Goal: Task Accomplishment & Management: Manage account settings

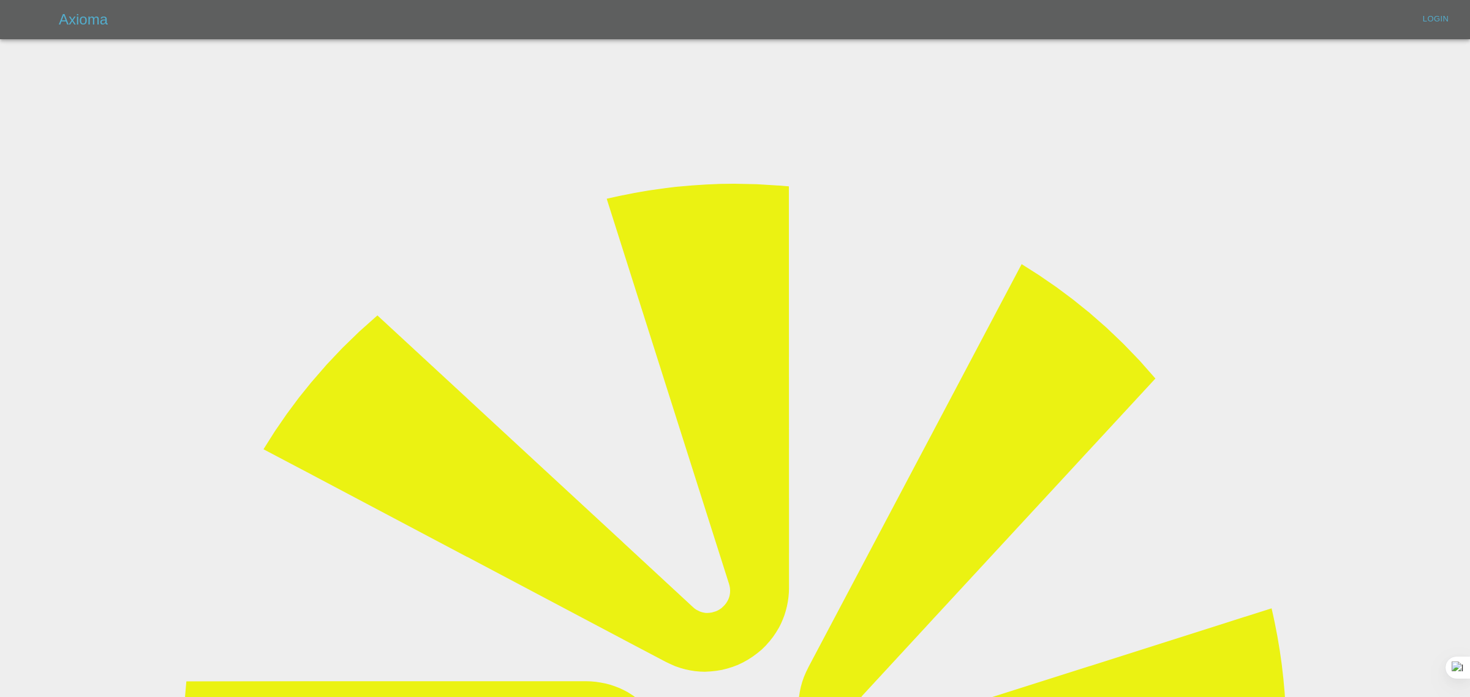
type input "[EMAIL_ADDRESS][DOMAIN_NAME]"
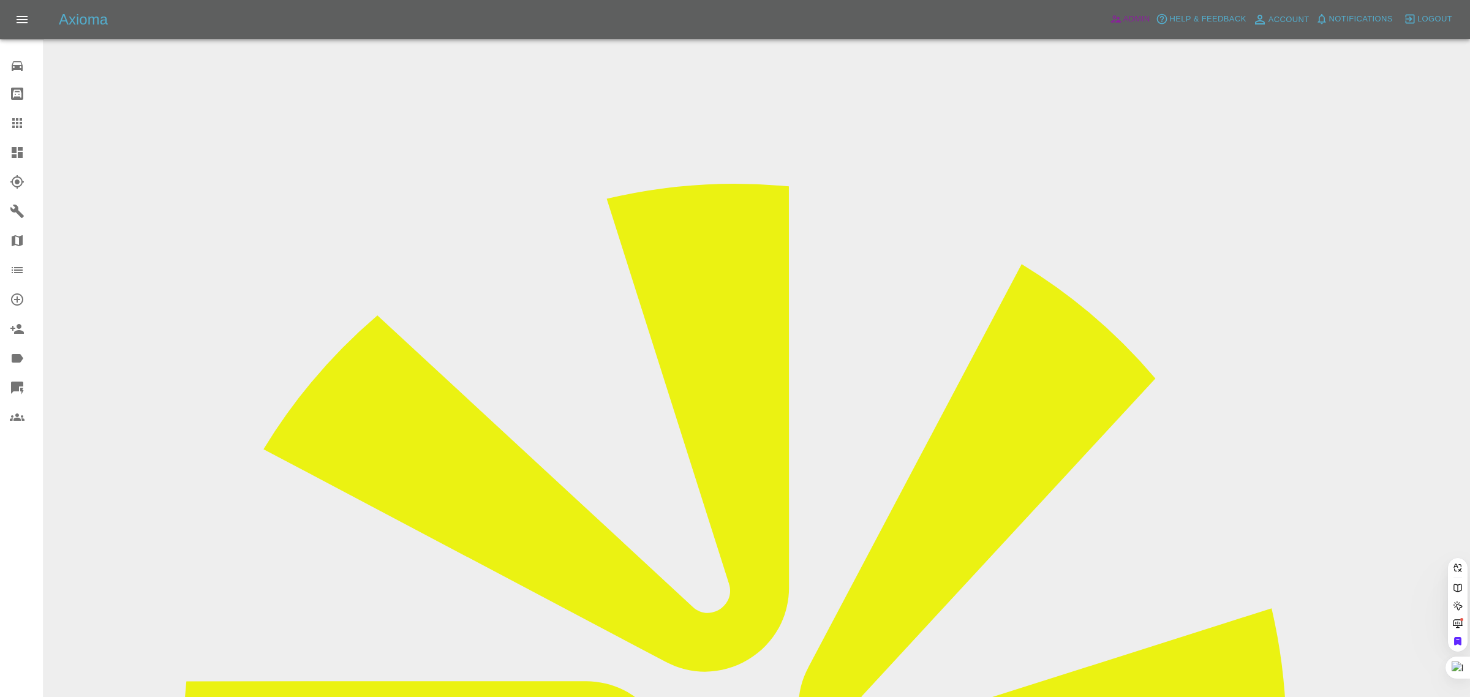
click at [1124, 15] on span "Admin" at bounding box center [1136, 19] width 27 height 14
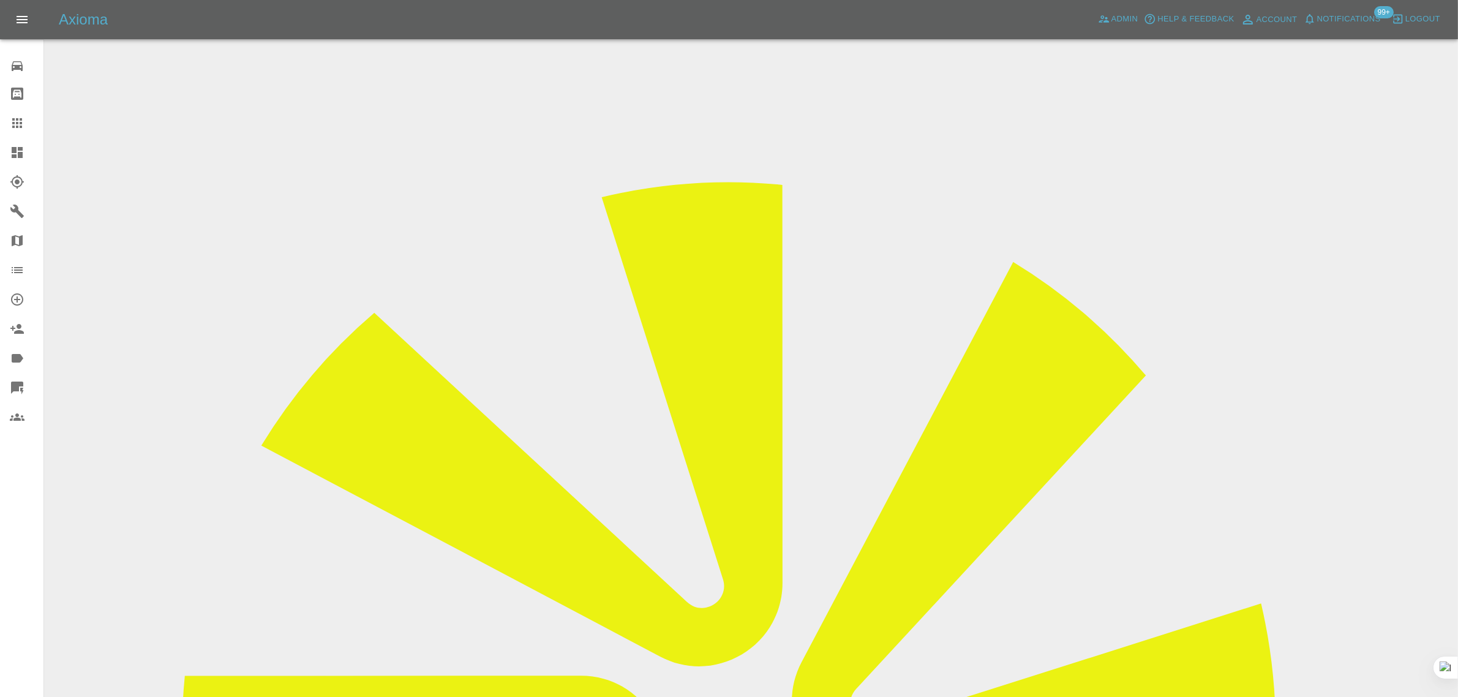
click at [22, 120] on icon at bounding box center [17, 123] width 15 height 15
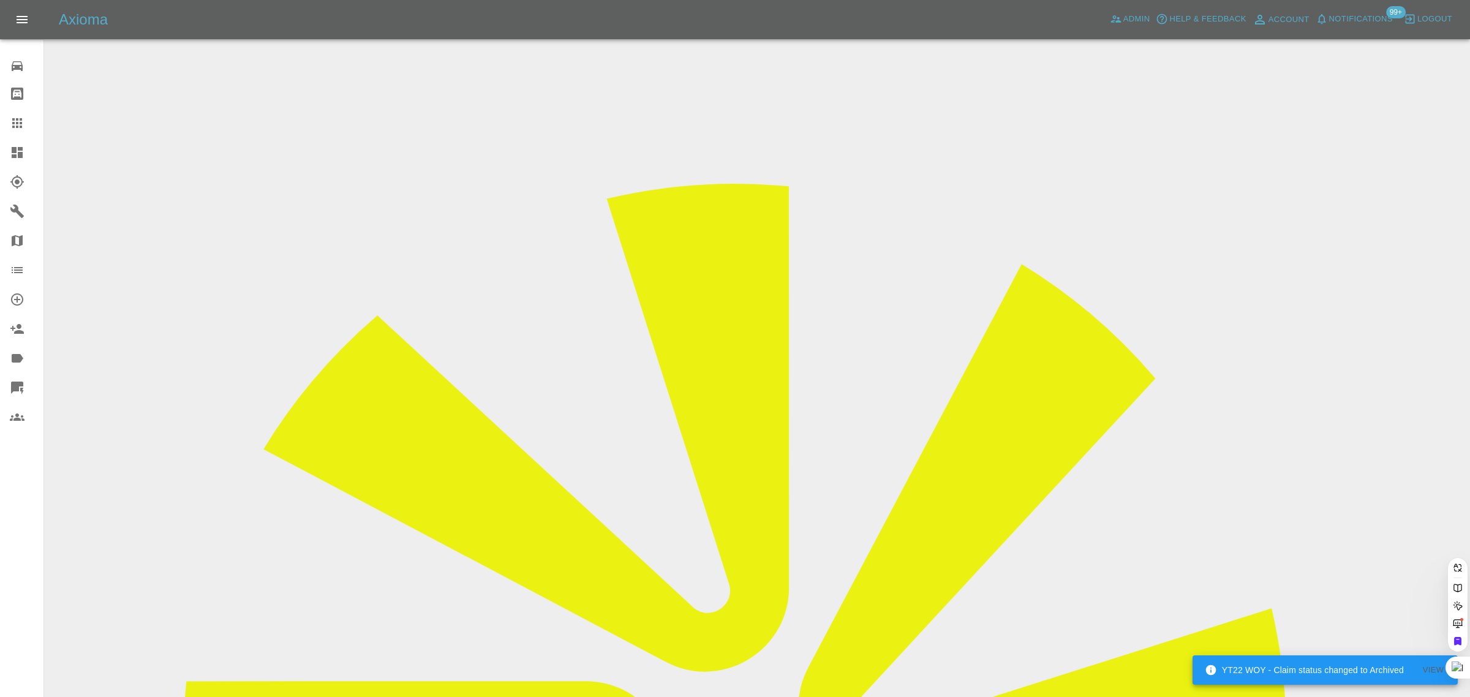
paste input "pres.patel@gmail.com"
type input "pres.patel@gmail.com"
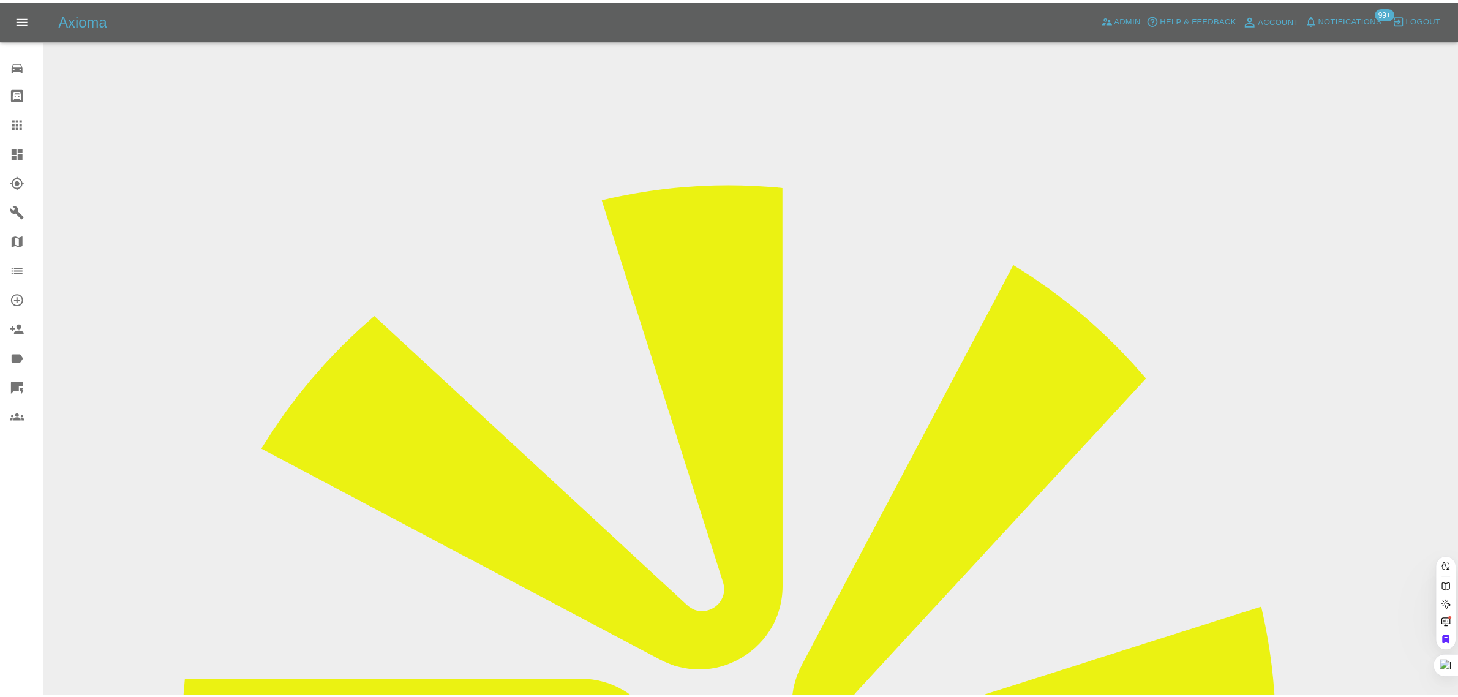
scroll to position [0, 0]
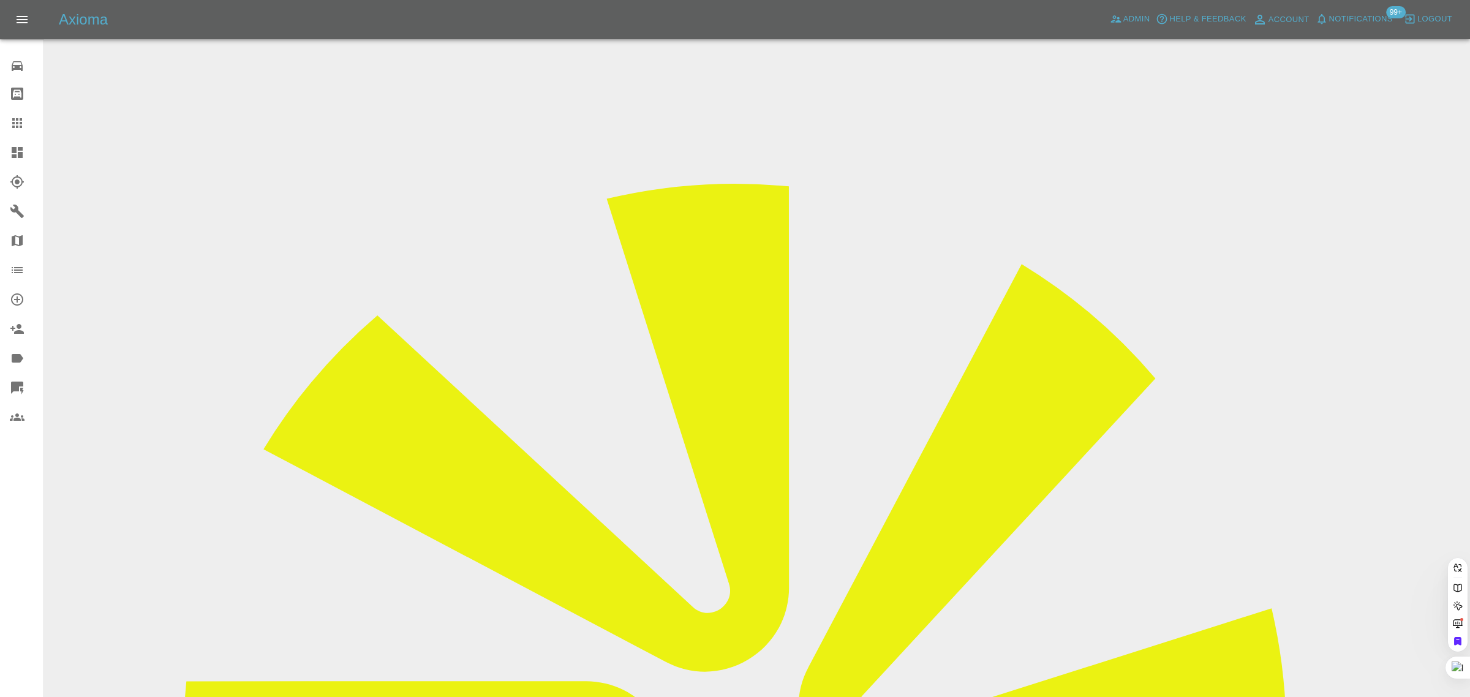
click at [15, 525] on div "0 Repair home Bodyshop home Claims Dashboard Explorer Garages Map Organization …" at bounding box center [22, 348] width 44 height 697
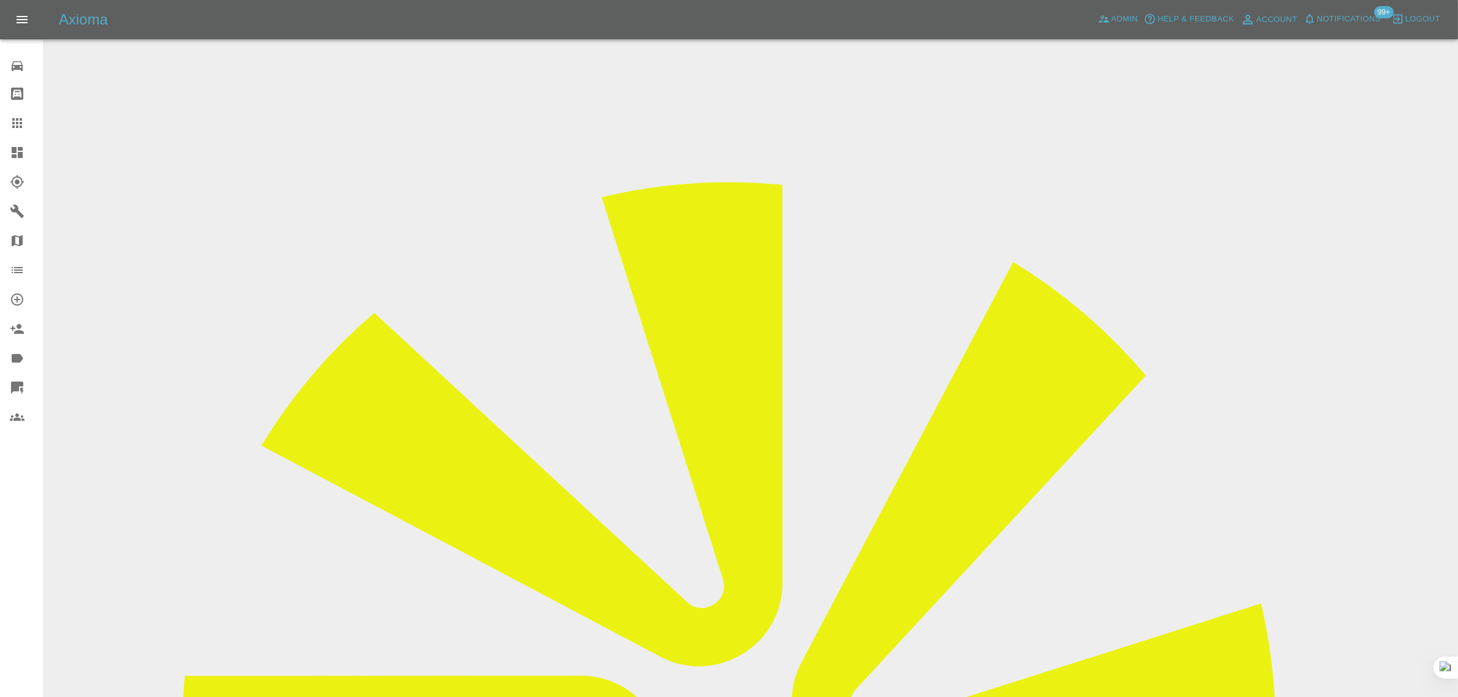
click at [0, 0] on input "Choose images" at bounding box center [0, 0] width 0 height 0
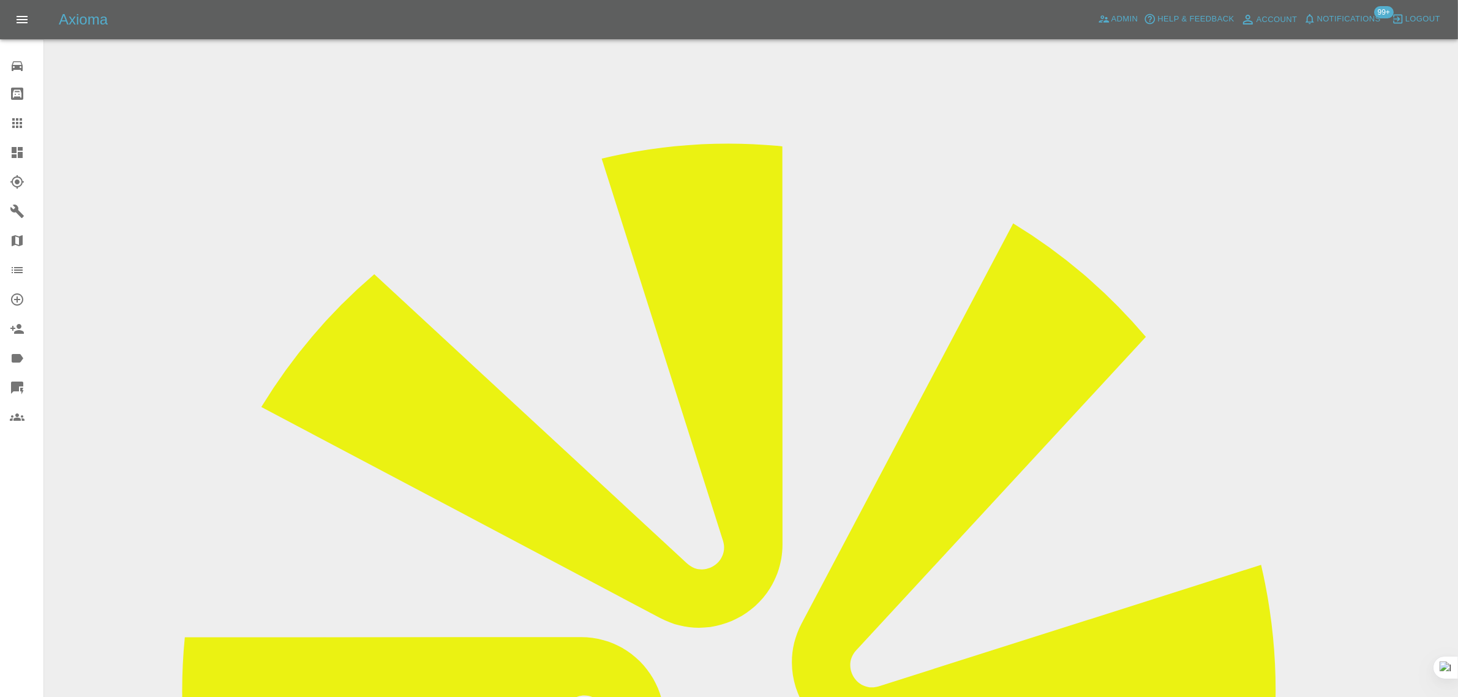
scroll to position [60, 0]
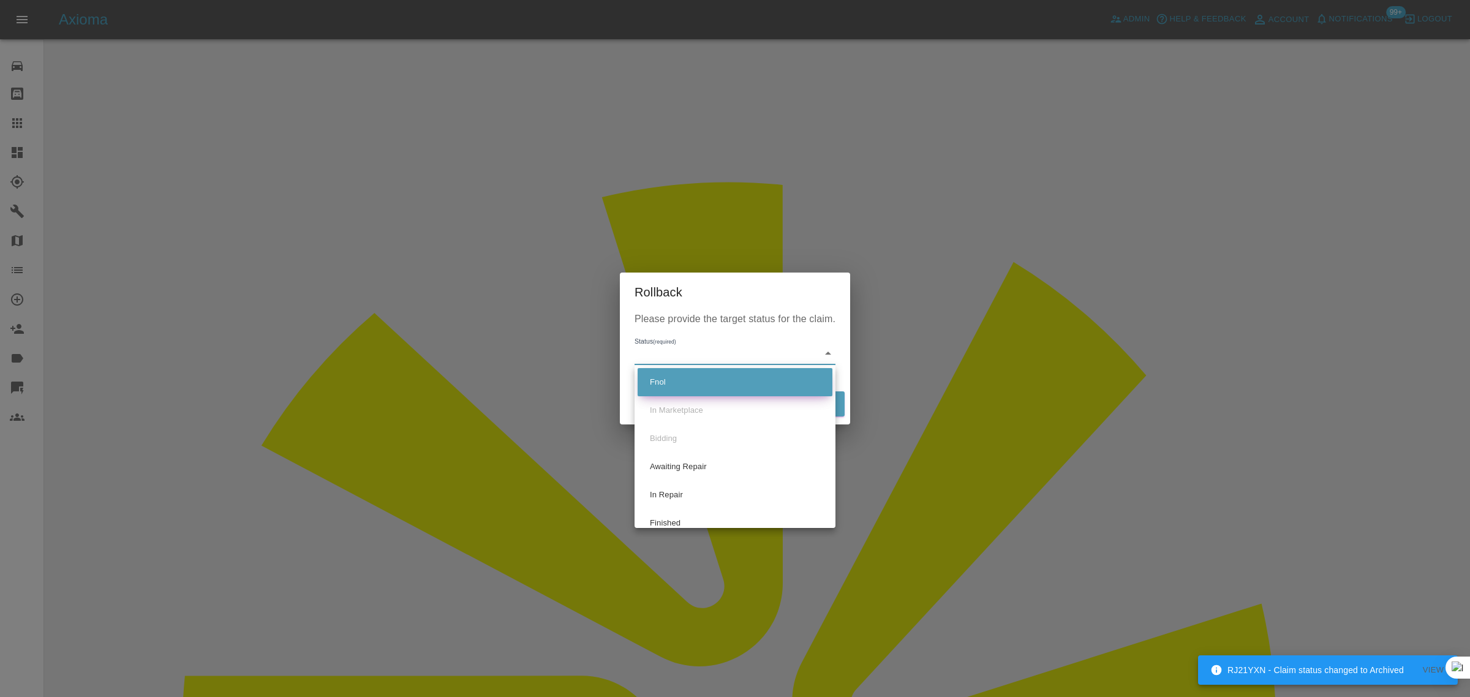
click at [703, 386] on li "Fnol" at bounding box center [735, 382] width 195 height 28
type input "fnol"
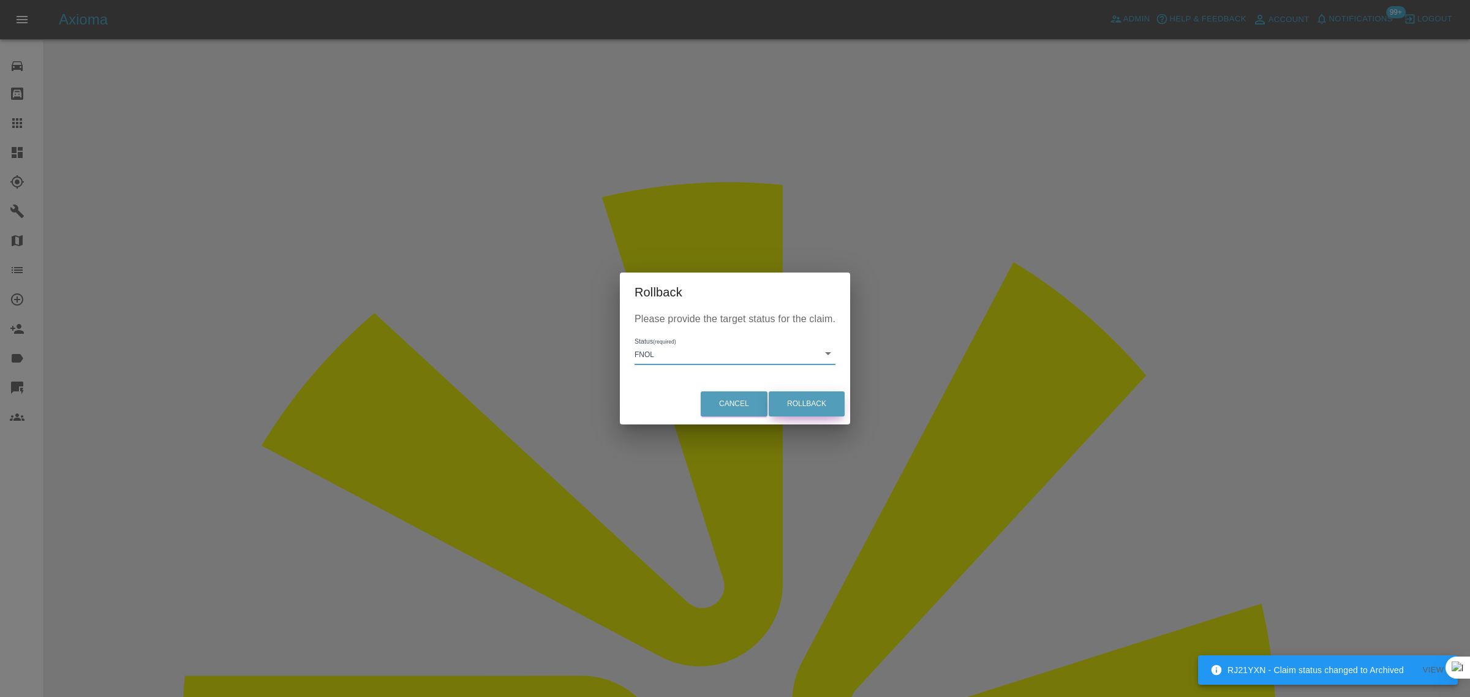
click at [794, 399] on button "Rollback" at bounding box center [807, 403] width 76 height 25
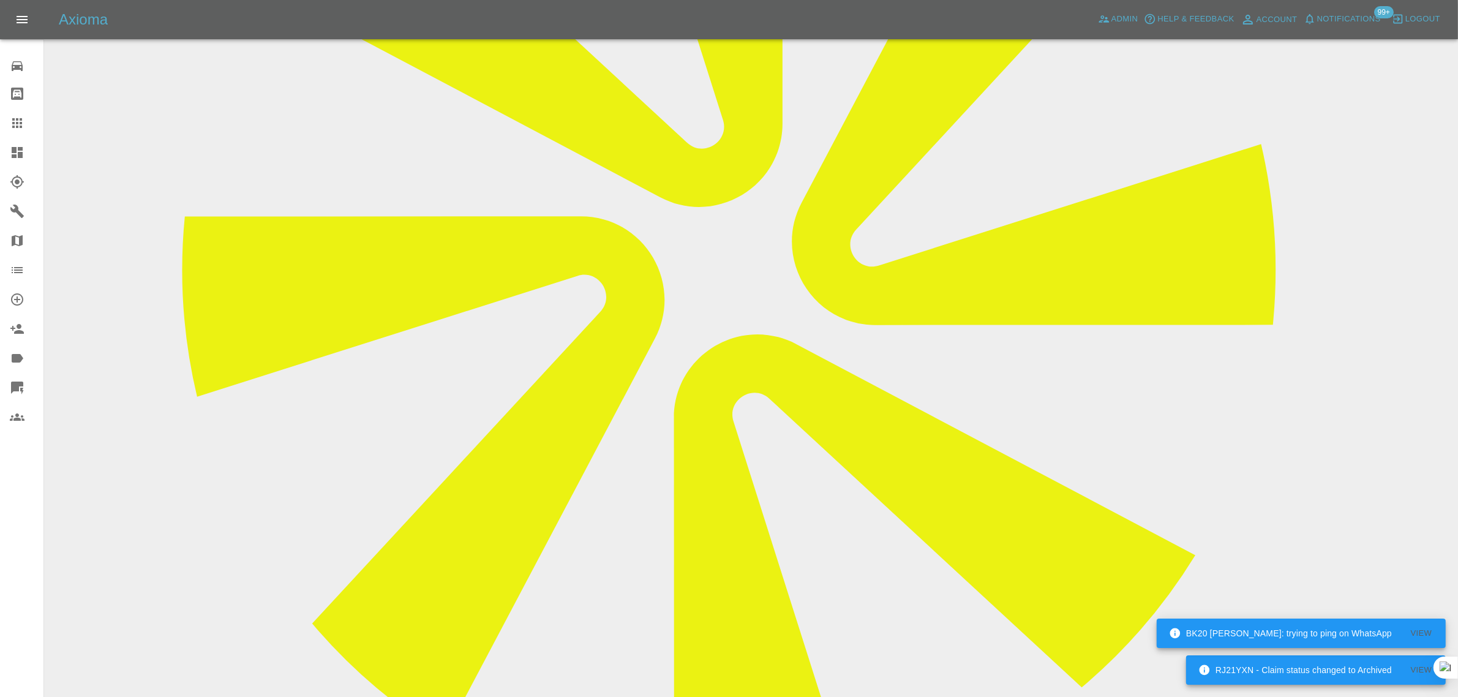
scroll to position [674, 0]
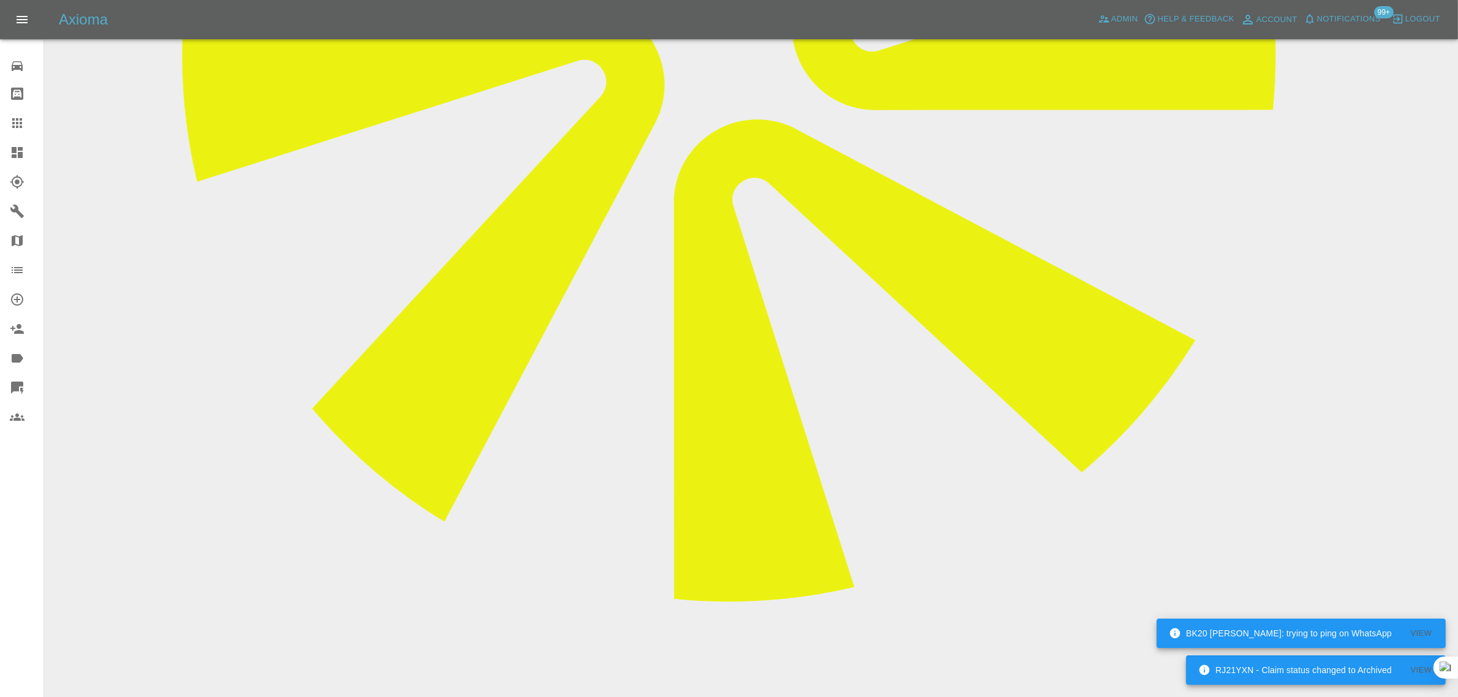
paste textarea "I also have some other damage which requires attention - see attached pic the s…"
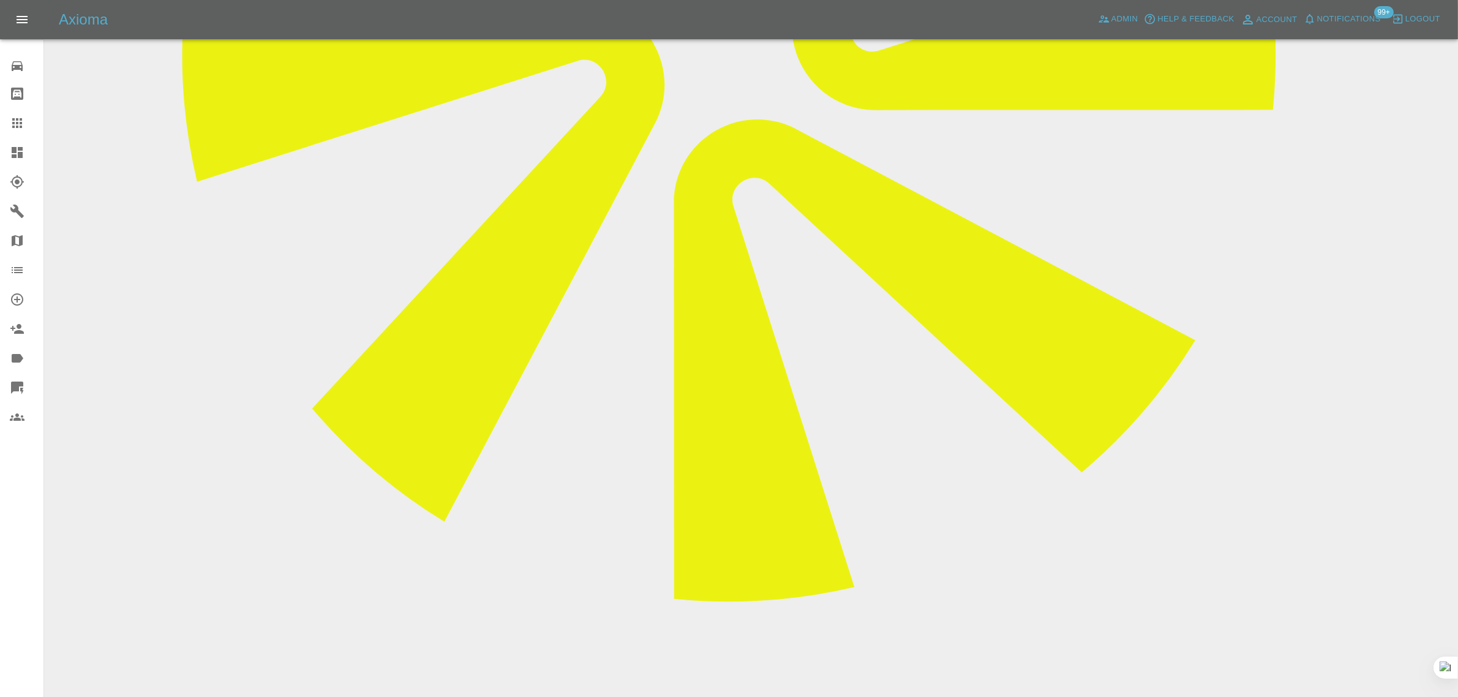
type textarea "I also have some other damage which requires attention - see attached pic the s…"
type textarea "new image added"
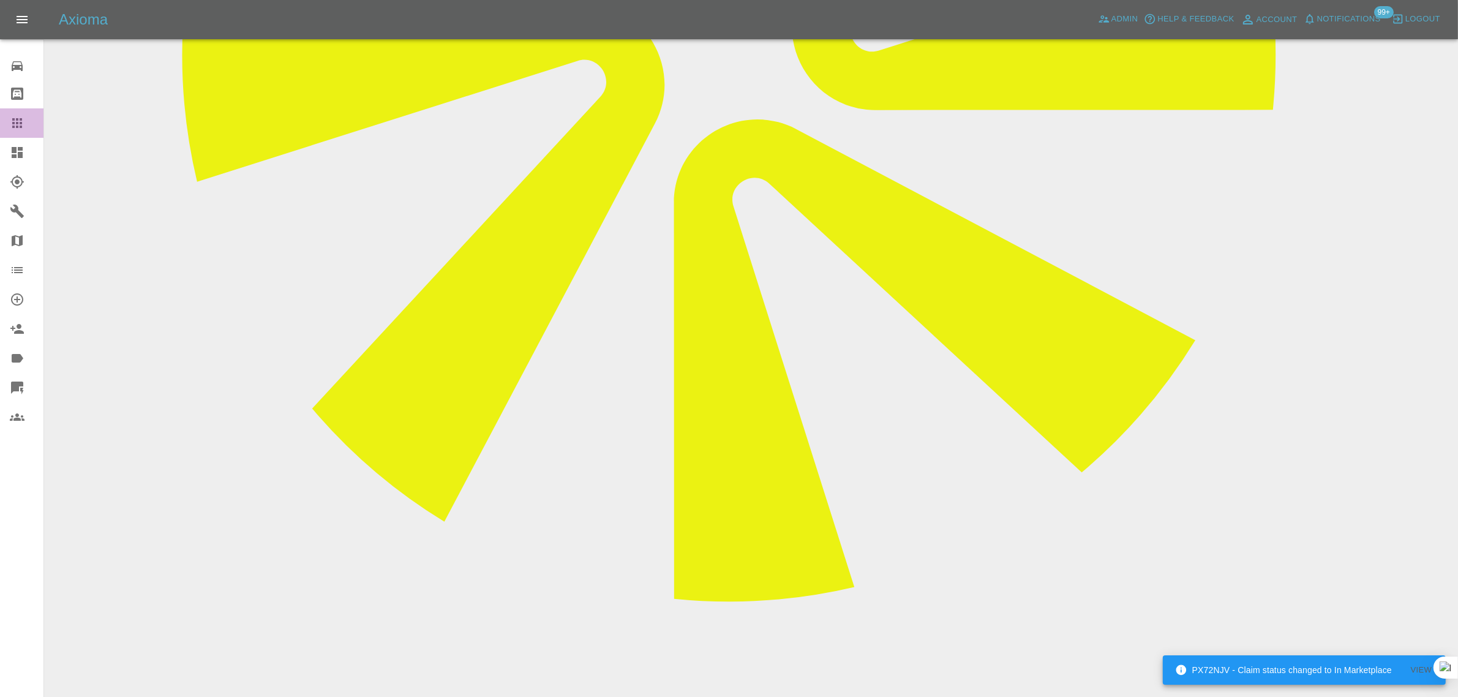
click at [16, 124] on icon at bounding box center [17, 123] width 15 height 15
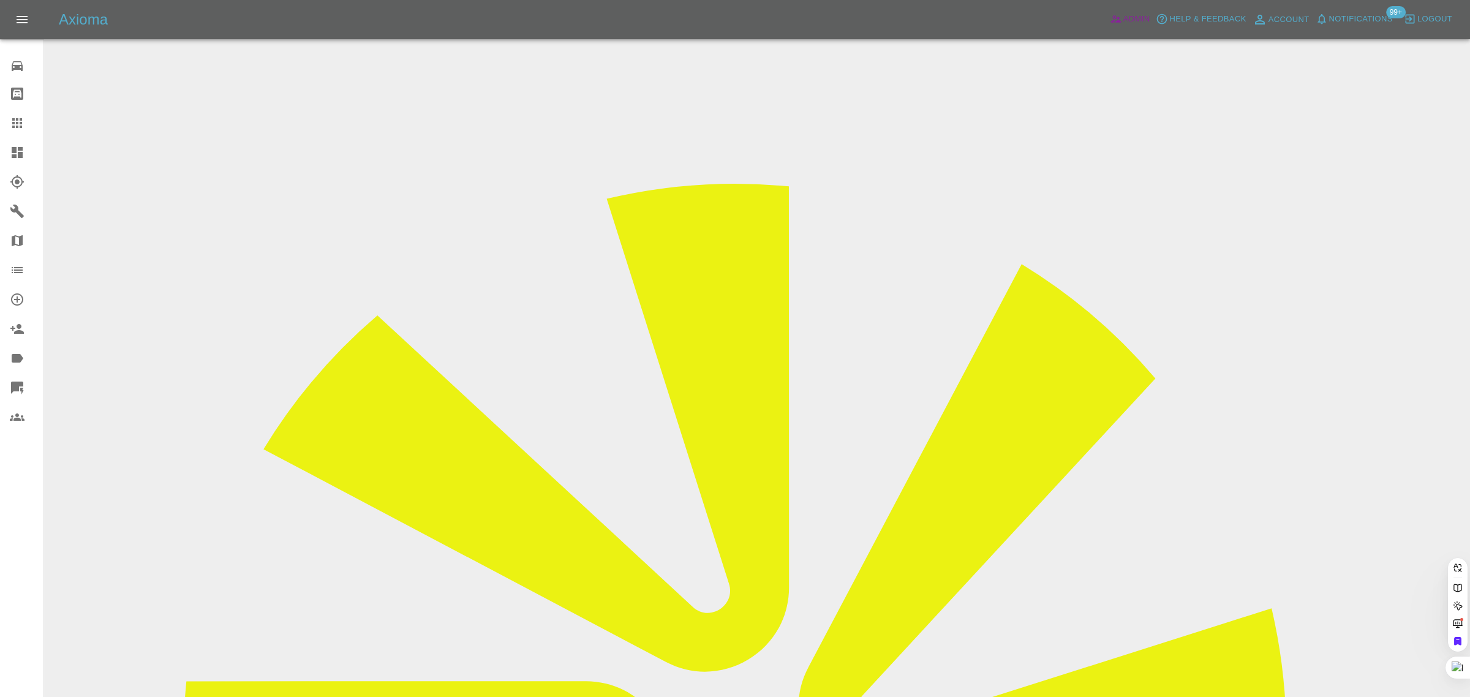
click at [1140, 17] on span "Admin" at bounding box center [1136, 19] width 27 height 14
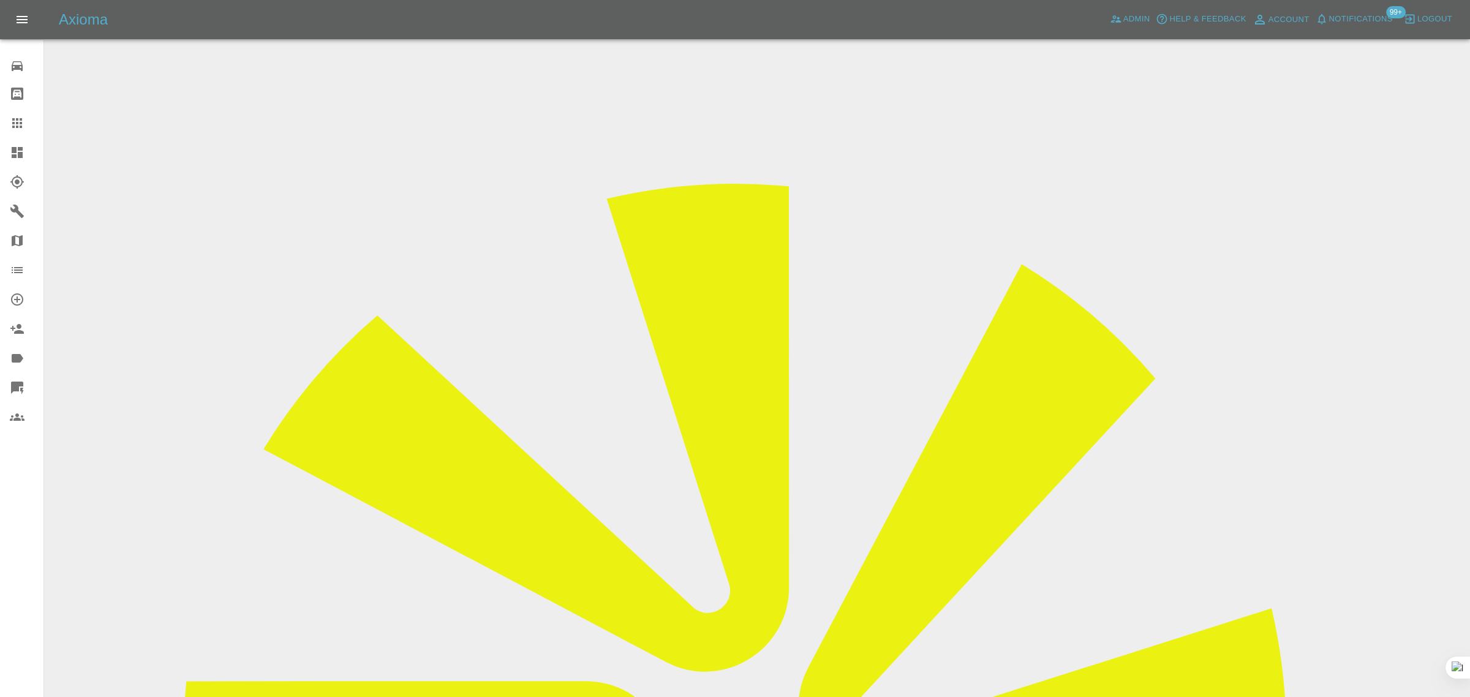
paste input "lily.melton@outlook.com"
type input "lily.melton@outlook.com"
click at [10, 129] on icon at bounding box center [17, 123] width 15 height 15
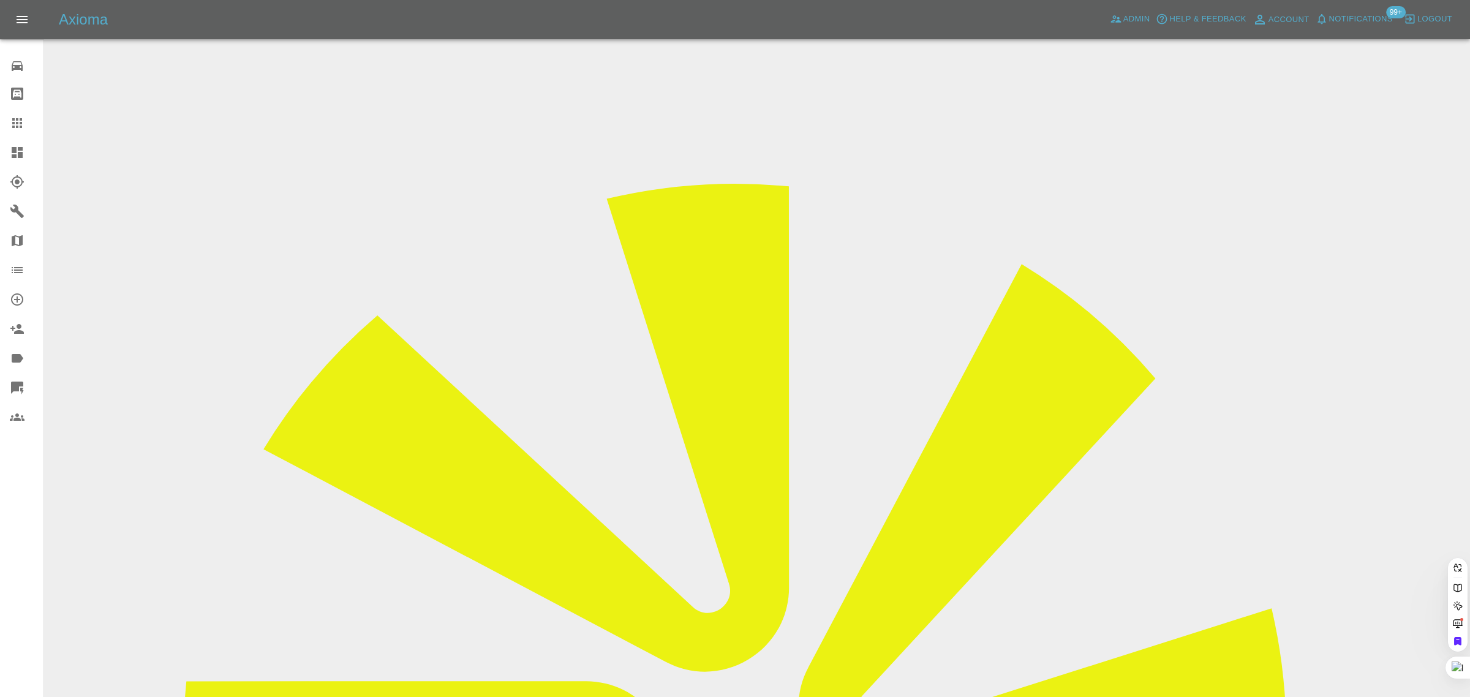
paste input "coinwalston@outlook.com"
type input "coinwalston@outlook.com"
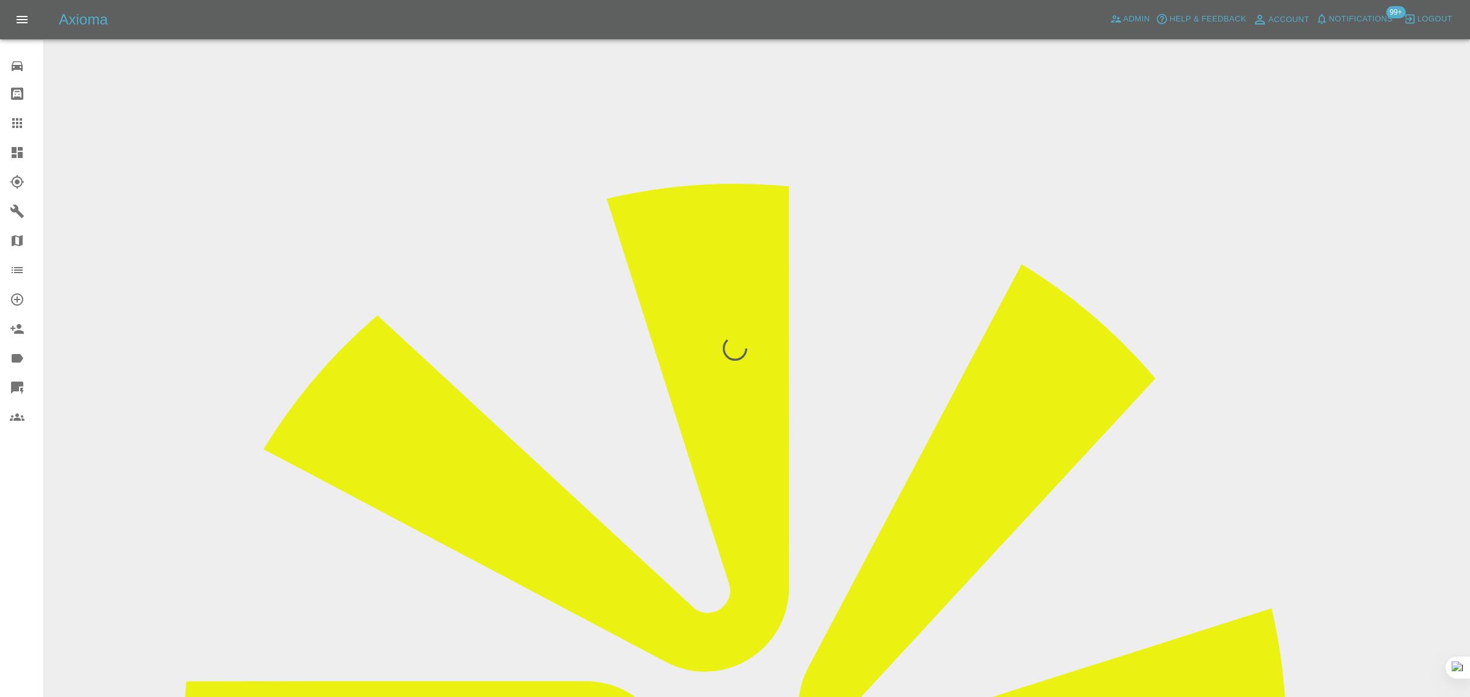
click at [9, 499] on div "0 Repair home Bodyshop home Claims Dashboard Explorer Garages Map Organization …" at bounding box center [22, 348] width 44 height 697
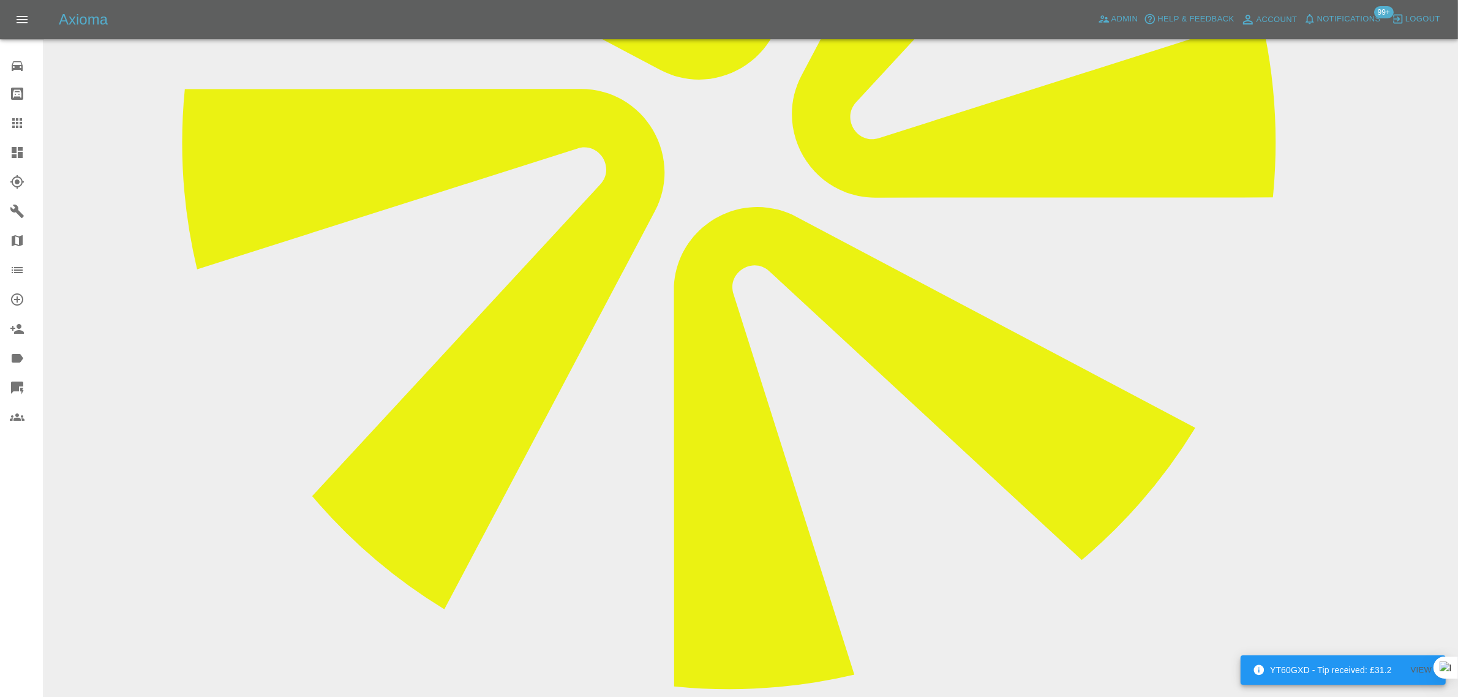
scroll to position [612, 0]
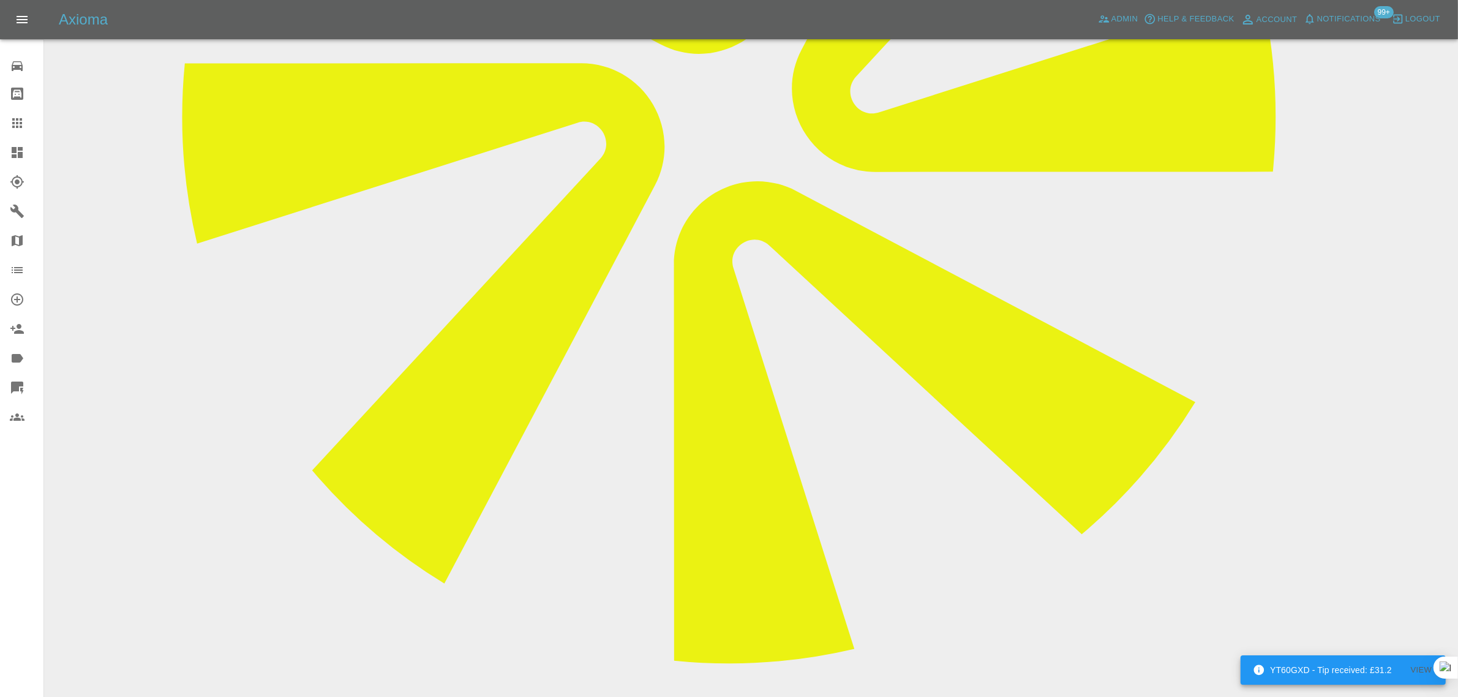
paste textarea "Thank you for the quote, just for the benefit of clarification your quote cites…"
type textarea "Thank you for the quote, just for the benefit of clarification your quote cites…"
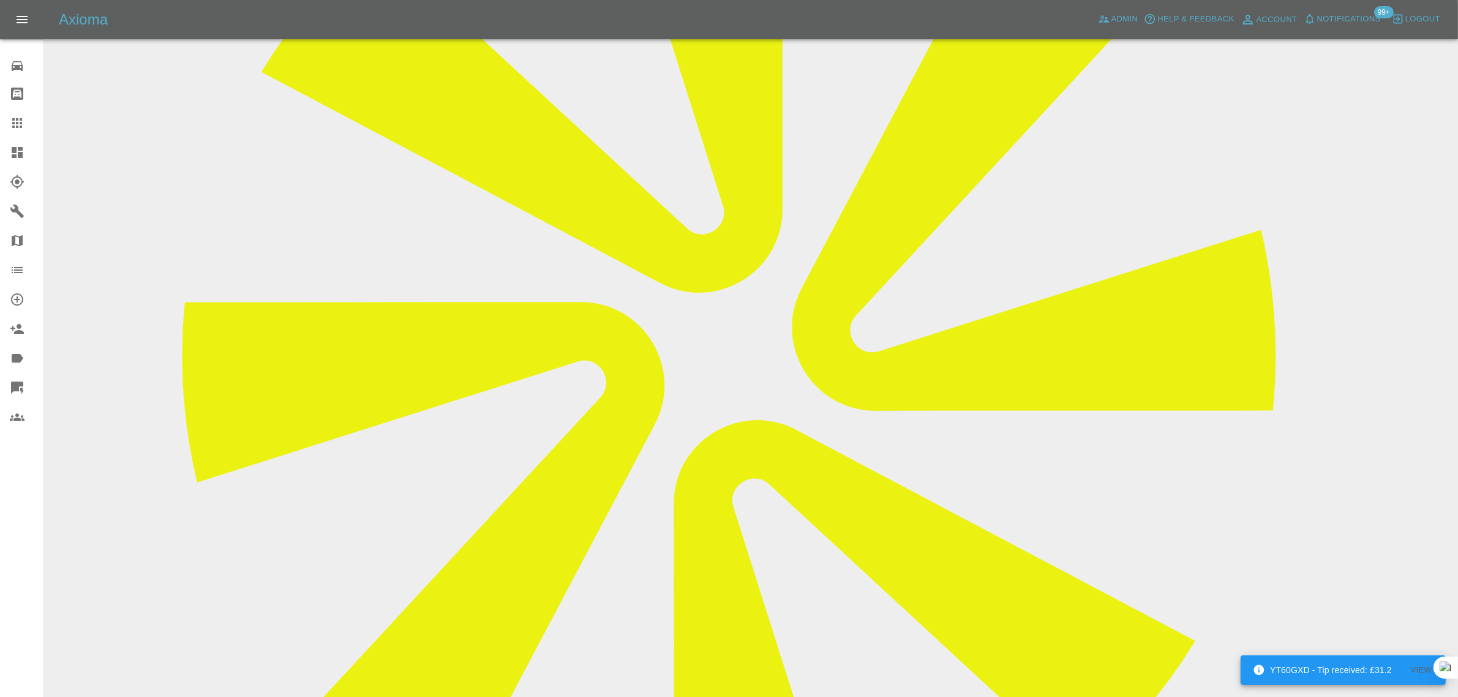
scroll to position [0, 0]
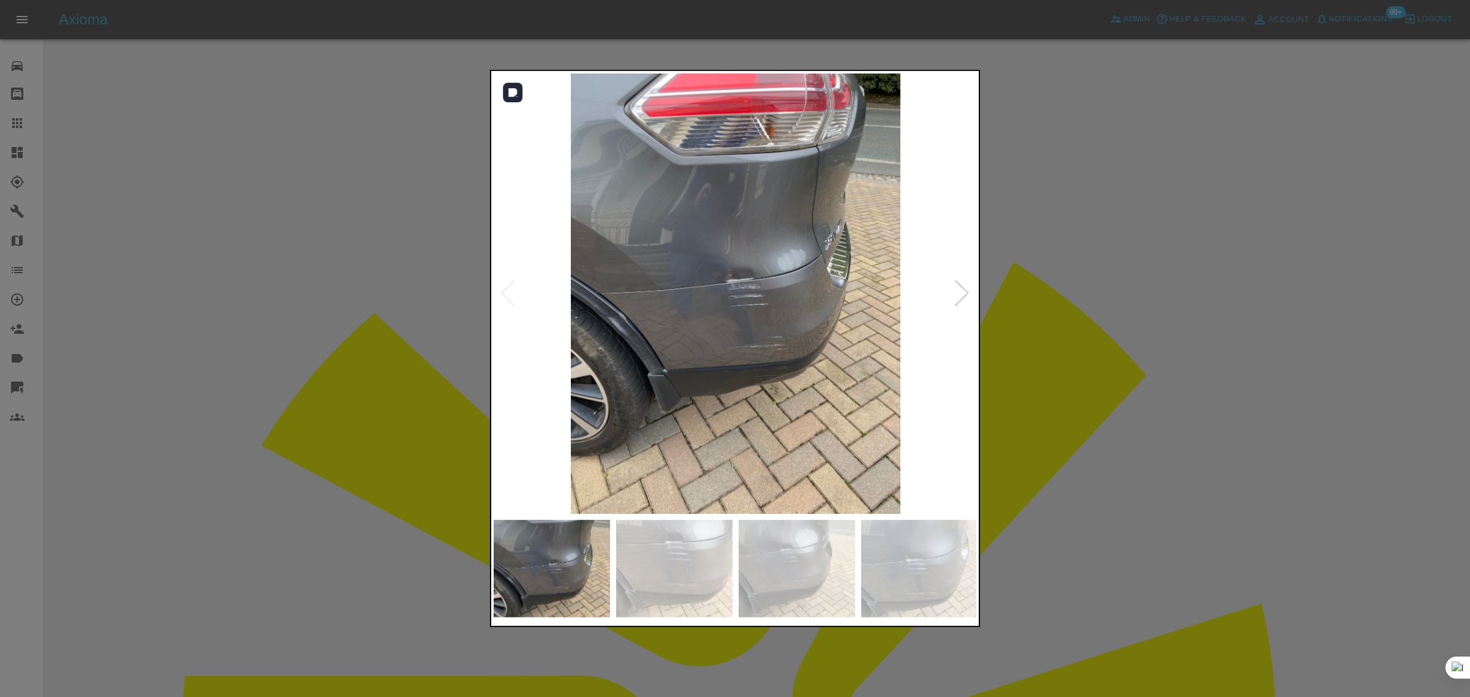
click at [687, 262] on img at bounding box center [736, 293] width 484 height 440
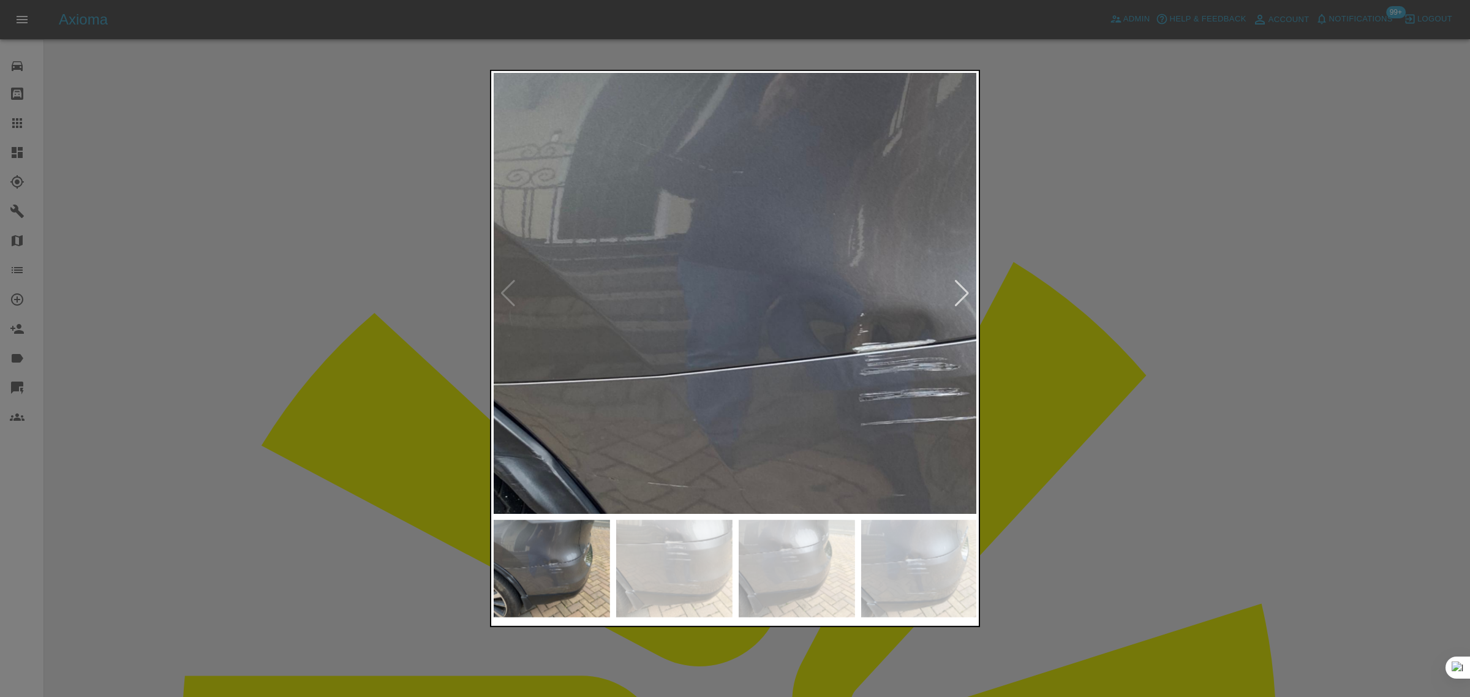
click at [726, 280] on img at bounding box center [881, 386] width 1452 height 1320
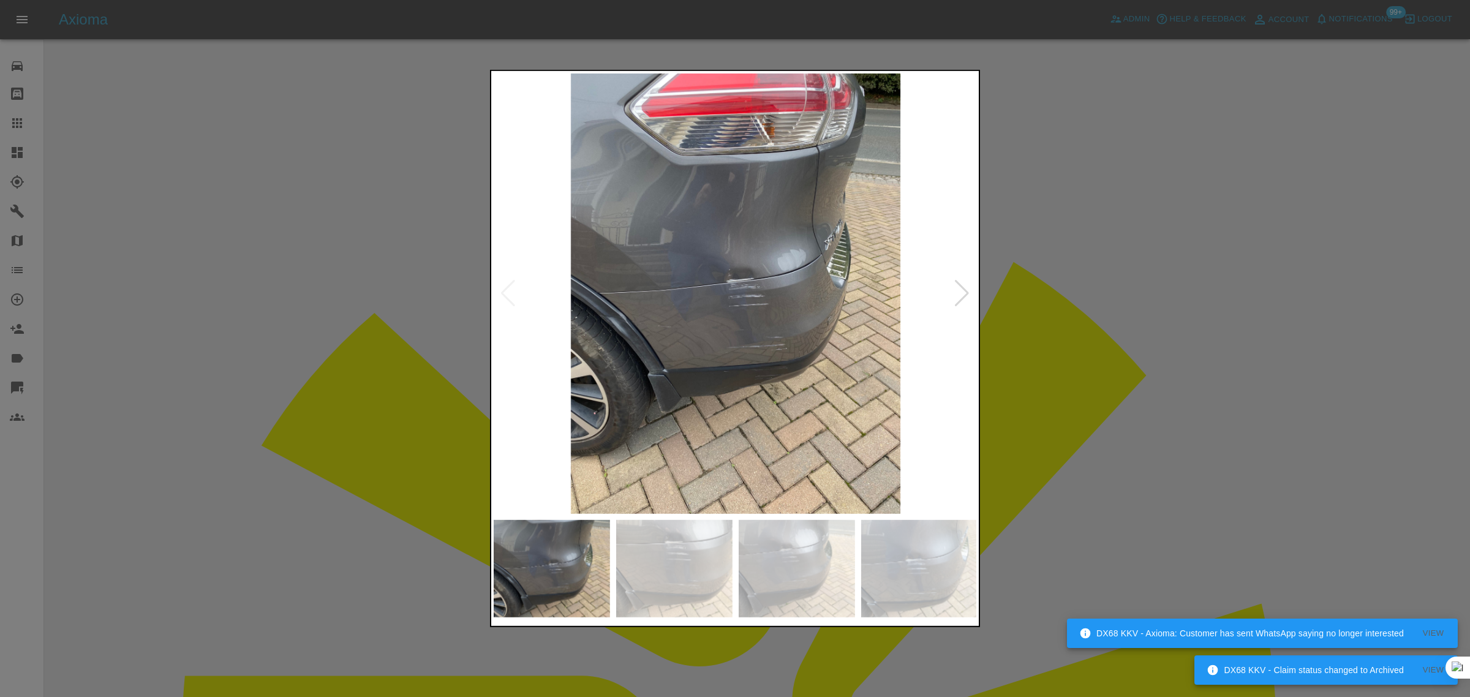
click at [962, 291] on div at bounding box center [962, 293] width 17 height 27
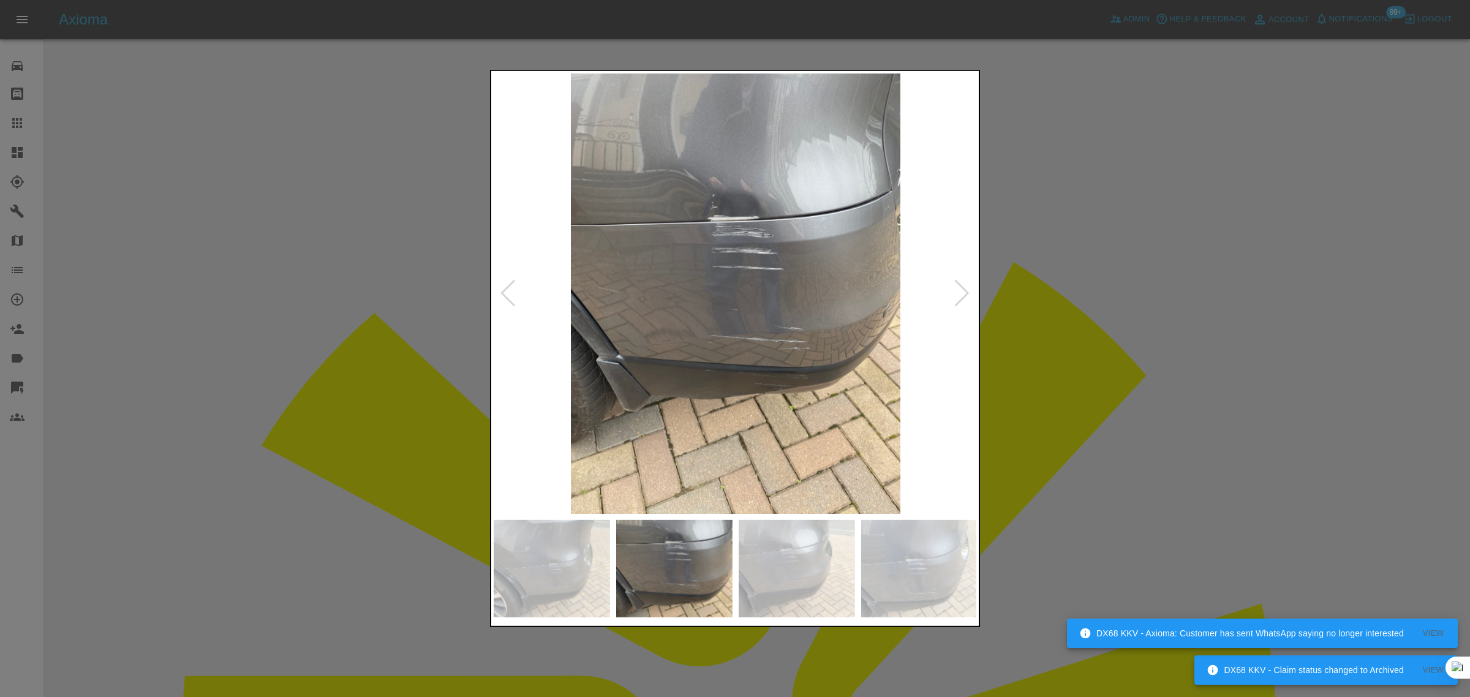
click at [962, 291] on div at bounding box center [962, 293] width 17 height 27
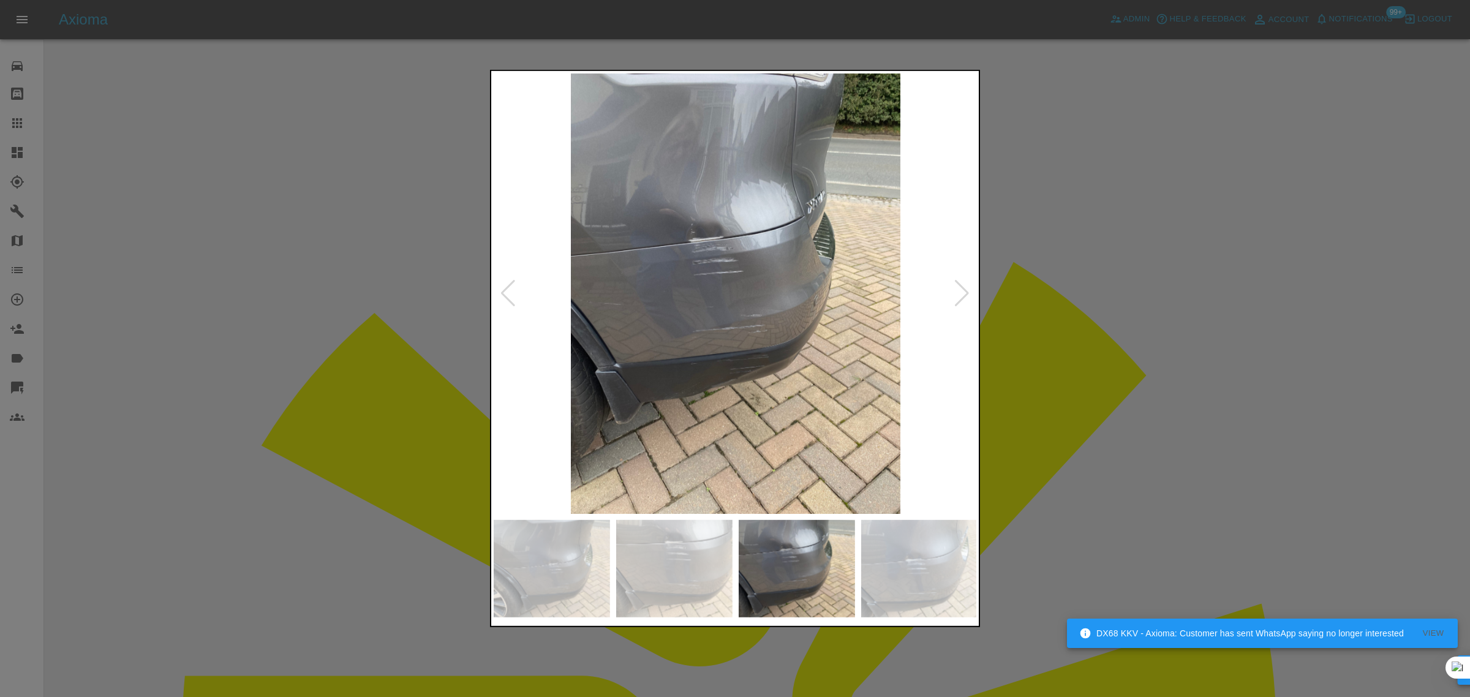
click at [1150, 326] on div at bounding box center [735, 348] width 1470 height 697
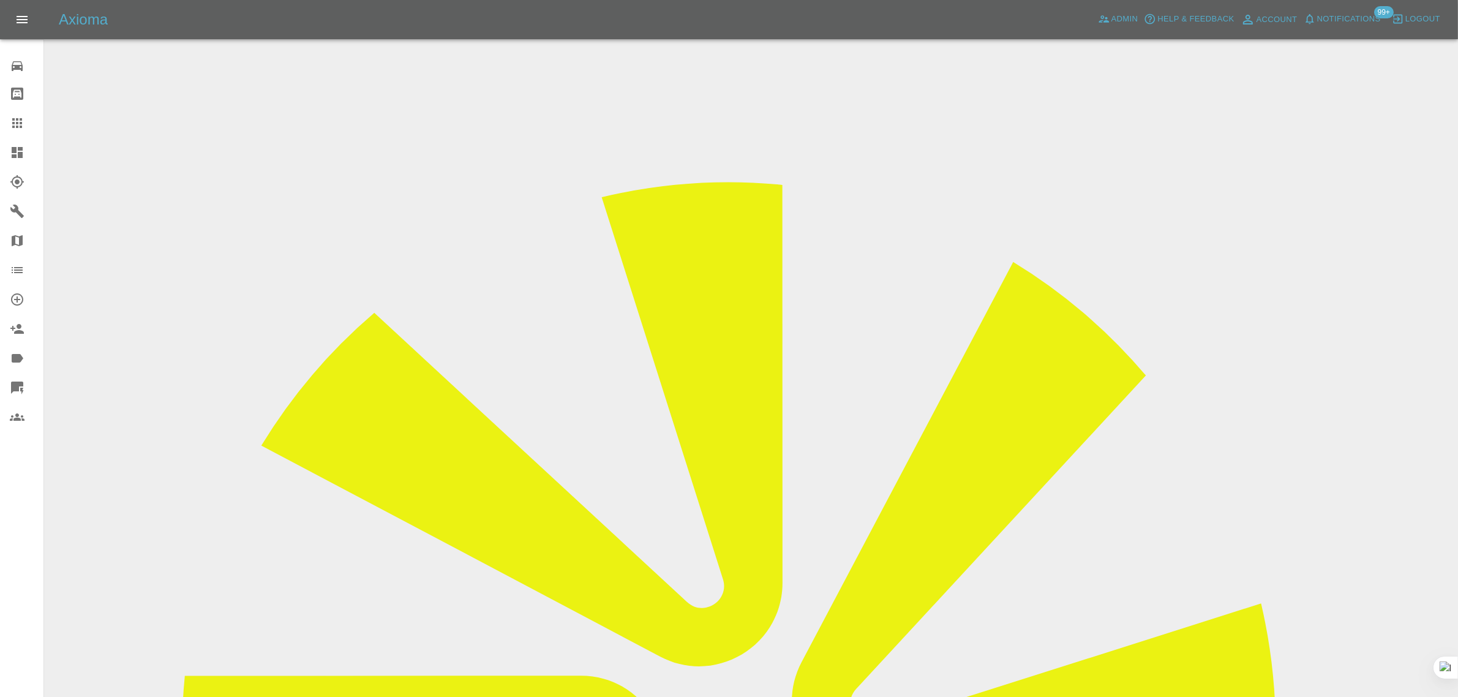
click at [17, 123] on icon at bounding box center [17, 123] width 10 height 10
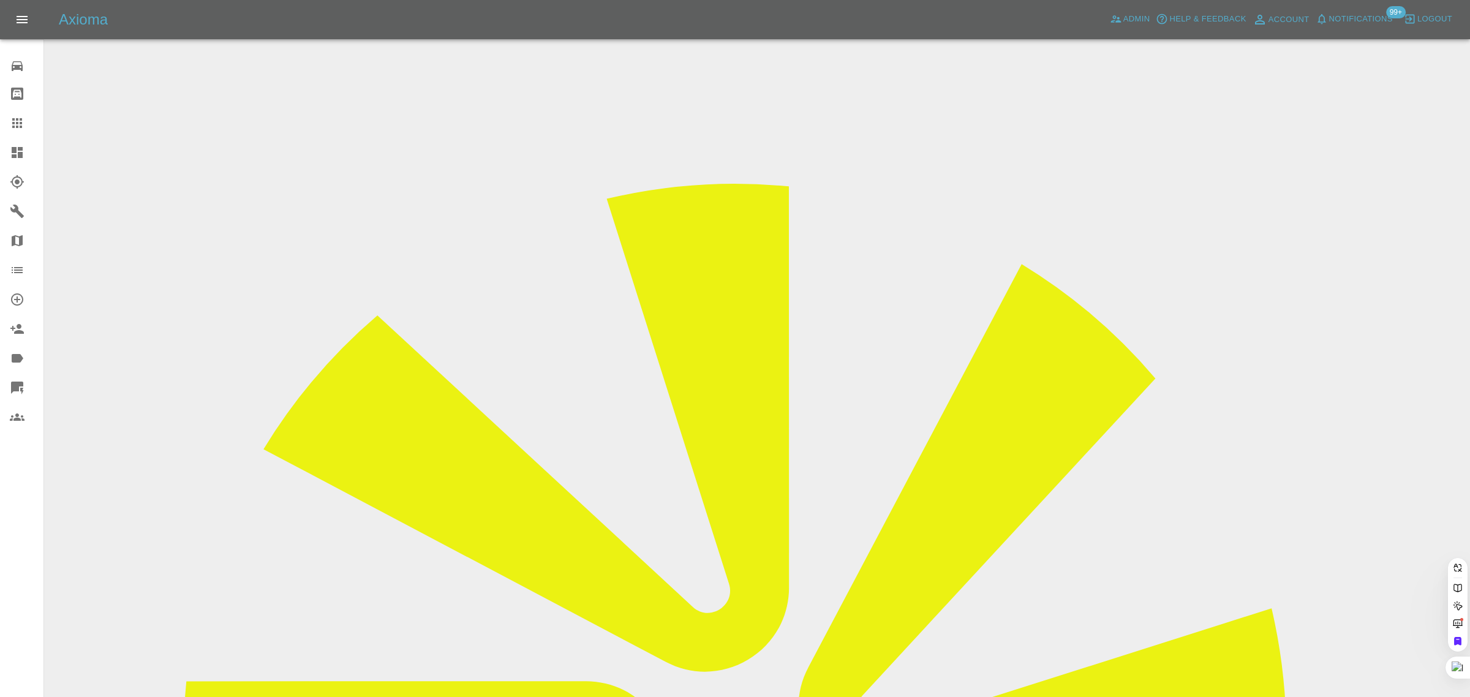
paste input "LK25 GVW"
type input "LK25GVW"
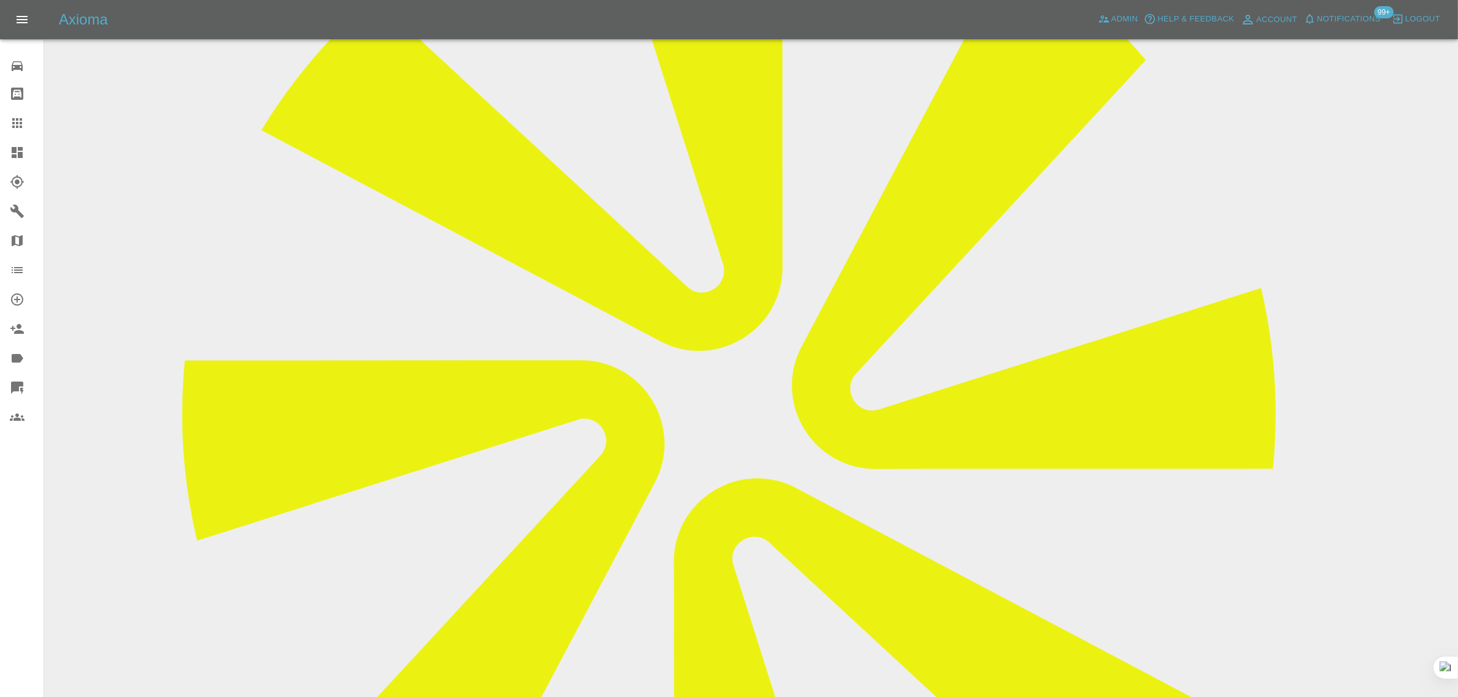
scroll to position [612, 0]
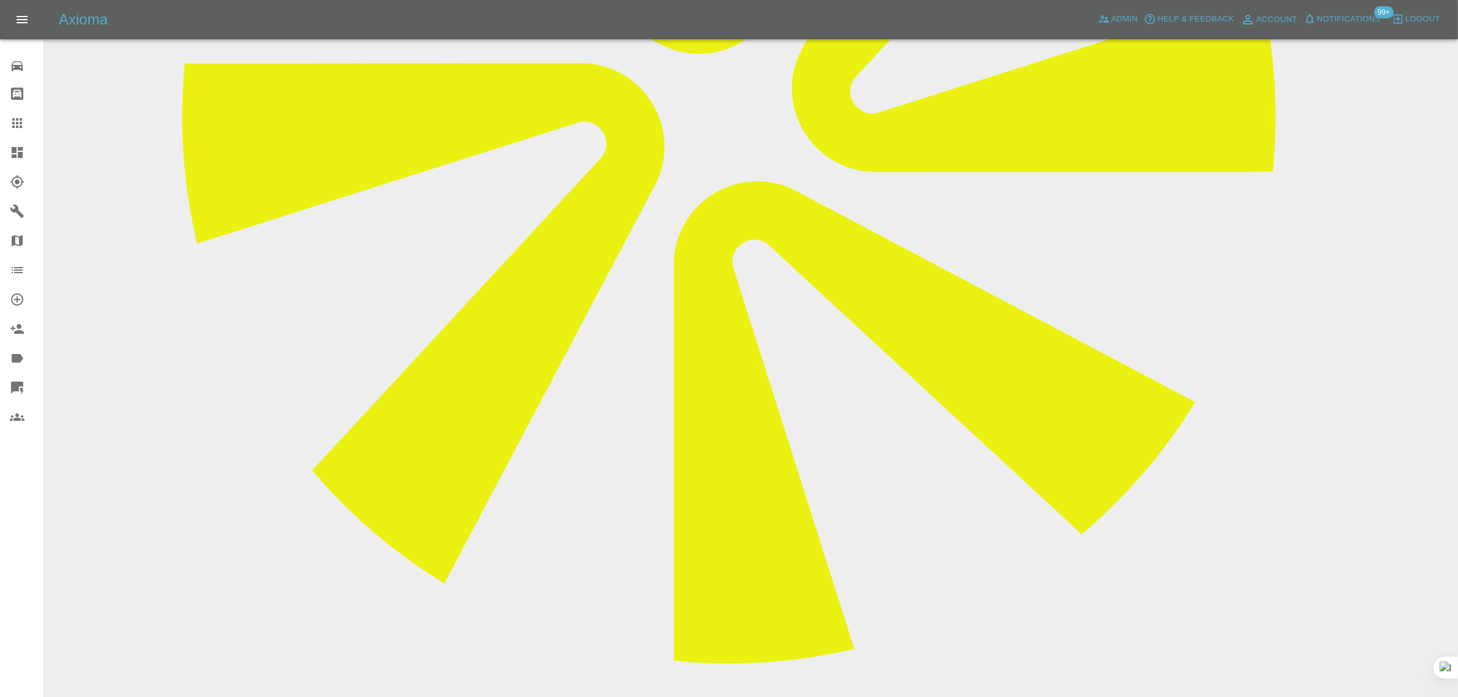
paste textarea "To whom it may concern I'm cancel my appointment for week Tuesday due to money …"
type textarea "To whom it may concern I'm cancel my appointment for week Tuesday due to money …"
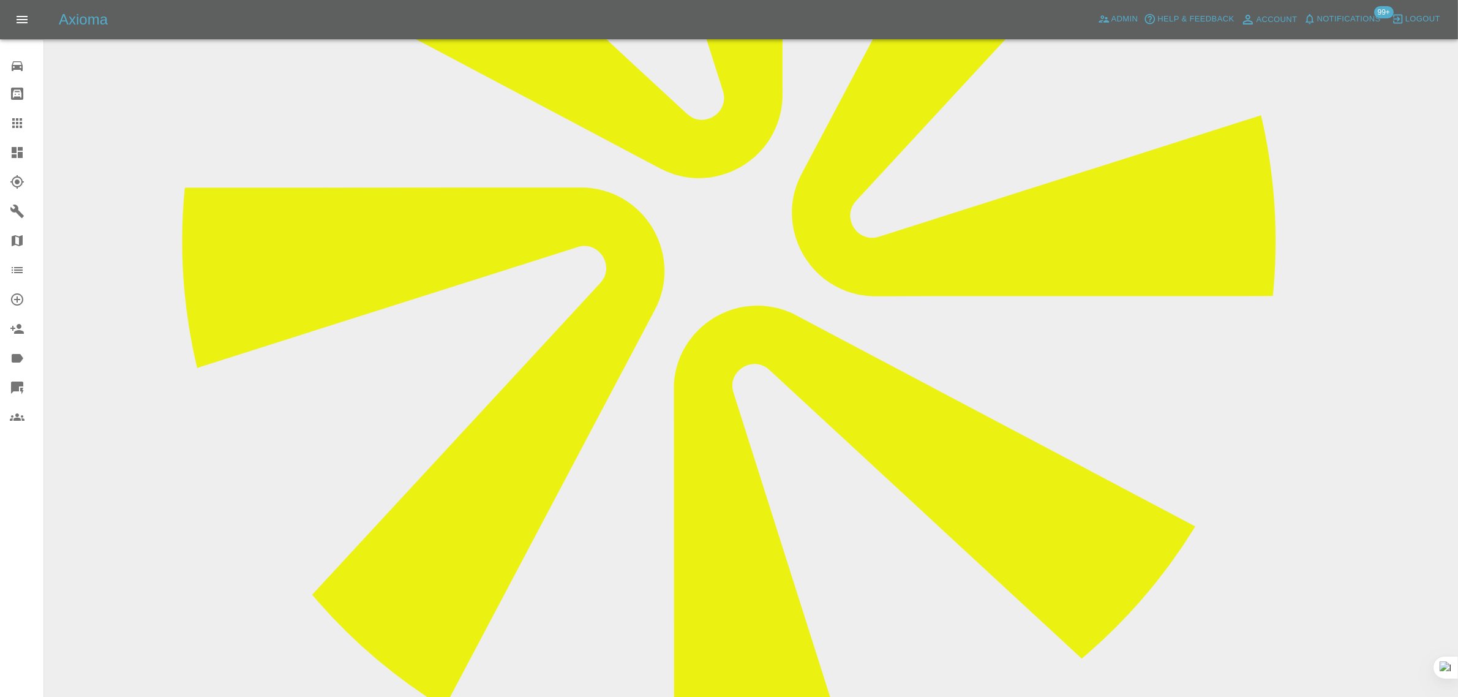
scroll to position [230, 0]
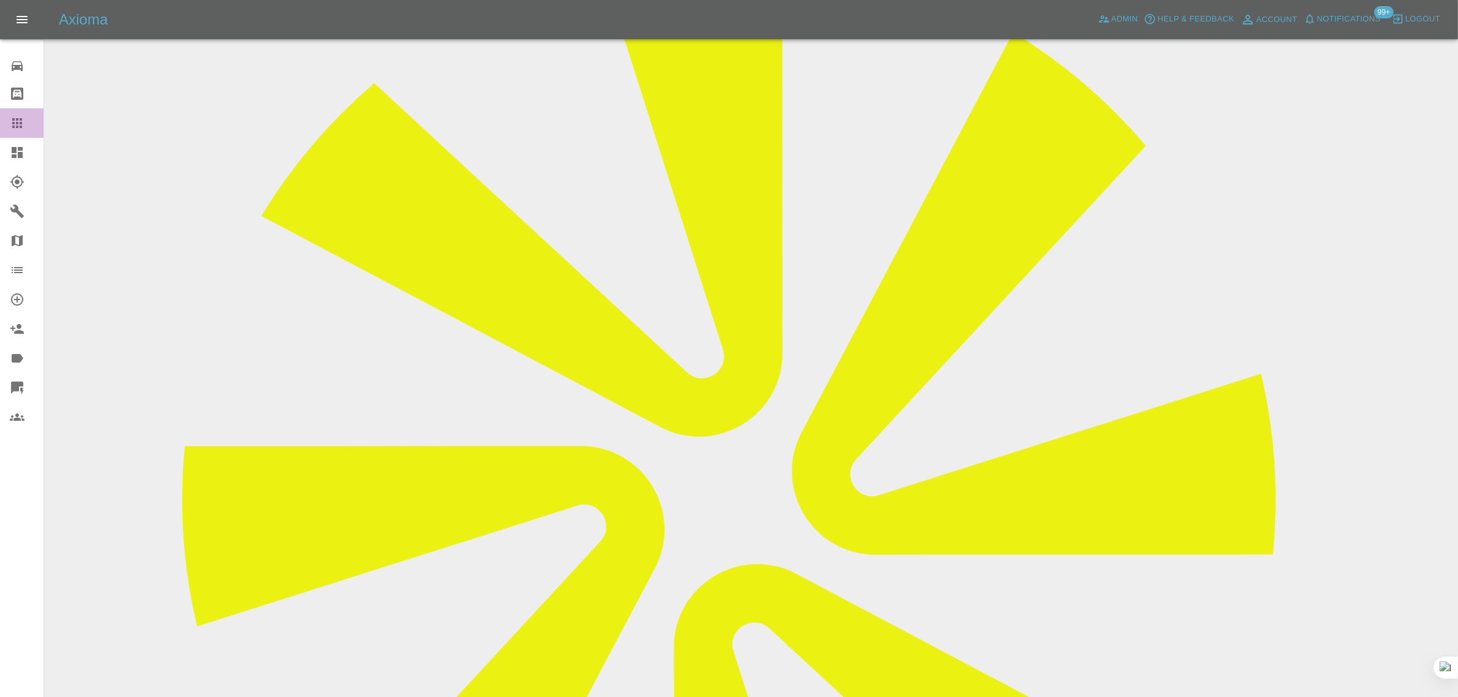
click at [13, 116] on icon at bounding box center [17, 123] width 15 height 15
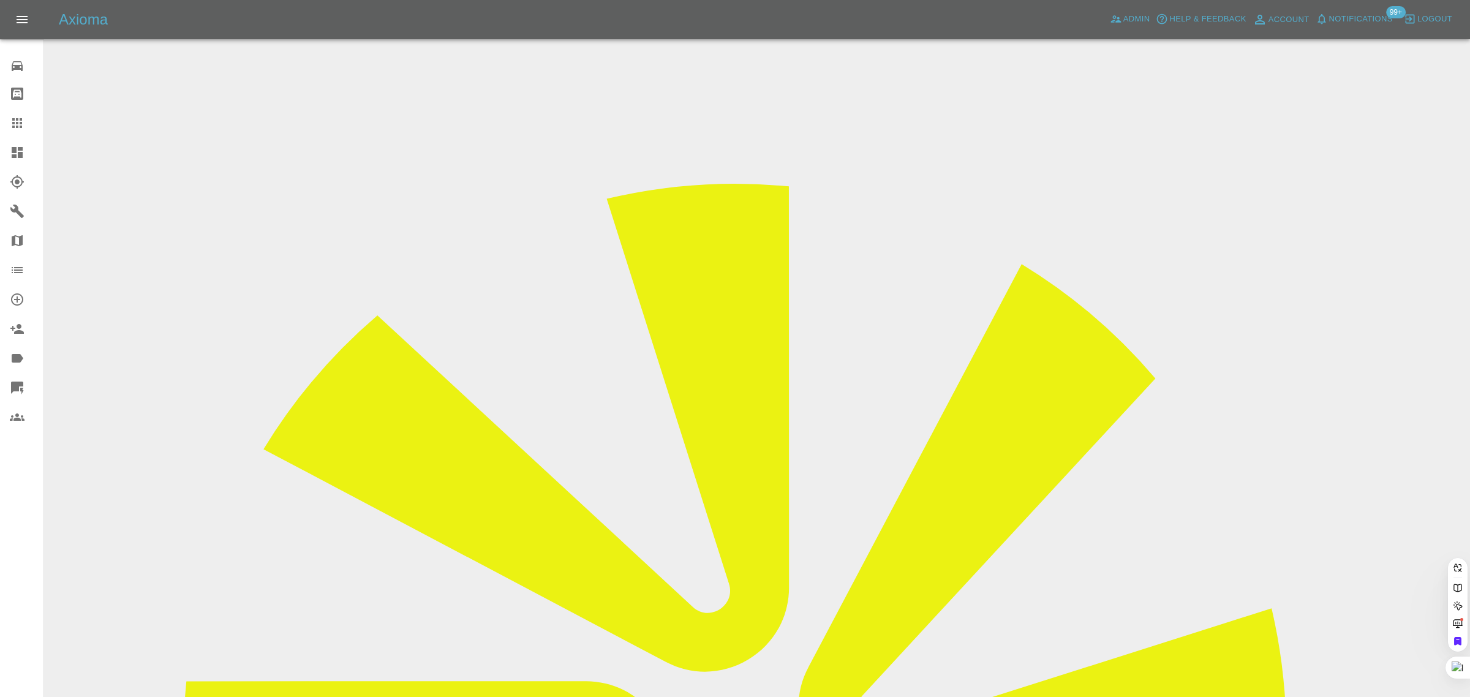
paste input "derrickhoath@btinternet.com"
type input "derrickhoath@btinternet.co"
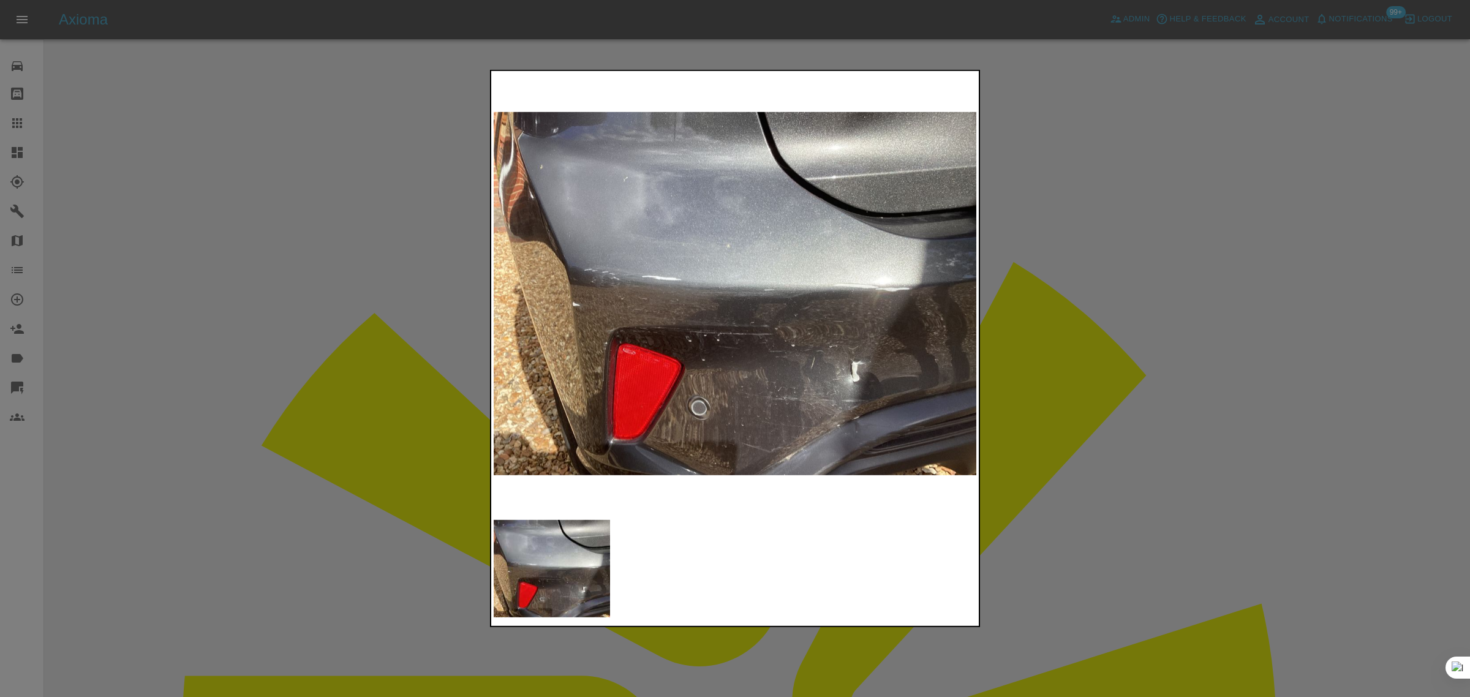
click at [1177, 329] on div at bounding box center [735, 348] width 1470 height 697
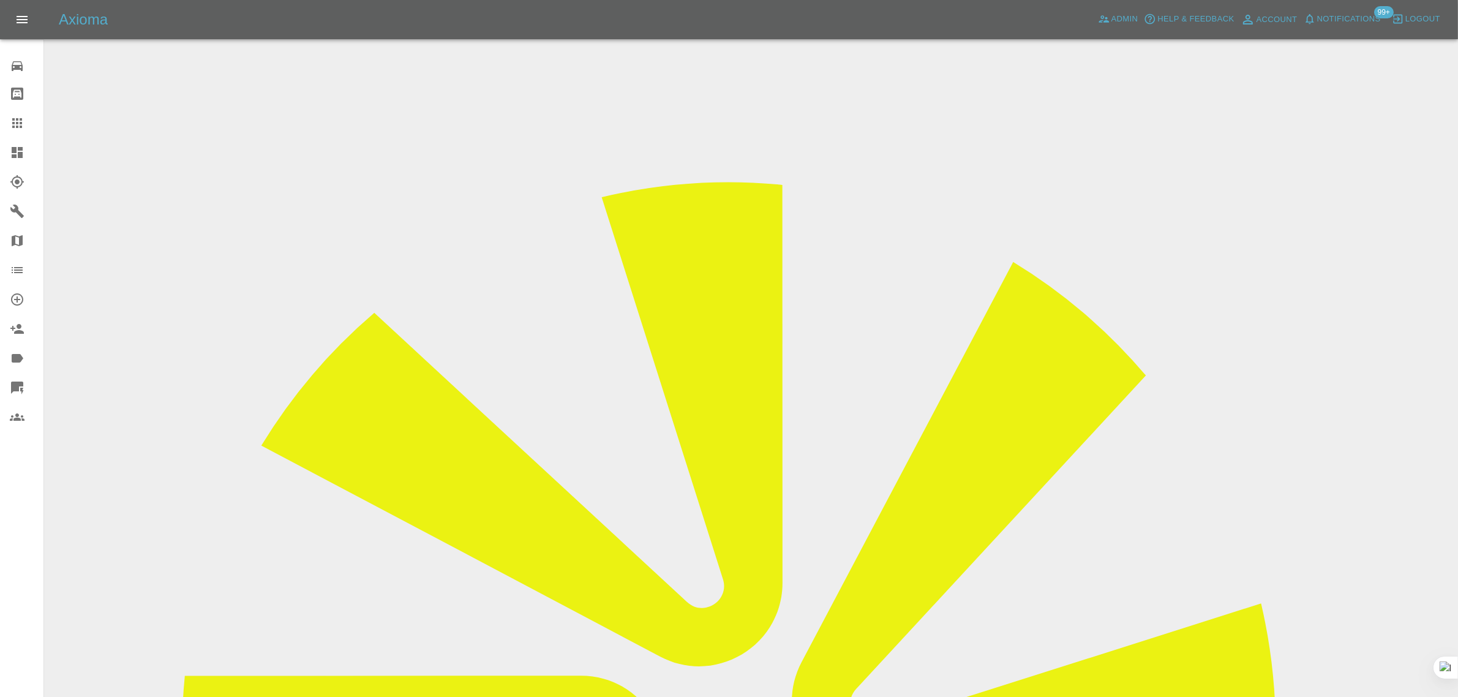
click at [23, 116] on icon at bounding box center [17, 123] width 15 height 15
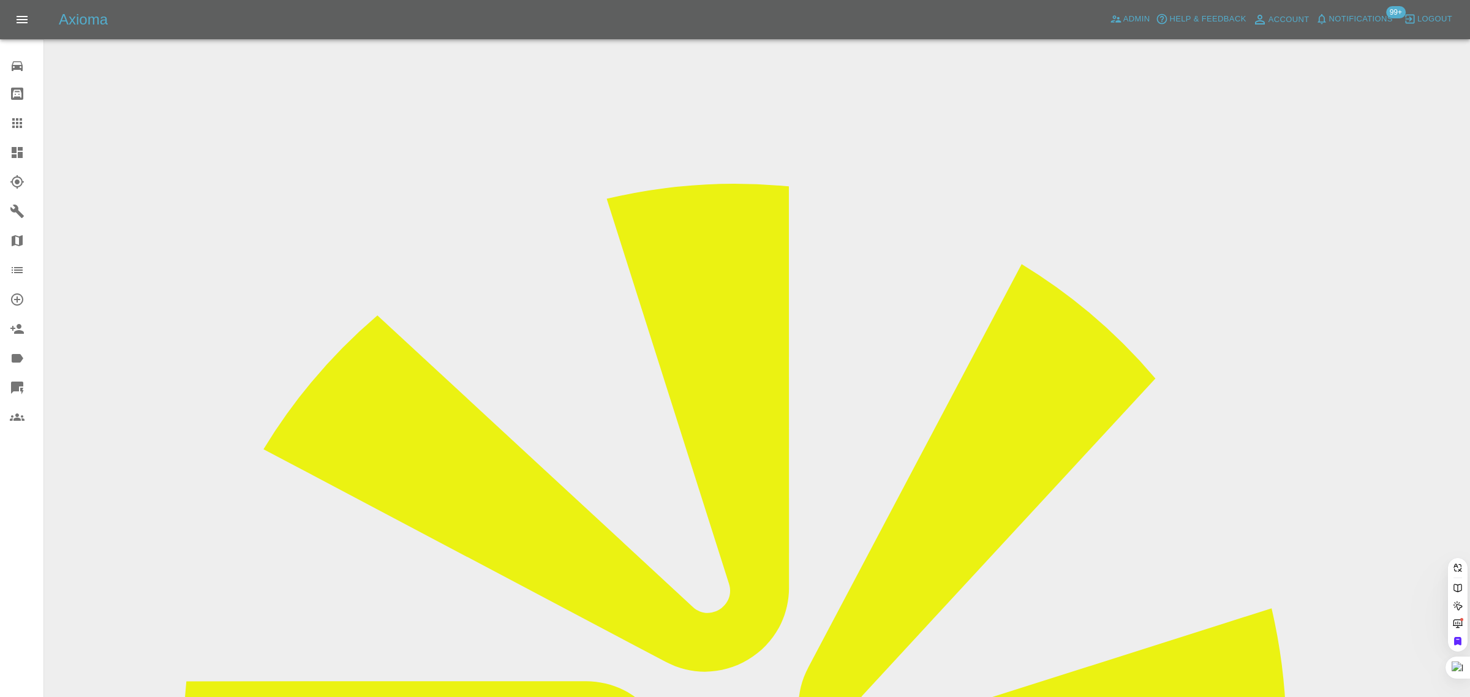
paste input "NickDyer@visual-vibe.co.uk"
type input "NickDyer@visual-vibe.co.u"
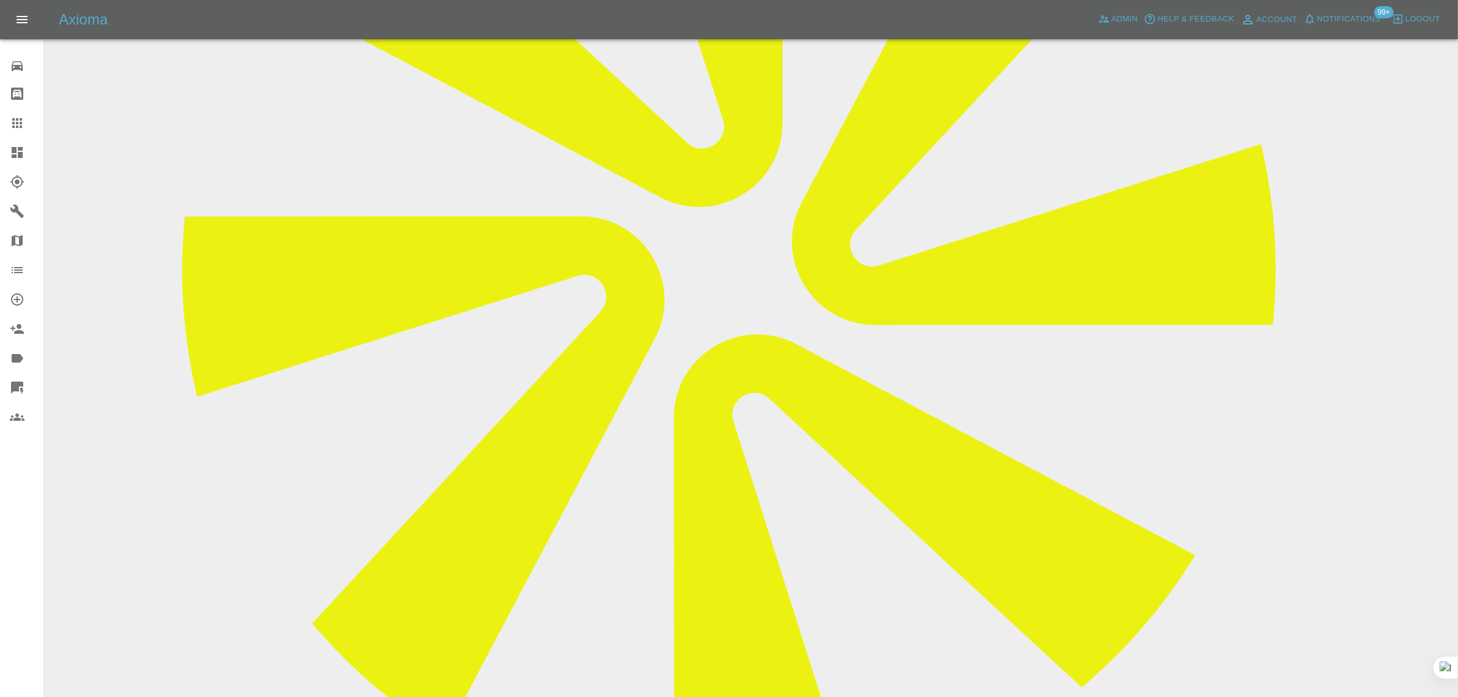
scroll to position [561, 0]
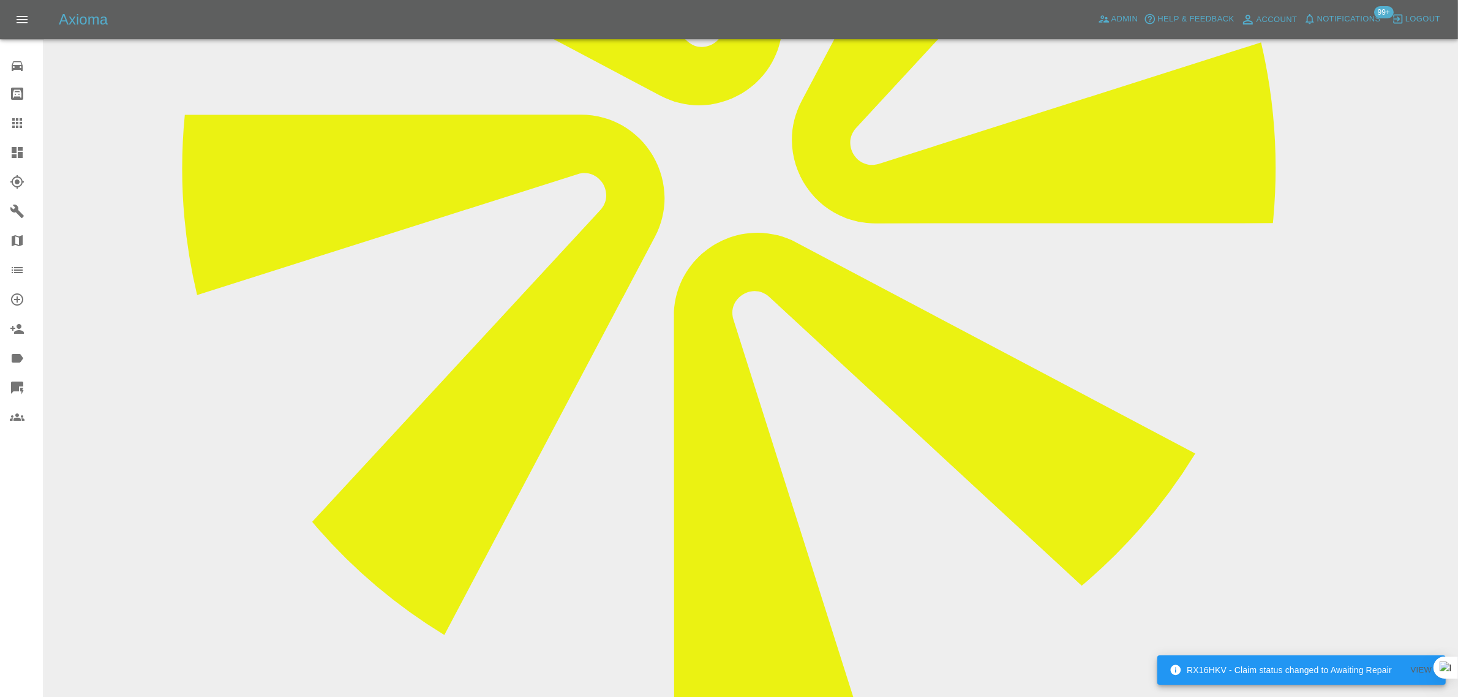
paste textarea "What day is good for you? Maybe 26th Sept...Friday."
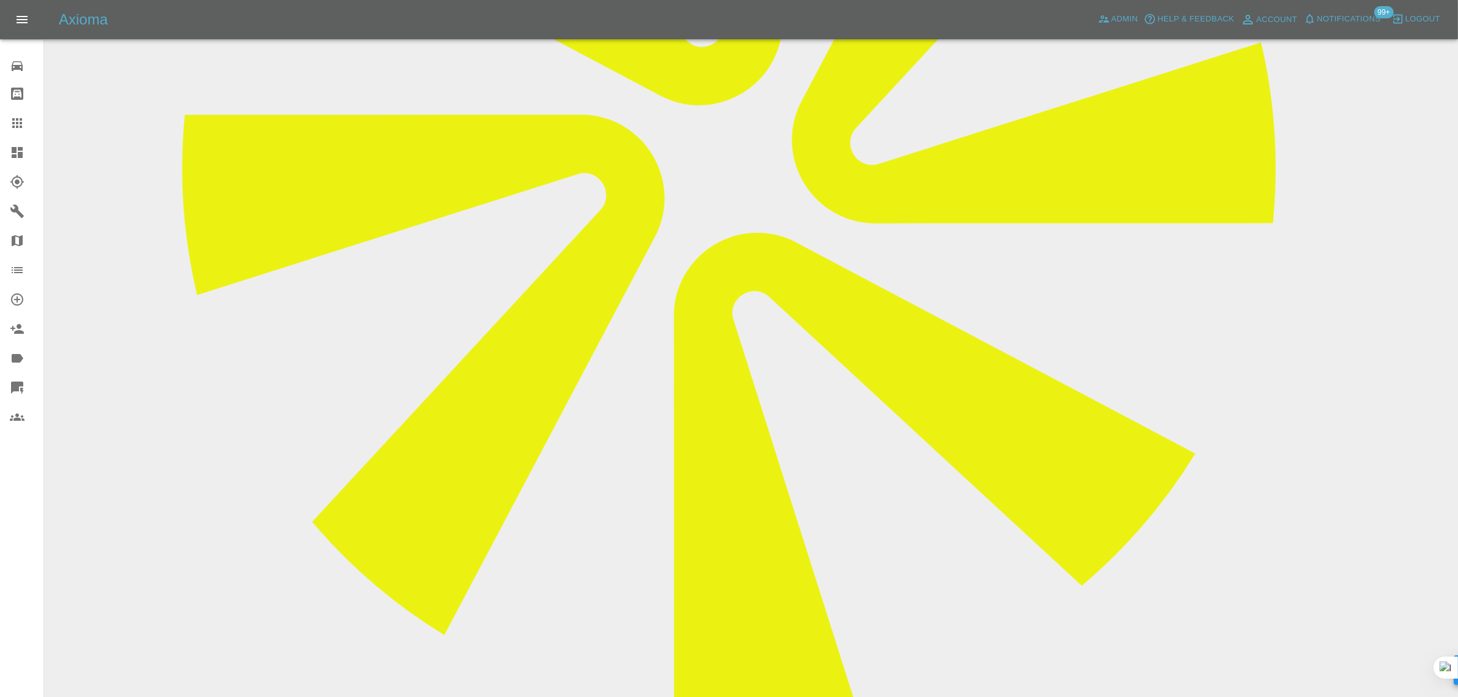
type textarea "What day is good for you? Maybe 26th Sept...Friday."
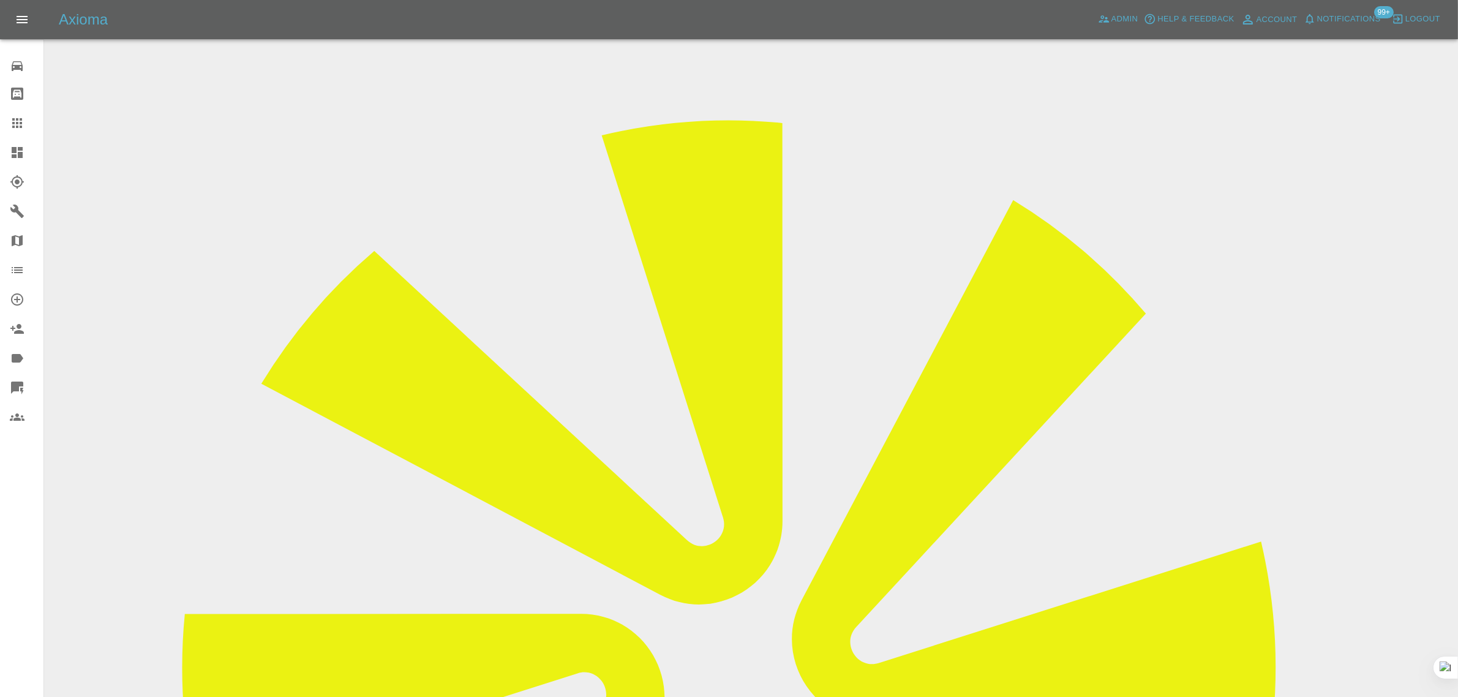
scroll to position [0, 0]
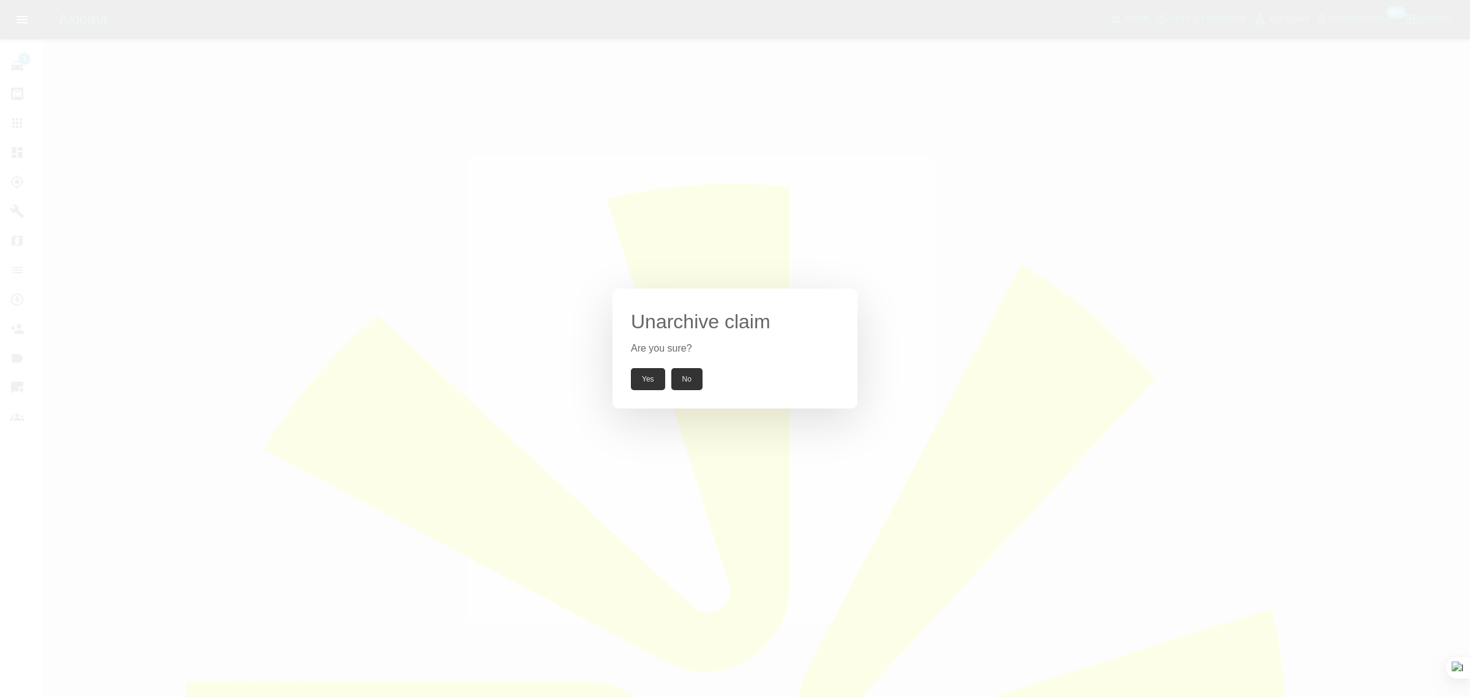
click at [643, 379] on button "Yes" at bounding box center [648, 379] width 34 height 22
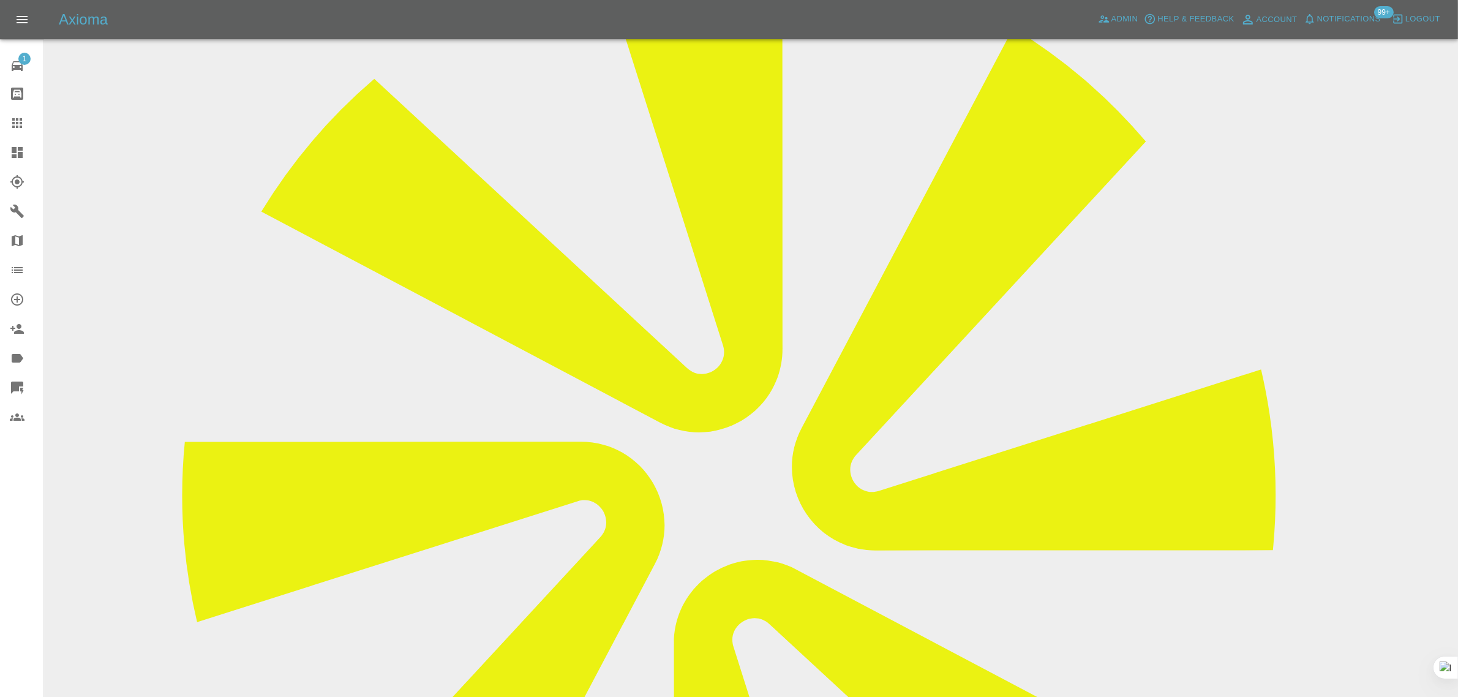
scroll to position [230, 0]
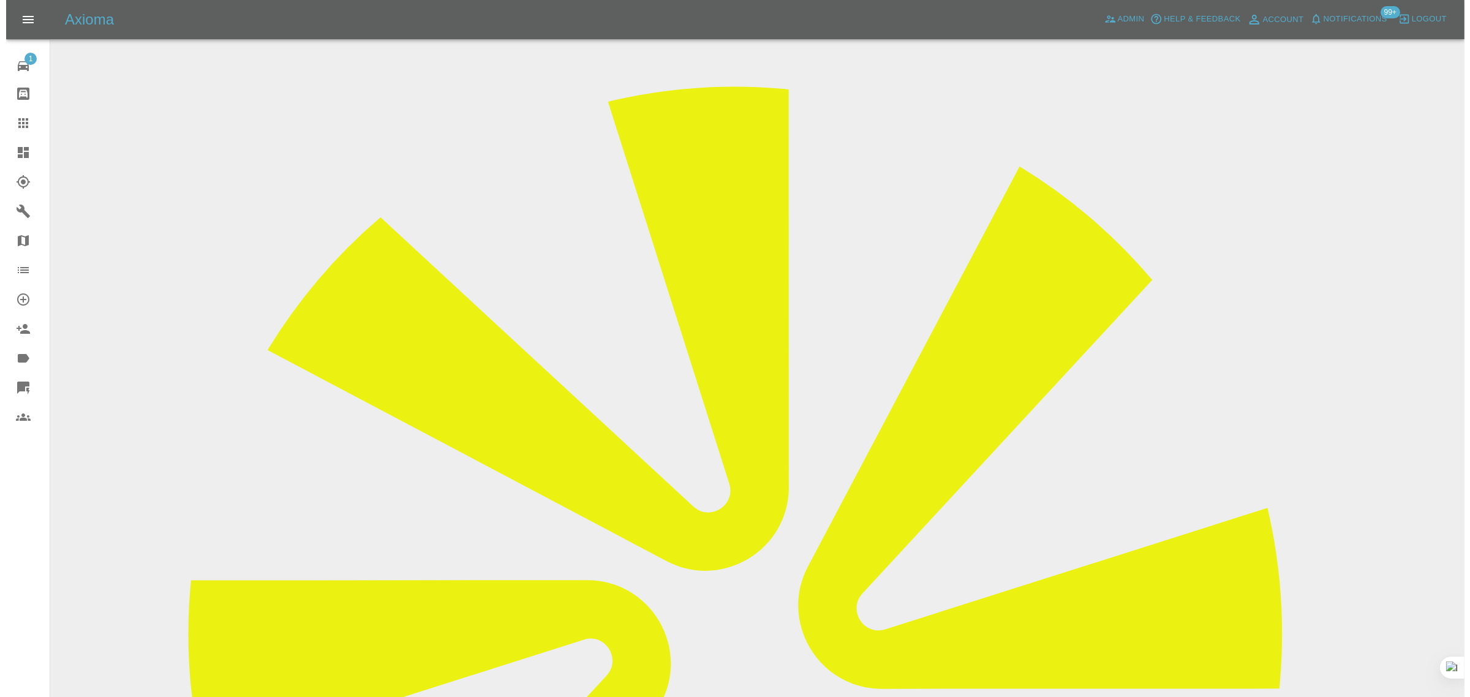
scroll to position [77, 0]
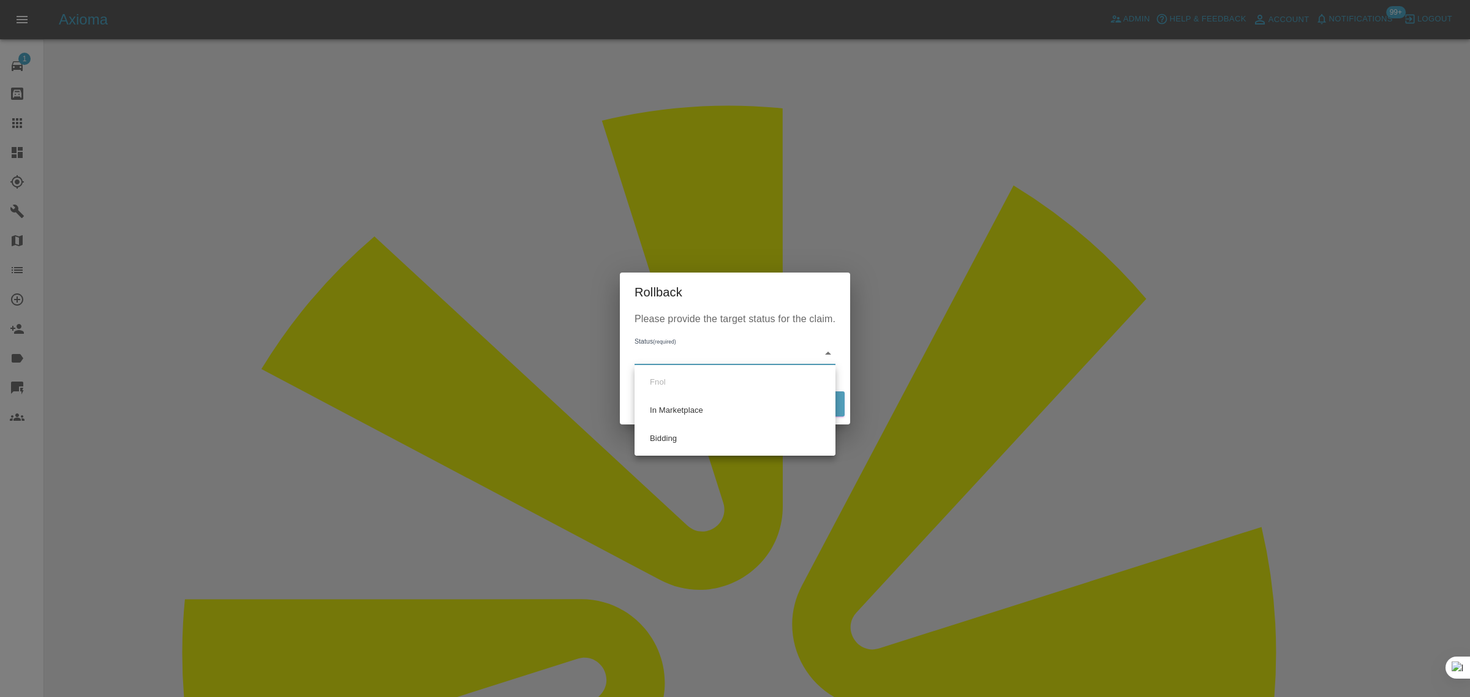
click at [671, 438] on li "Bidding" at bounding box center [735, 438] width 195 height 28
type input "bidding"
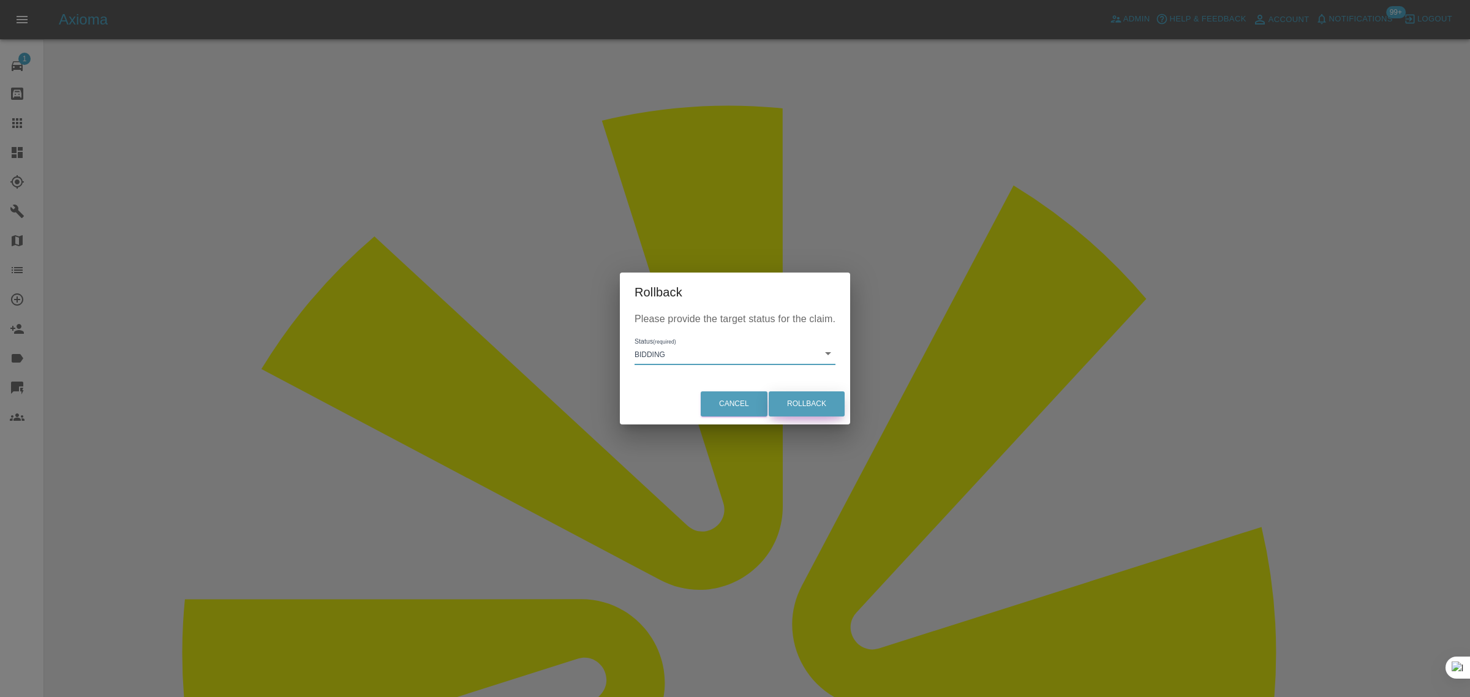
click at [816, 403] on button "Rollback" at bounding box center [807, 403] width 76 height 25
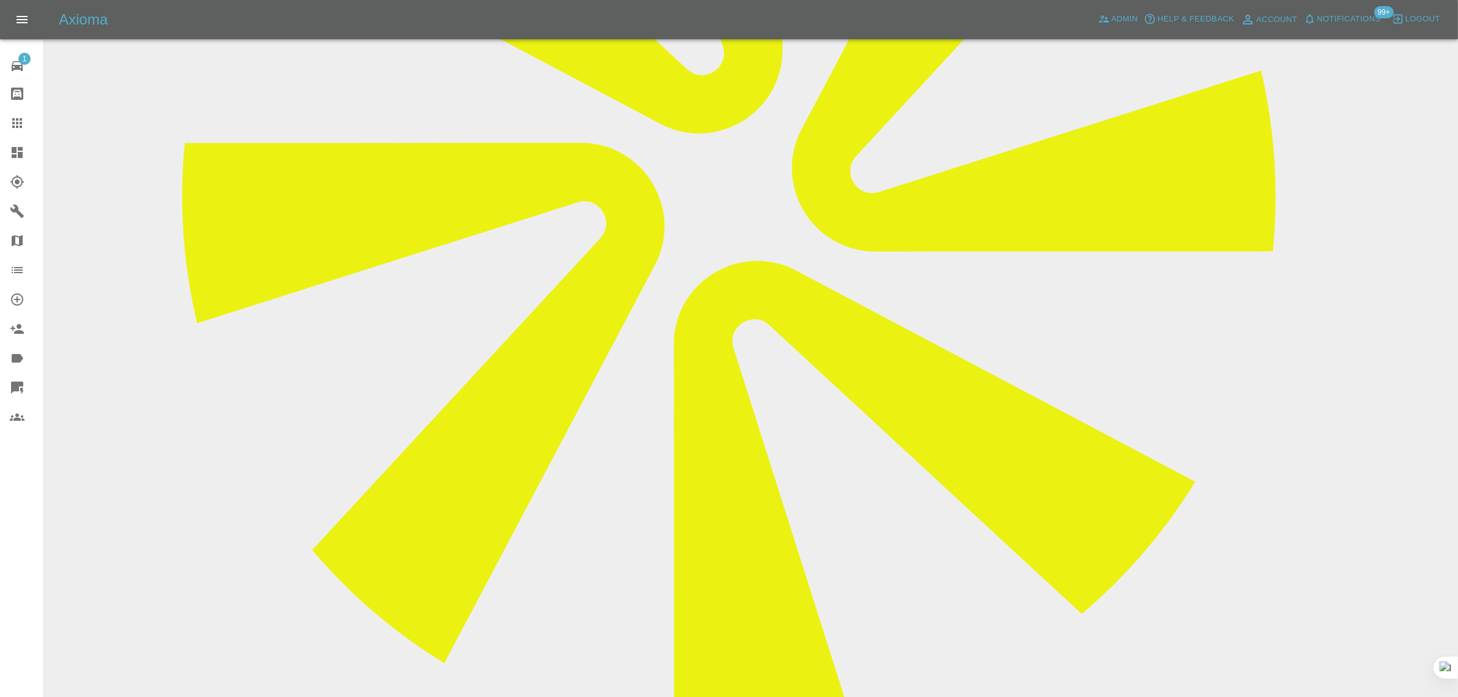
scroll to position [536, 0]
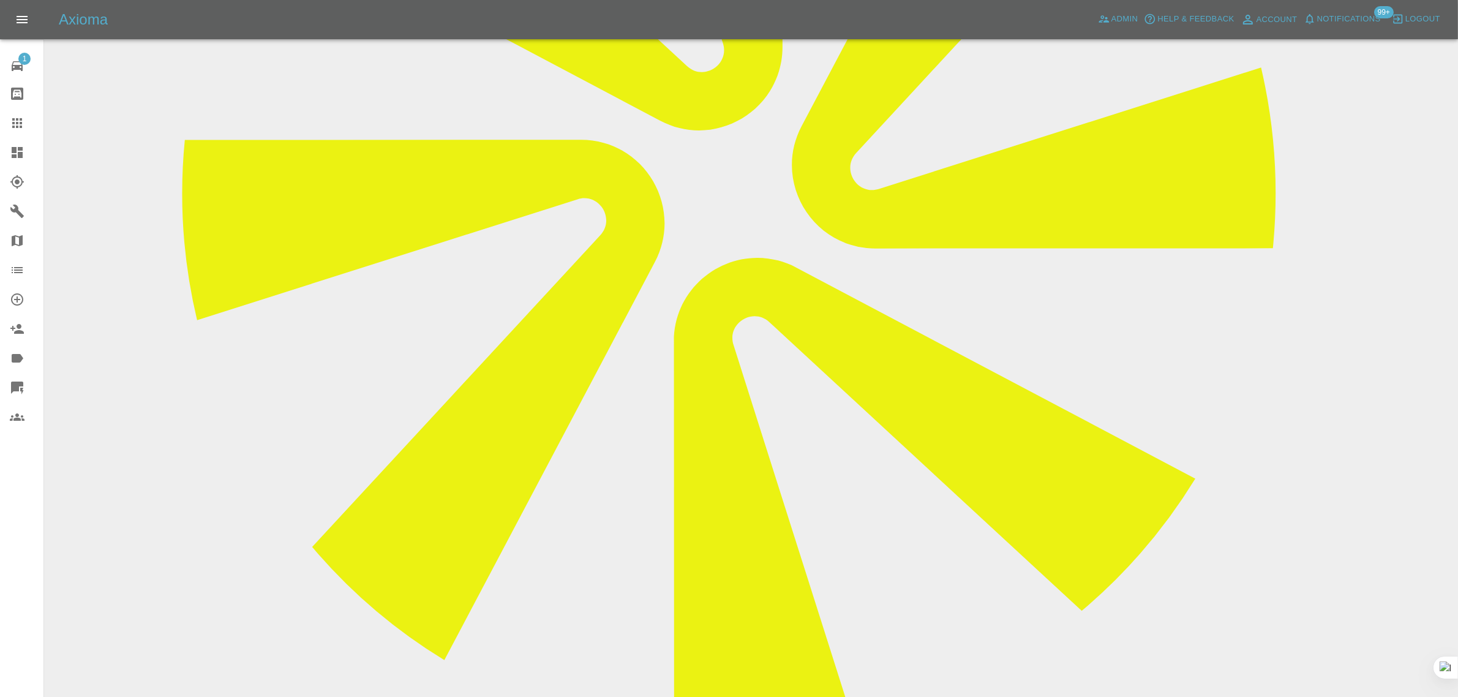
paste textarea "I’m reaching out as I would like to reschedule the repair on my car. Please let…"
type textarea "I’m reaching out as I would like to reschedule the repair on my car. Please let…"
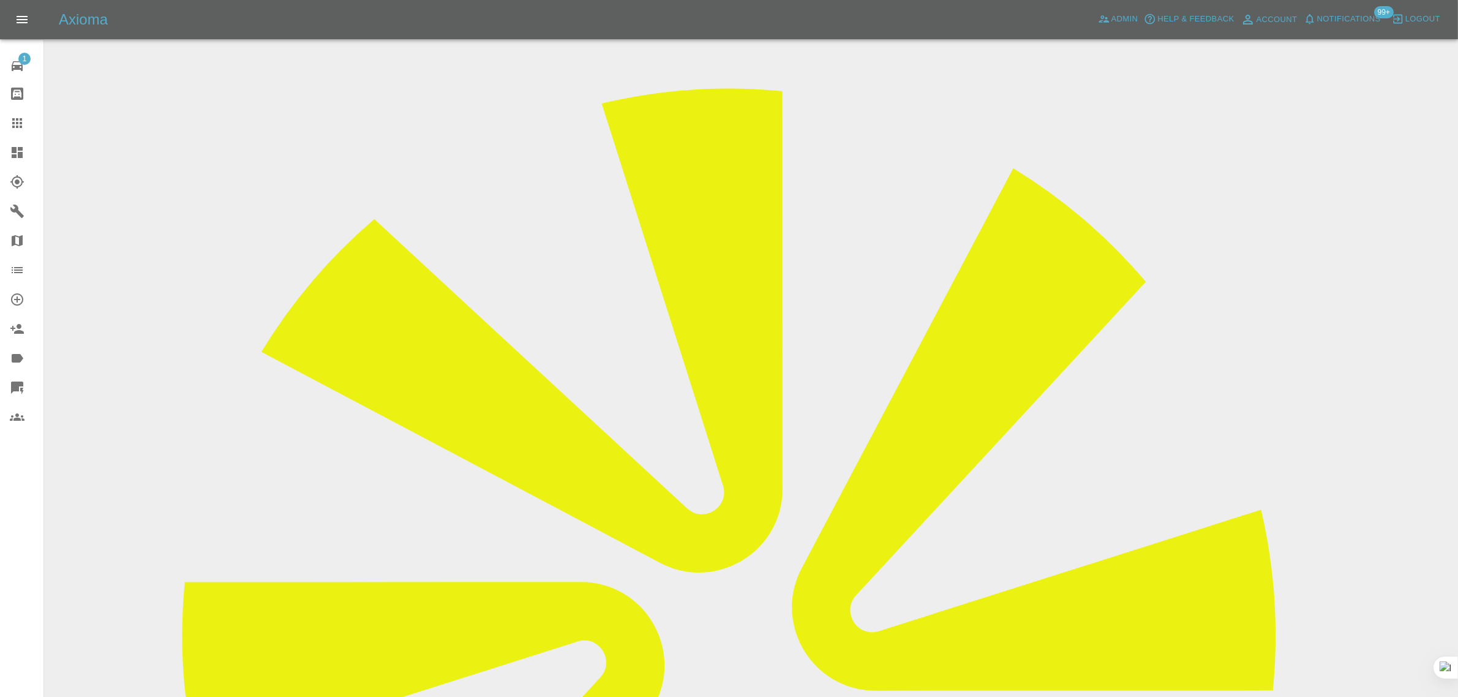
scroll to position [0, 0]
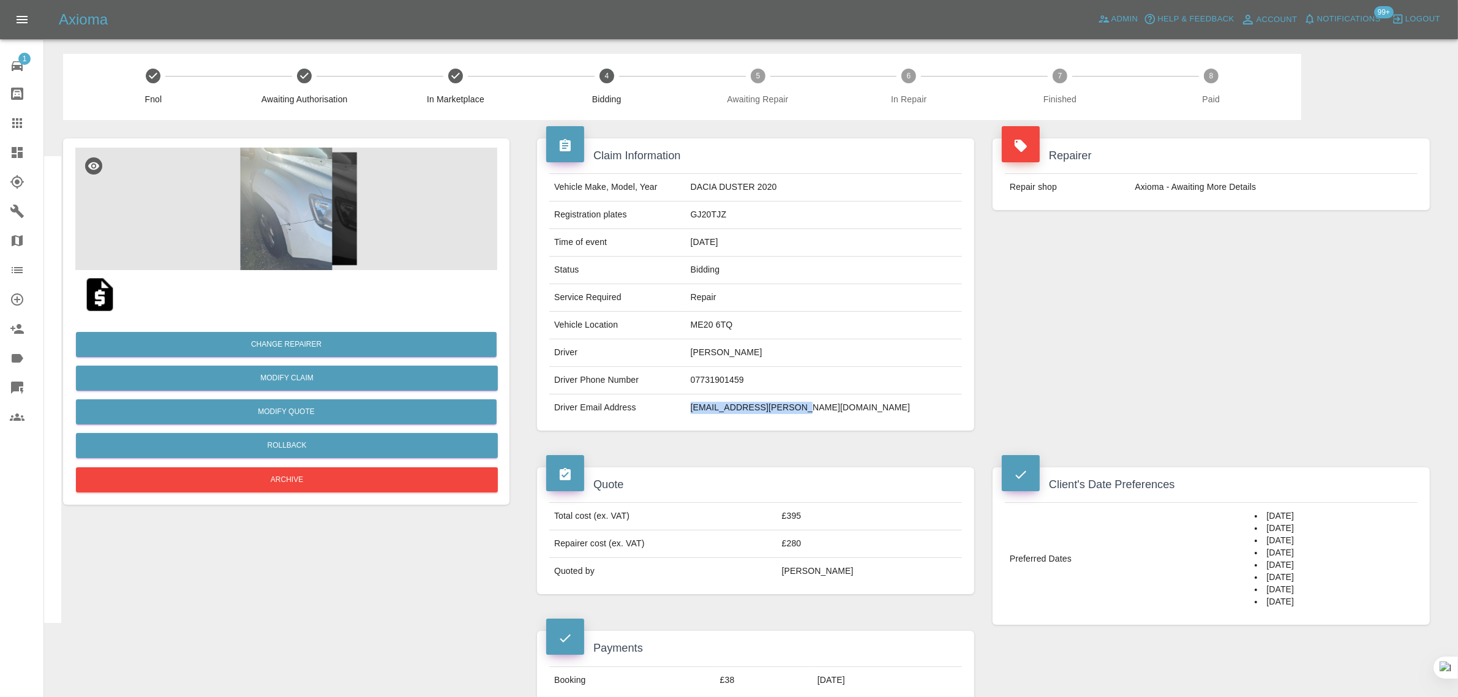
drag, startPoint x: 766, startPoint y: 410, endPoint x: 933, endPoint y: 409, distance: 166.6
click at [933, 409] on td "[EMAIL_ADDRESS][PERSON_NAME][DOMAIN_NAME]" at bounding box center [824, 407] width 276 height 27
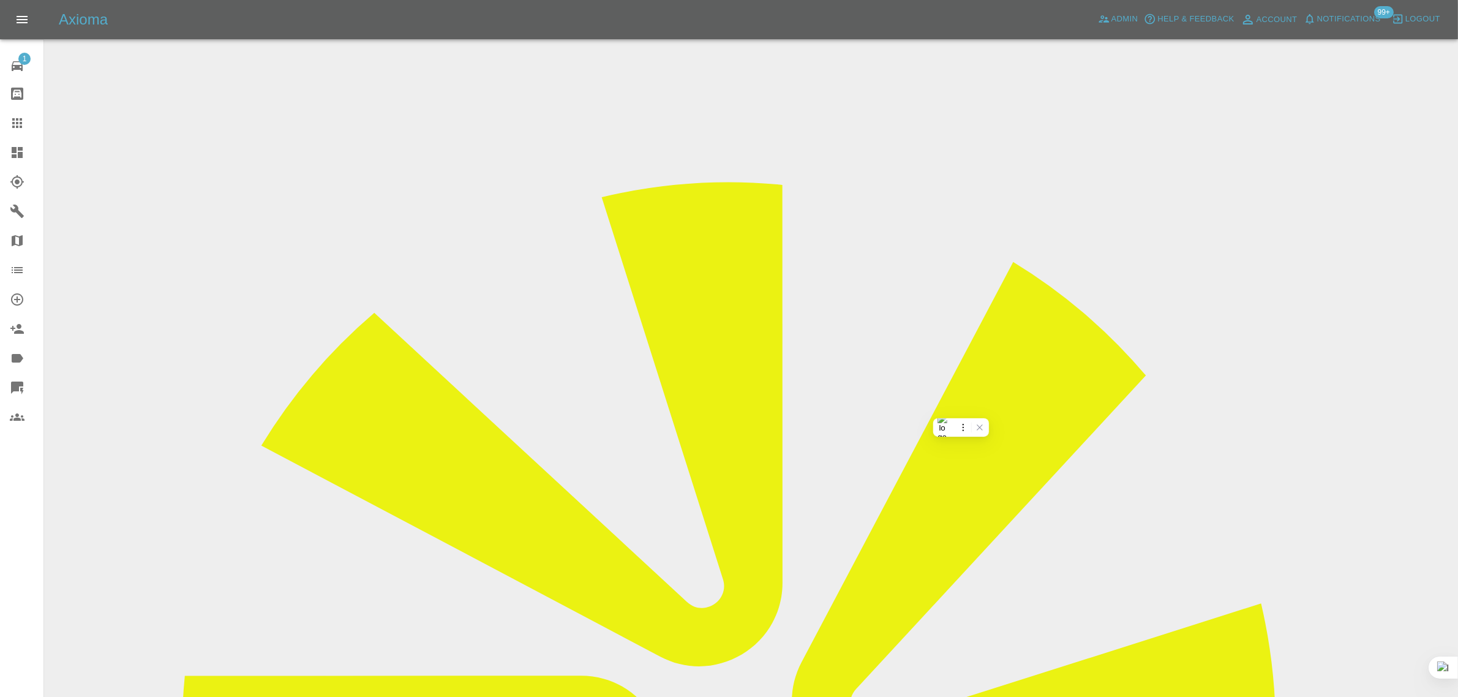
copy td "[EMAIL_ADDRESS][PERSON_NAME][DOMAIN_NAME]"
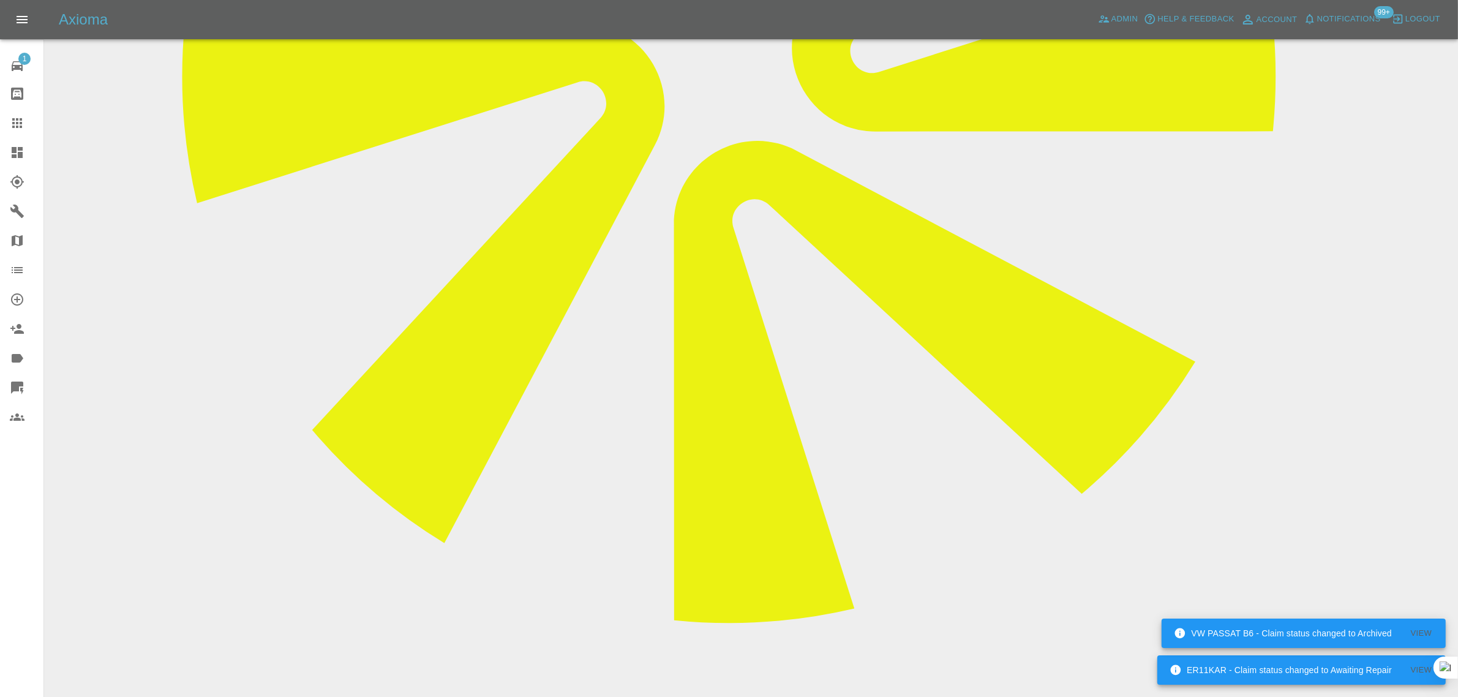
scroll to position [306, 0]
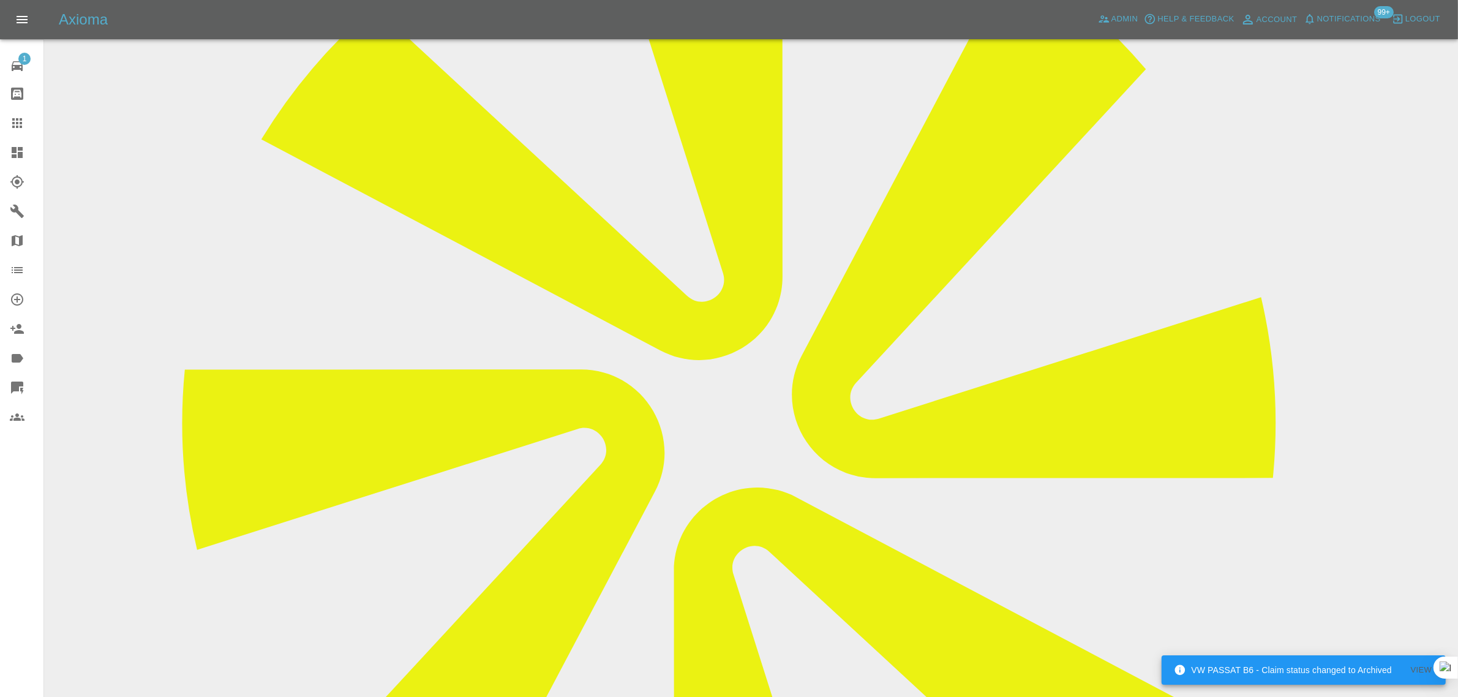
drag, startPoint x: 714, startPoint y: 105, endPoint x: 833, endPoint y: 95, distance: 119.3
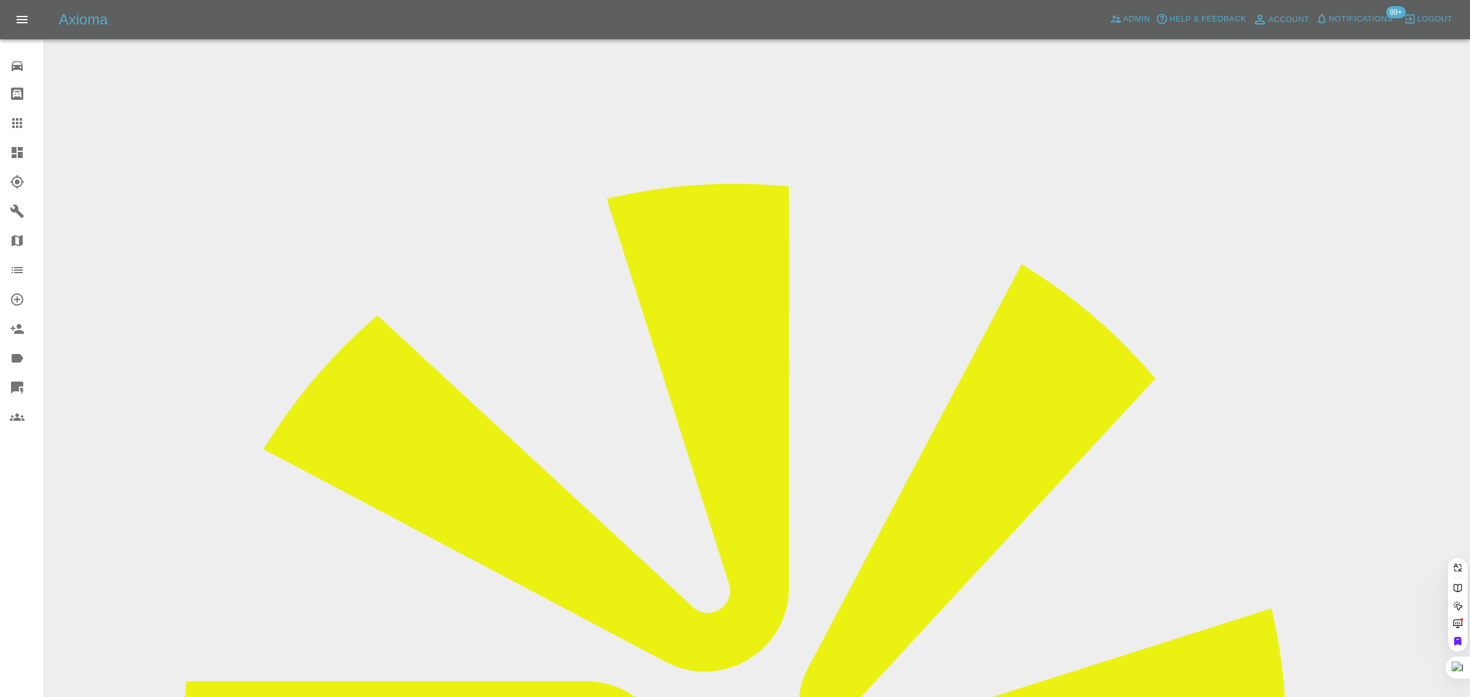
paste input "worrell38@gmail.com"
type input "worrell38@gmail.com"
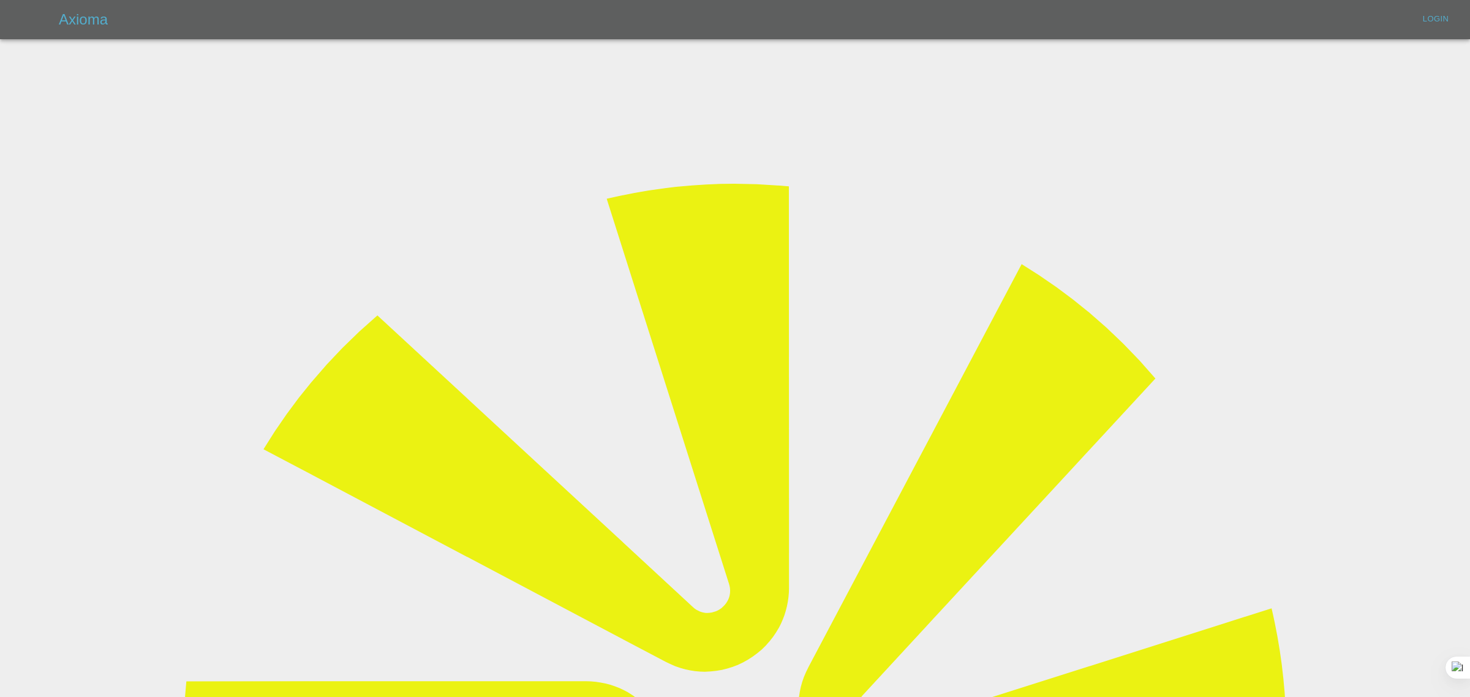
type input "bookkeeping@fifoaccounting.com"
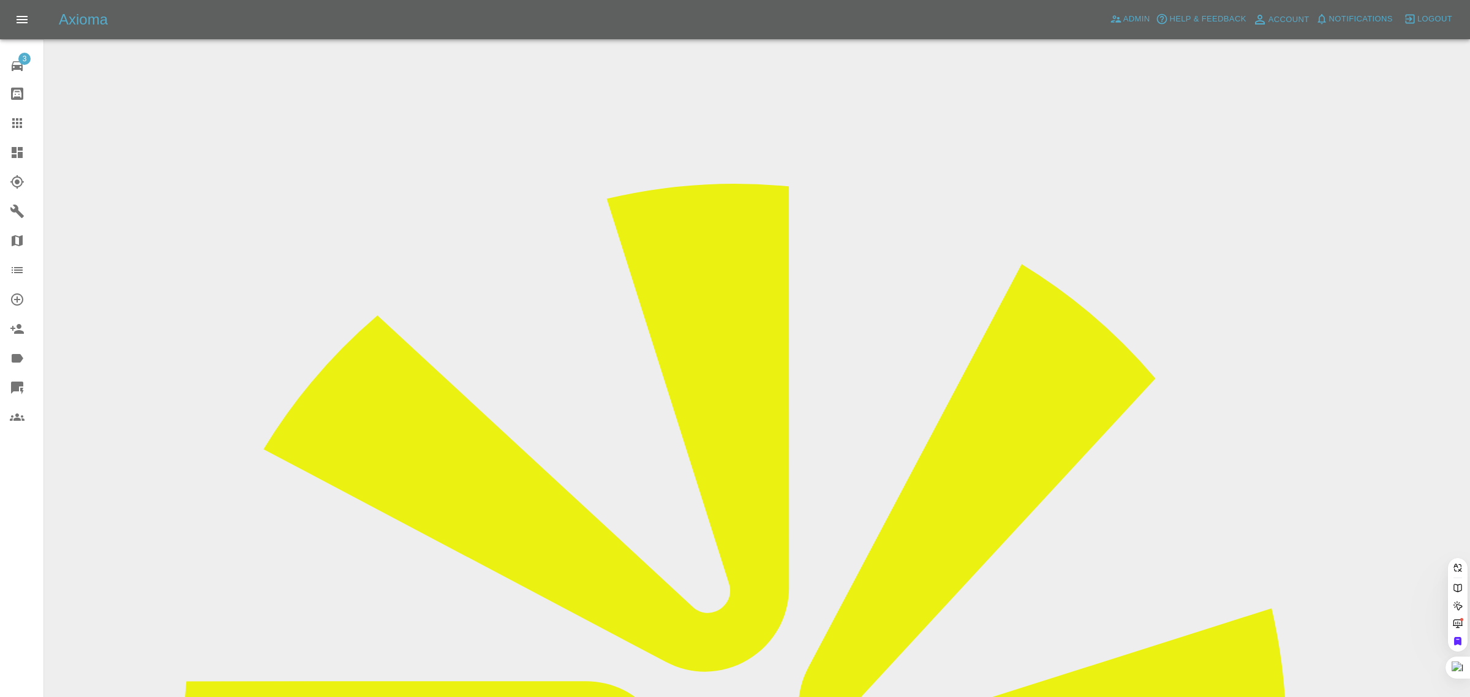
paste input "worrell38@gmail.com"
type input "worrell38@gmail.com"
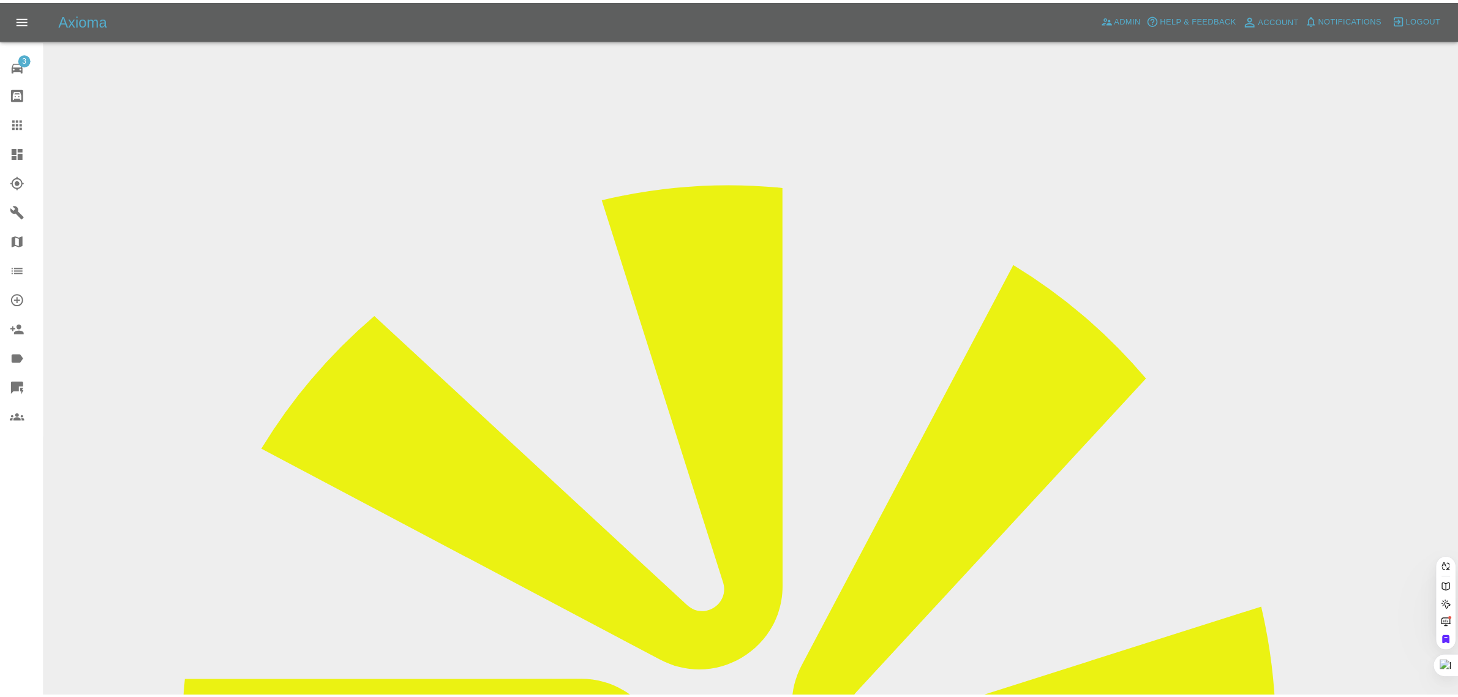
scroll to position [0, 0]
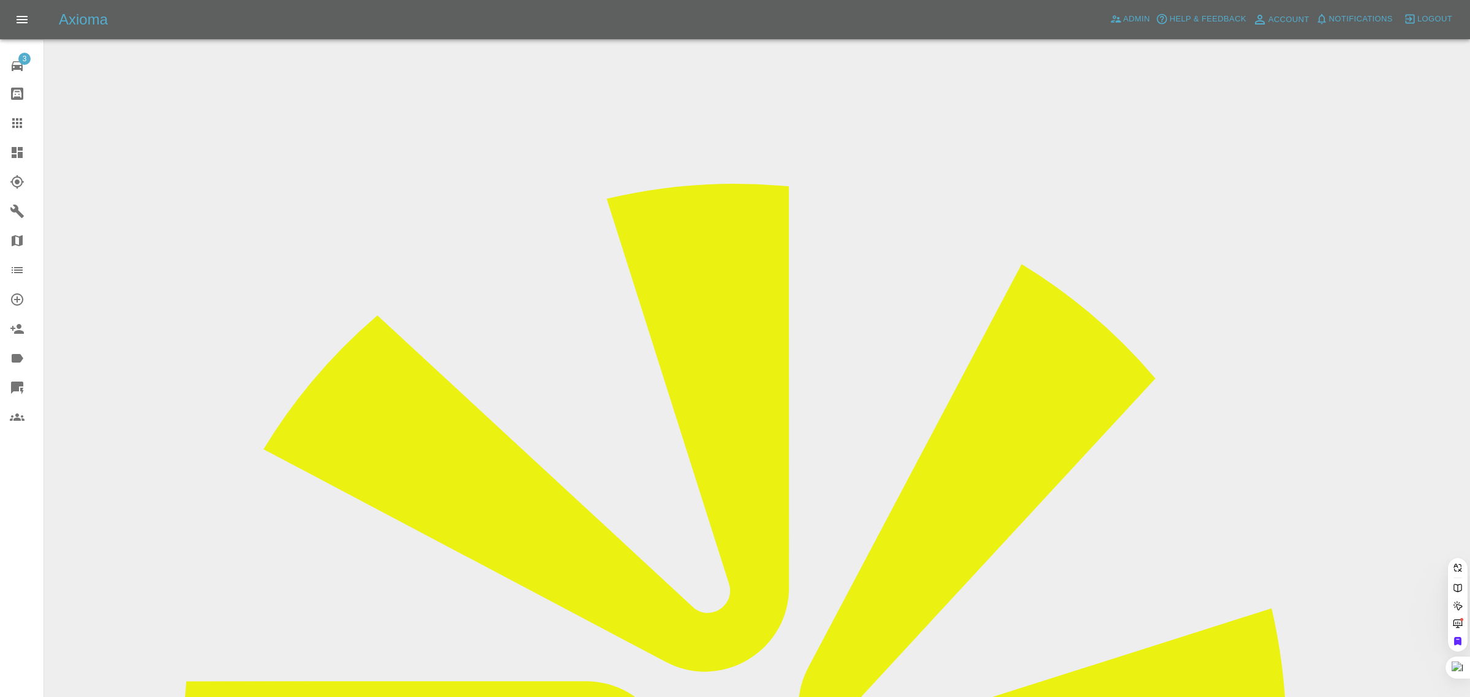
click at [10, 574] on div "3 Repair home Bodyshop home Claims Dashboard Explorer Garages Map Organization …" at bounding box center [22, 348] width 44 height 697
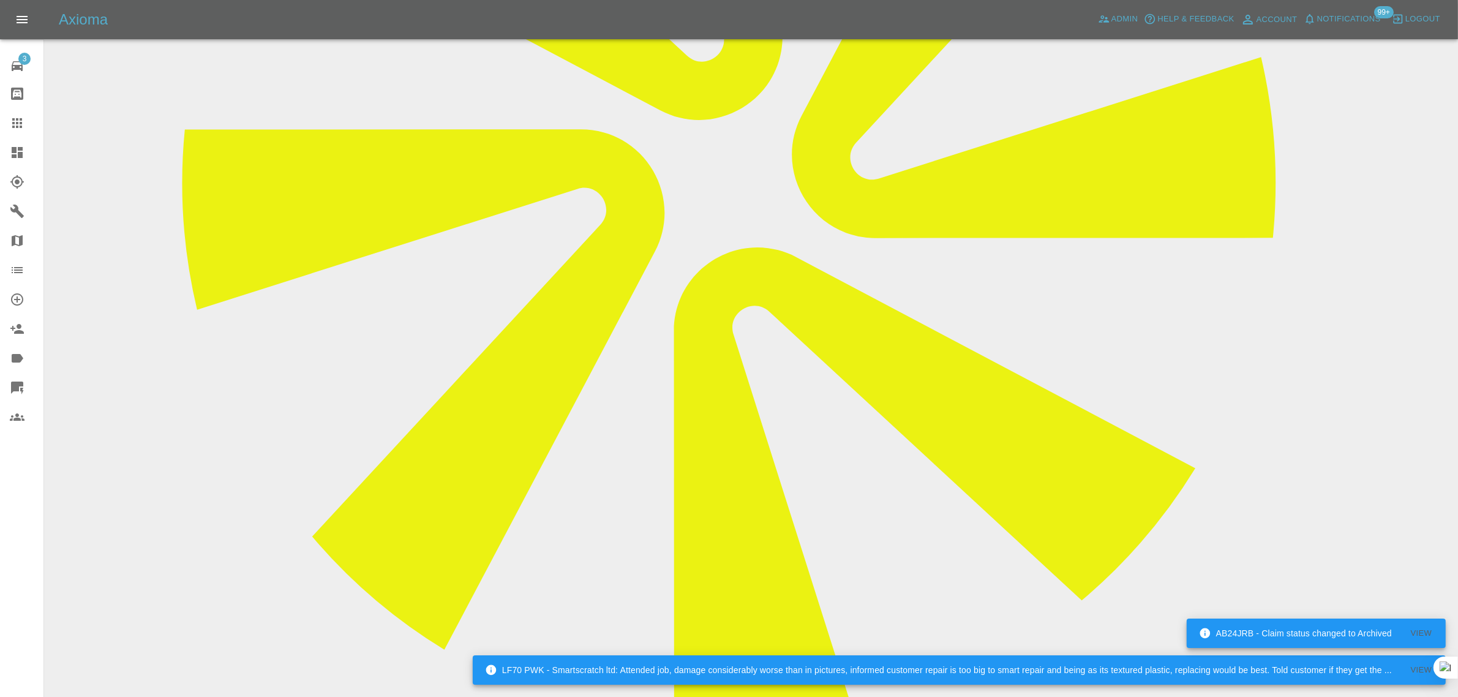
scroll to position [98, 0]
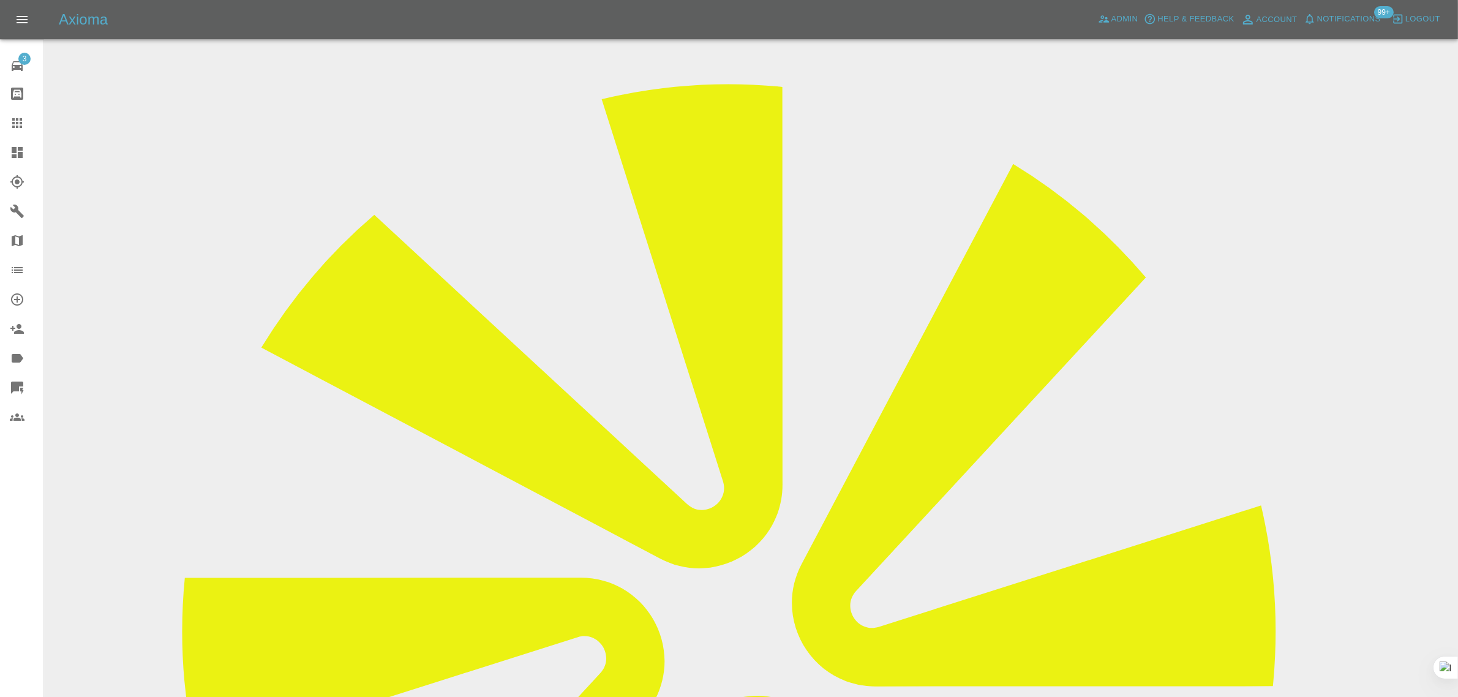
click at [14, 124] on icon at bounding box center [17, 123] width 10 height 10
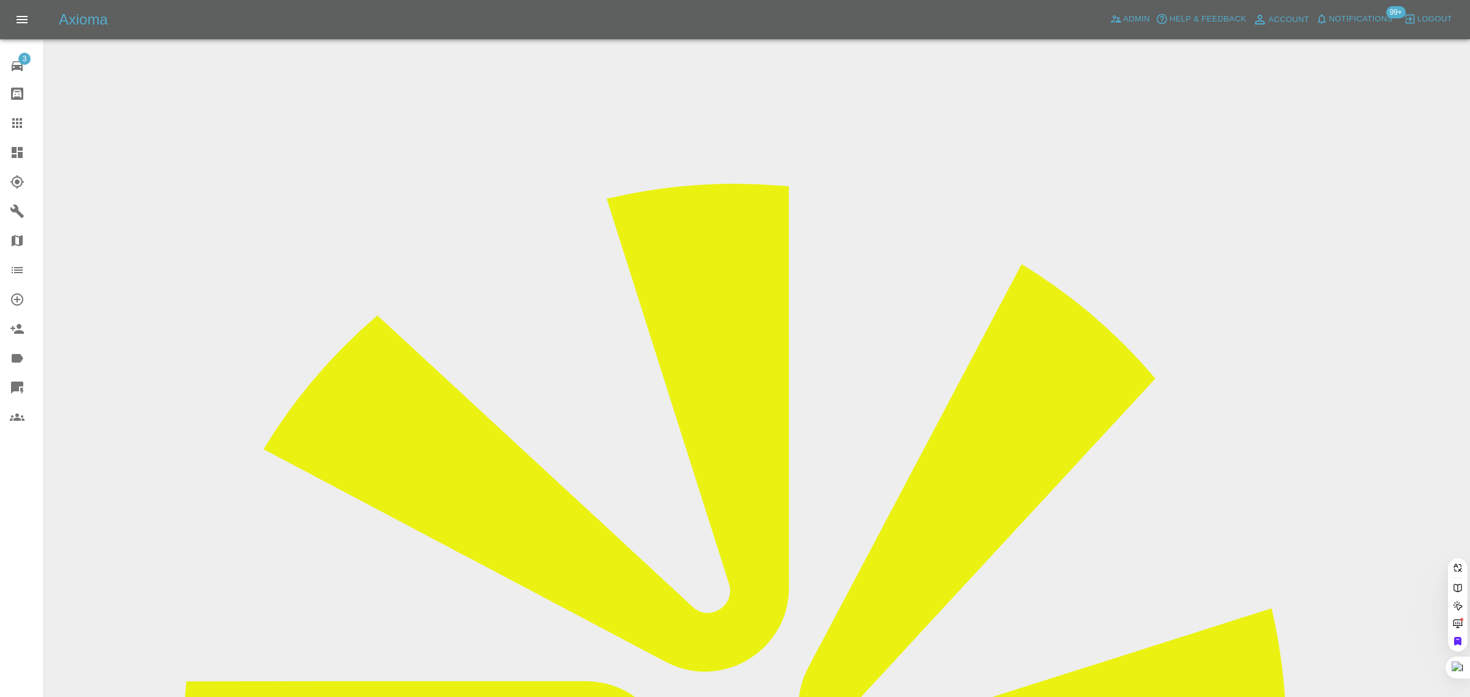
paste input "paul_brice@yahoo.com"
type input "paul_brice@yahoo.com"
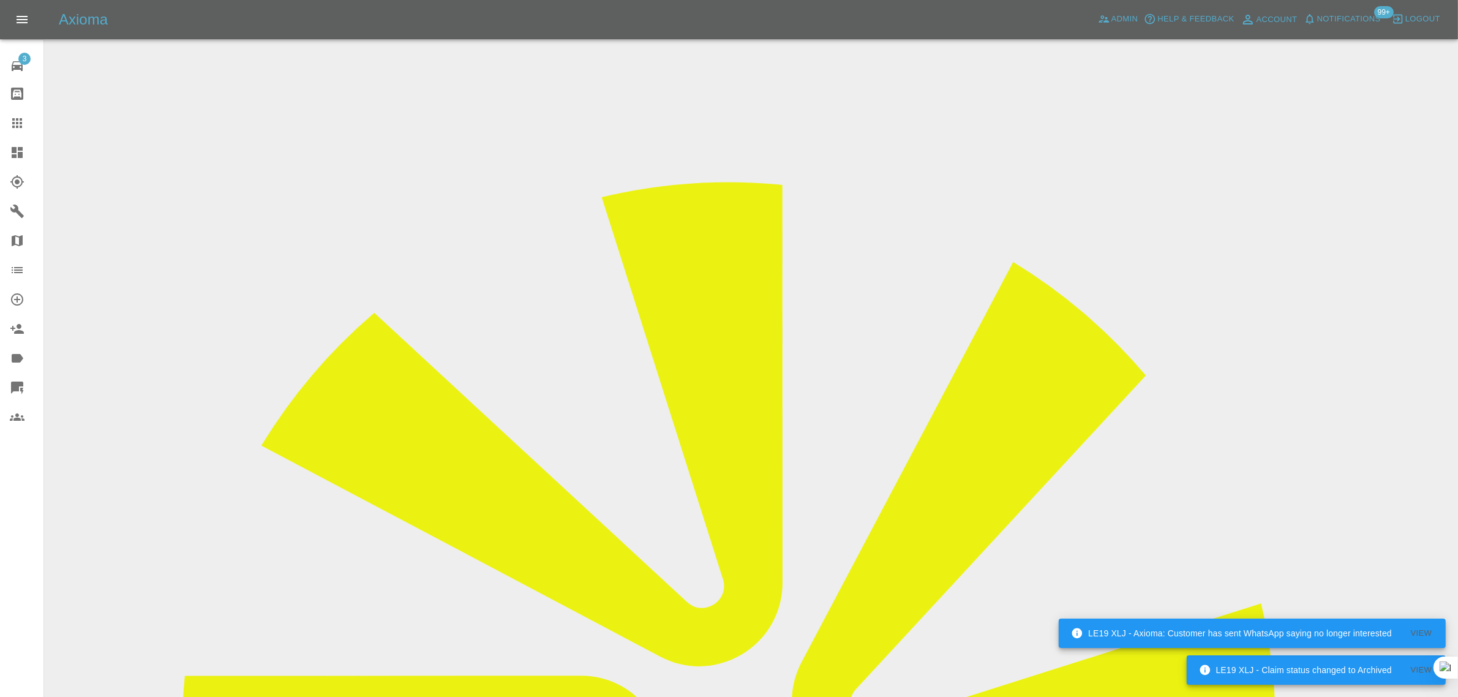
click at [8, 121] on link "Claims" at bounding box center [21, 122] width 43 height 29
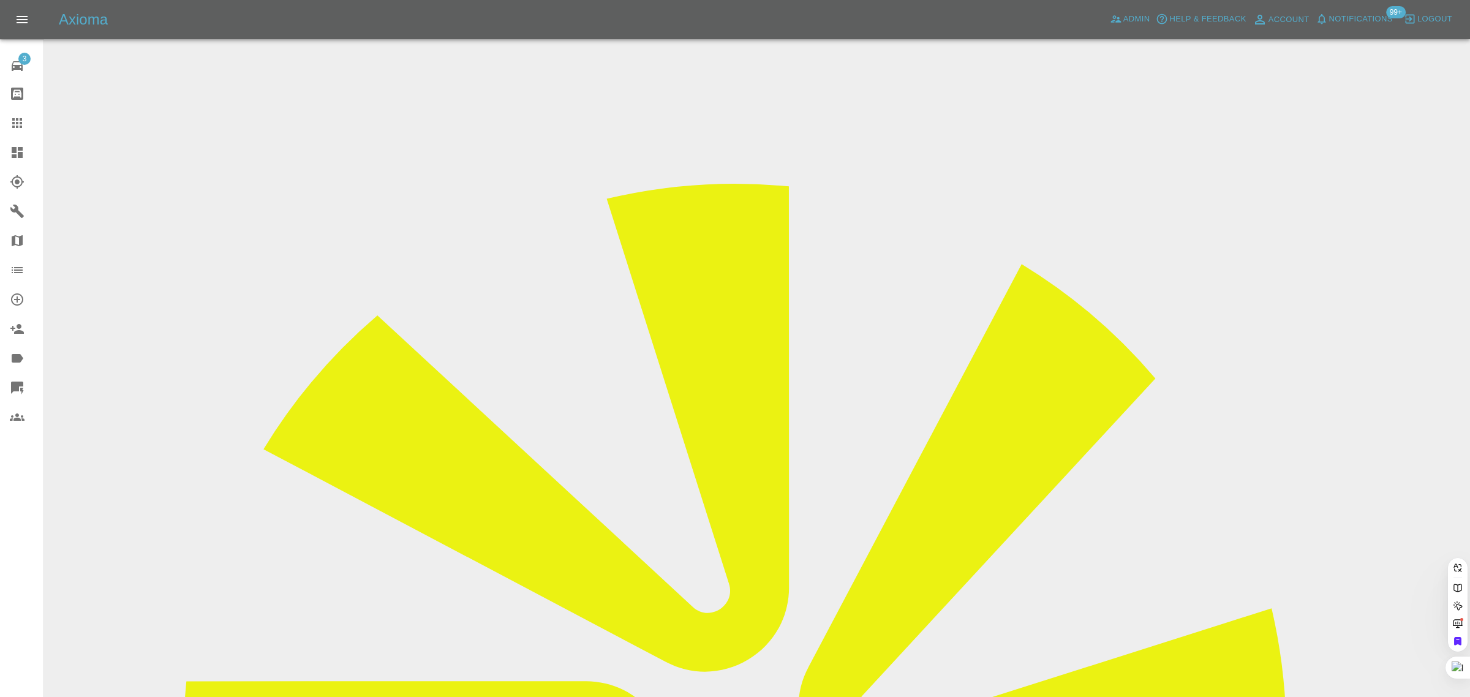
paste input "coinwalston@outlook.com"
type input "coinwalston@outlook.com"
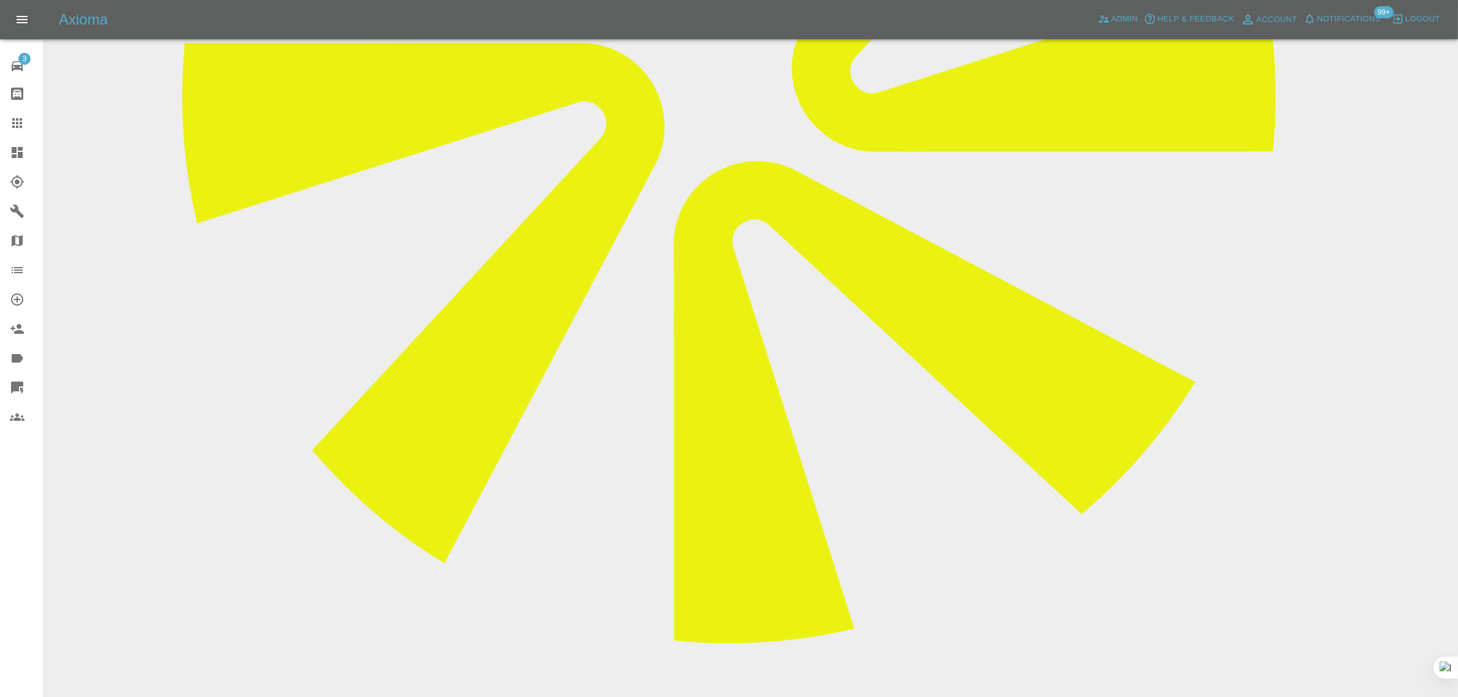
scroll to position [660, 0]
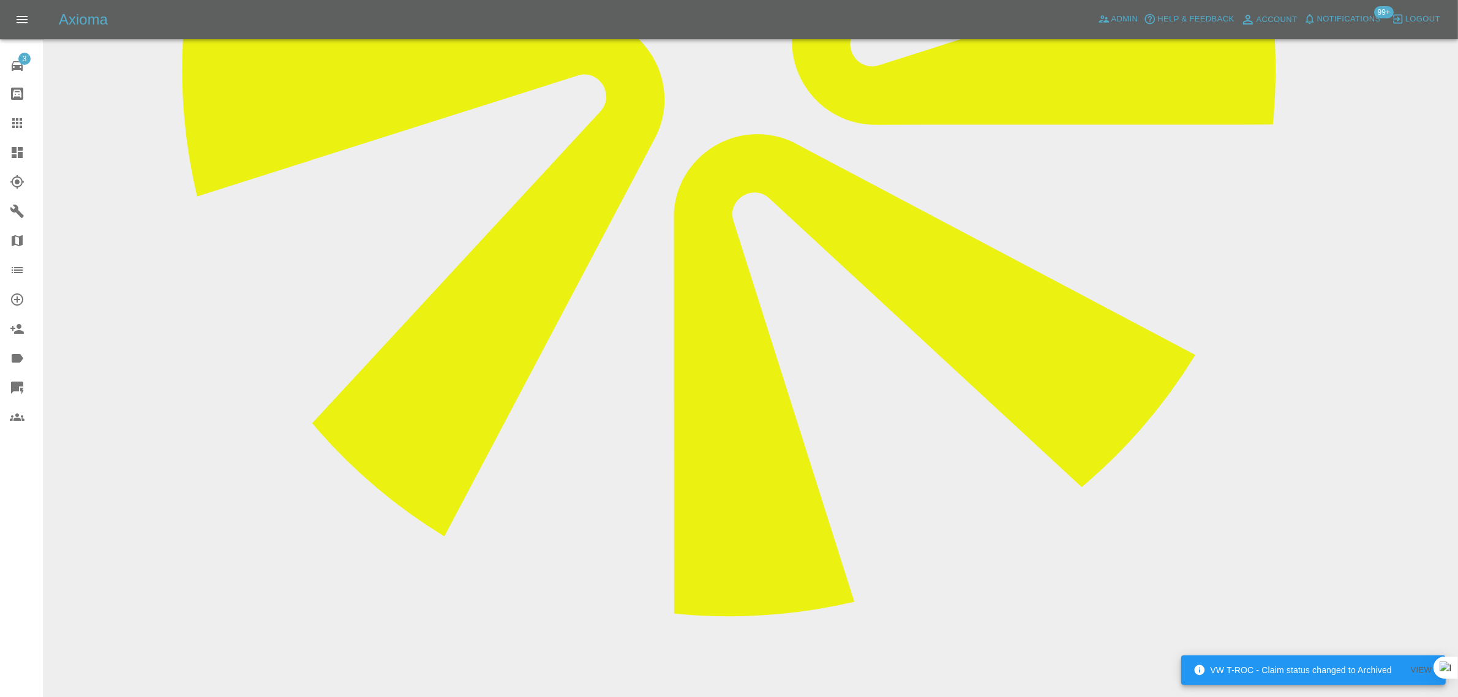
click at [20, 120] on icon at bounding box center [17, 123] width 10 height 10
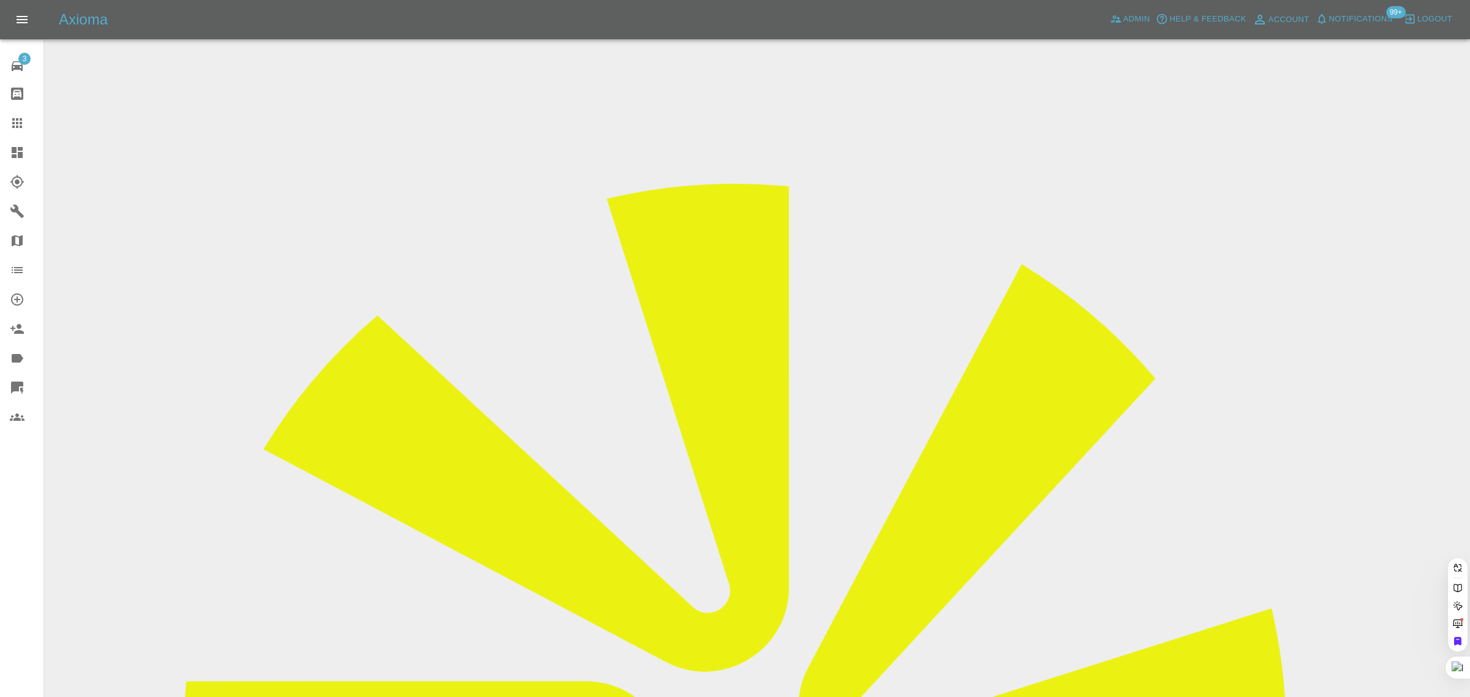
paste input "NickDyer@visual-vibe.co.uk"
type input "NickDyer@visual-vibe.co.uk"
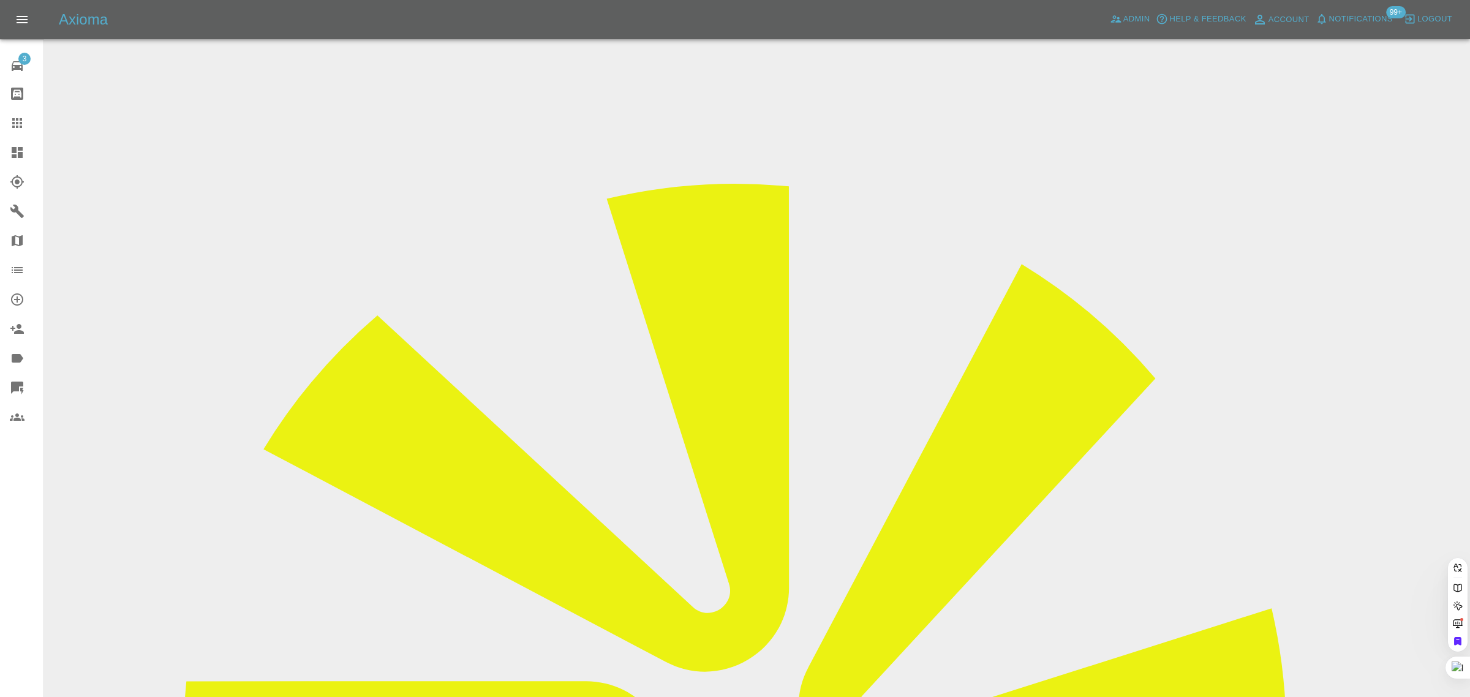
scroll to position [0, 0]
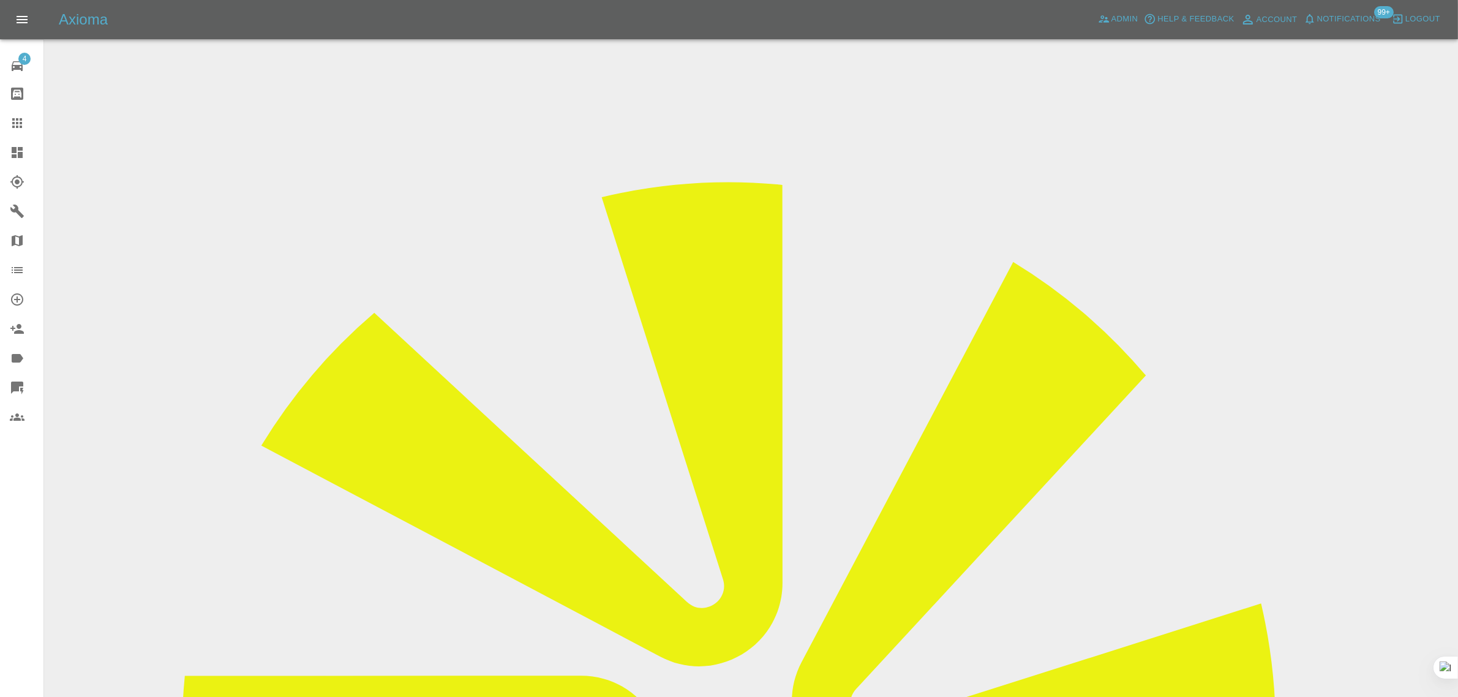
drag, startPoint x: 513, startPoint y: 187, endPoint x: 529, endPoint y: 295, distance: 109.0
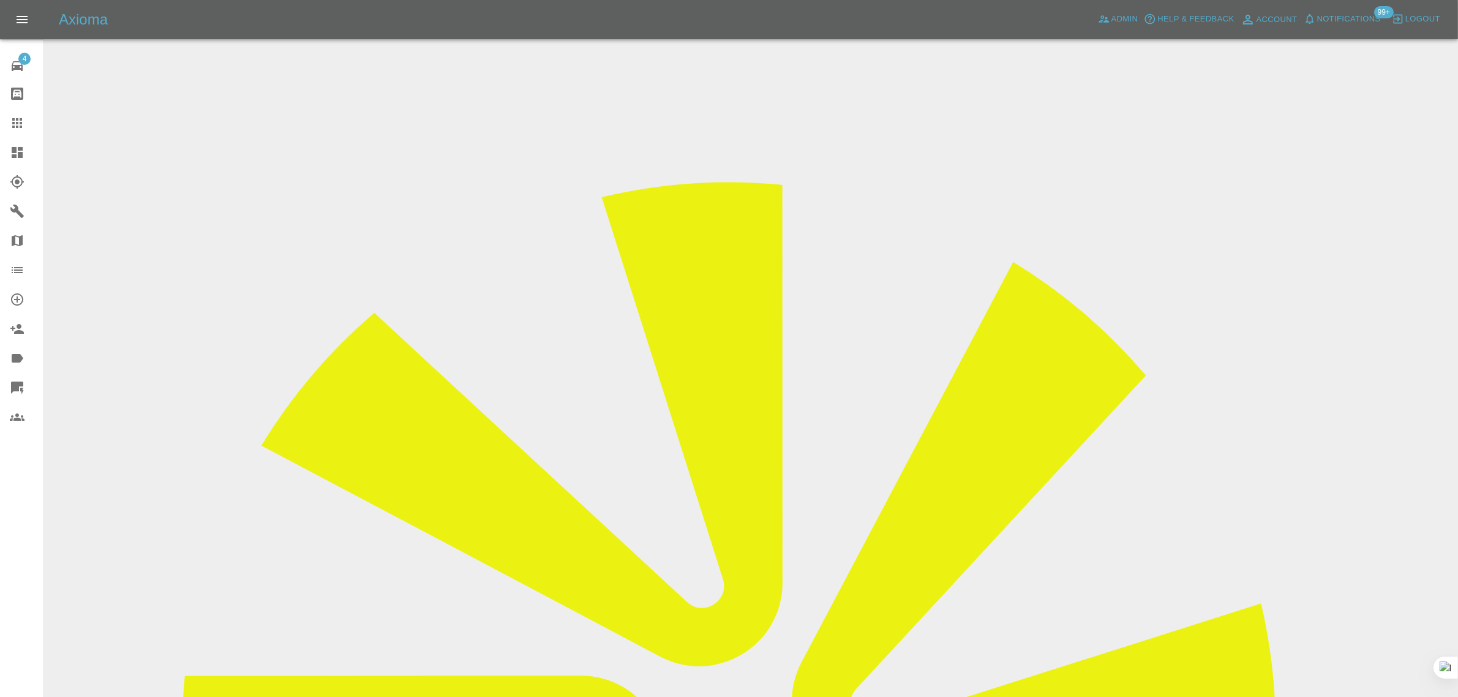
drag, startPoint x: 551, startPoint y: 186, endPoint x: 813, endPoint y: 412, distance: 346.5
drag, startPoint x: 815, startPoint y: 412, endPoint x: 548, endPoint y: 188, distance: 348.2
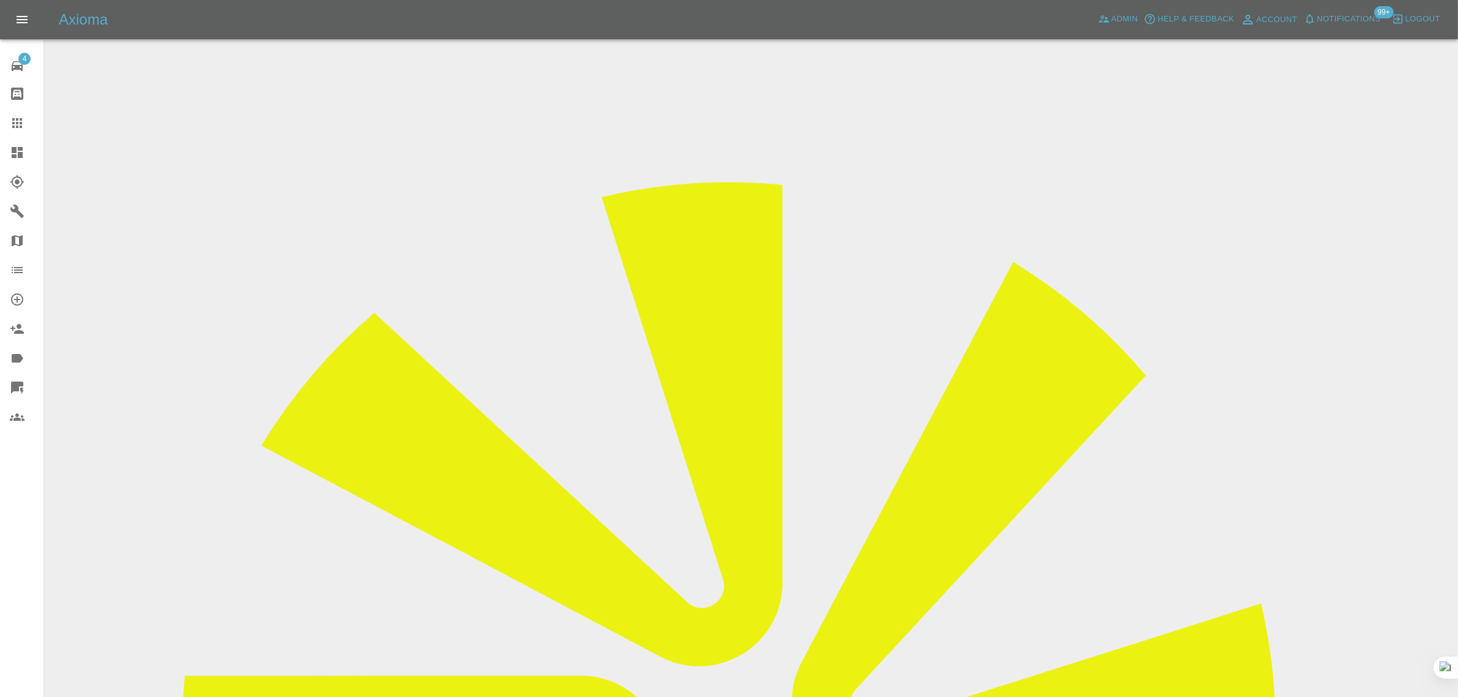
drag, startPoint x: 546, startPoint y: 187, endPoint x: 827, endPoint y: 416, distance: 363.1
drag, startPoint x: 795, startPoint y: 461, endPoint x: 804, endPoint y: 449, distance: 14.8
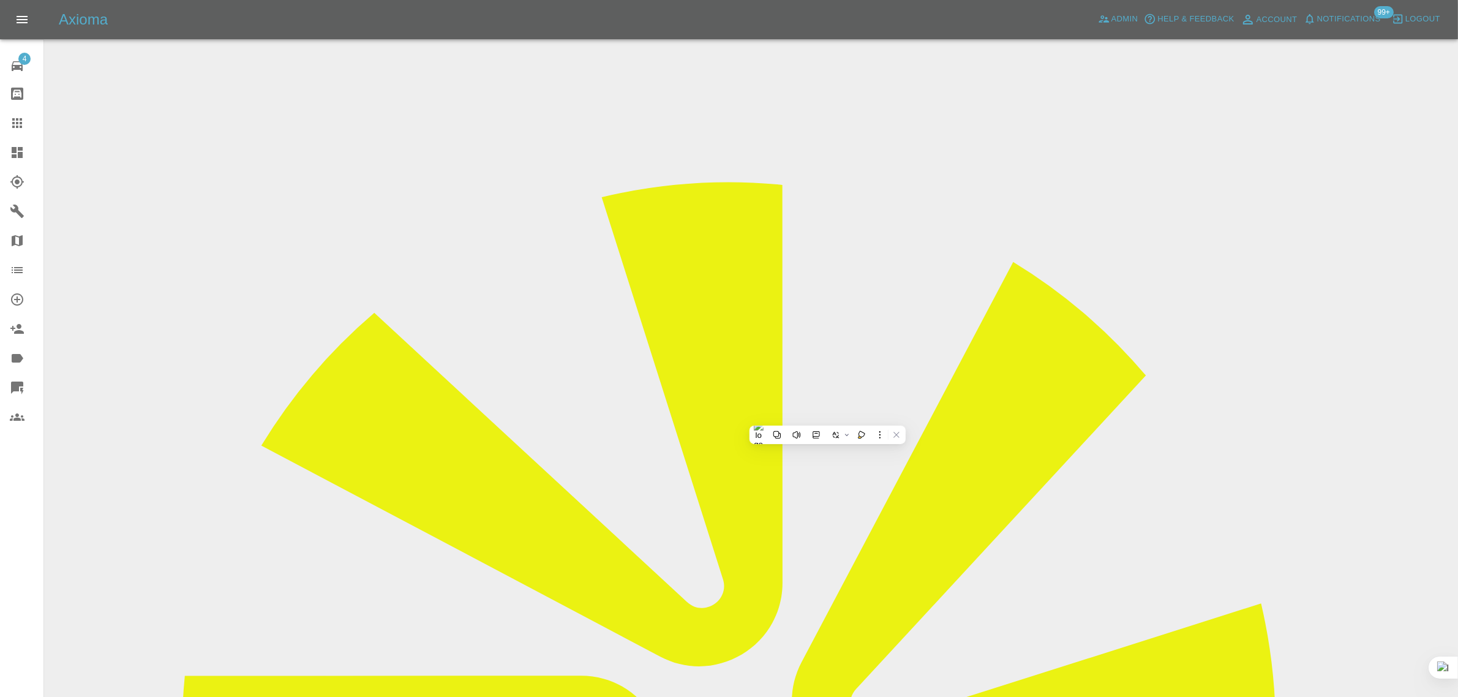
drag, startPoint x: 832, startPoint y: 414, endPoint x: 553, endPoint y: 194, distance: 355.0
drag, startPoint x: 546, startPoint y: 182, endPoint x: 842, endPoint y: 416, distance: 377.5
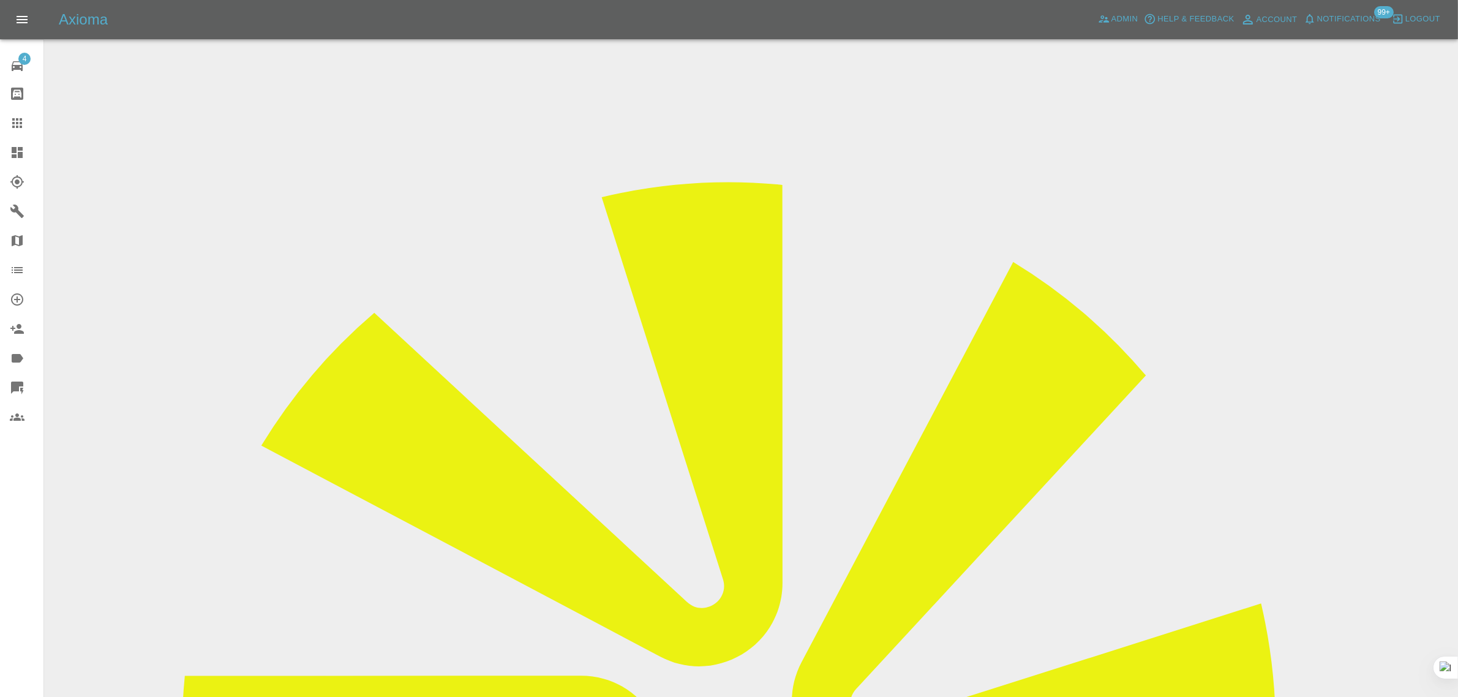
drag, startPoint x: 710, startPoint y: 410, endPoint x: 850, endPoint y: 423, distance: 140.2
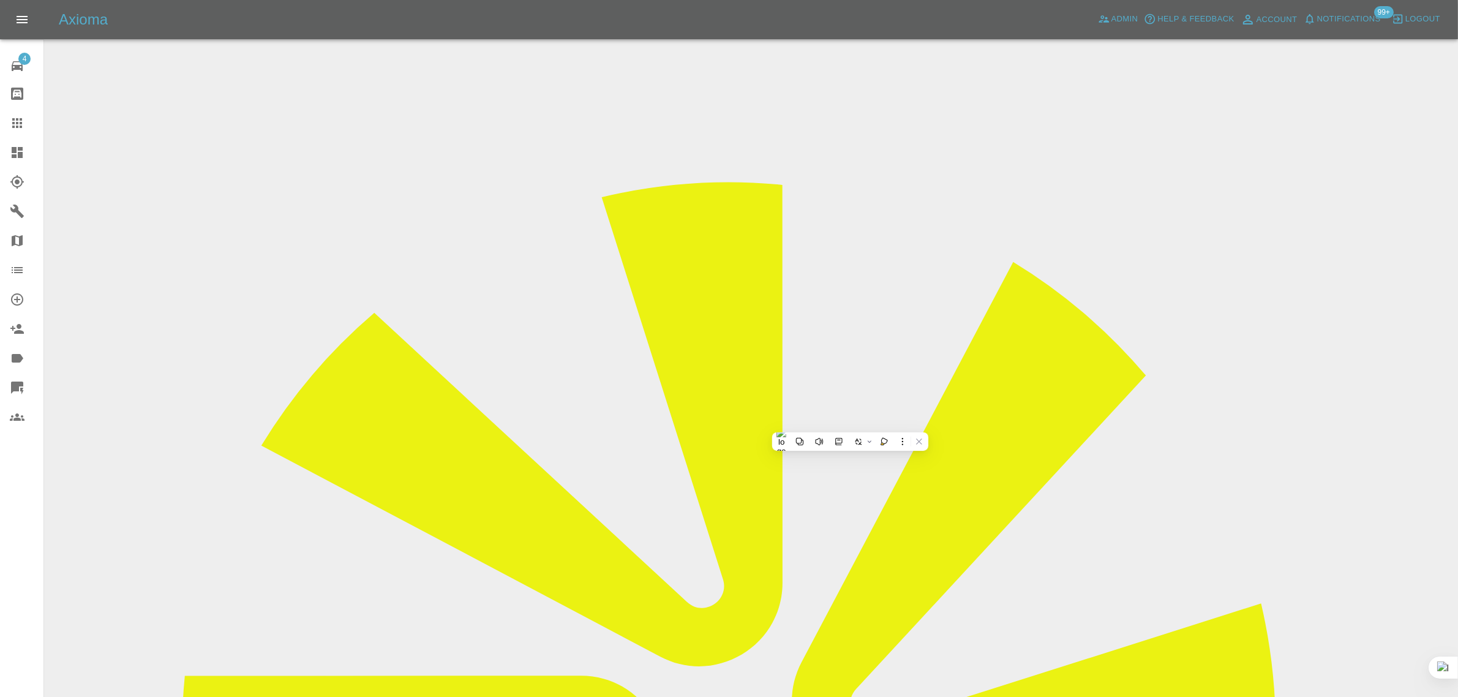
copy tbody "Vehicle Make, Model, Year KIA SPORTAGE HYBRID GT-LINE 2024 Registration plates …"
drag, startPoint x: 711, startPoint y: 351, endPoint x: 760, endPoint y: 356, distance: 49.2
copy td "[PERSON_NAME]"
